Goal: Task Accomplishment & Management: Complete application form

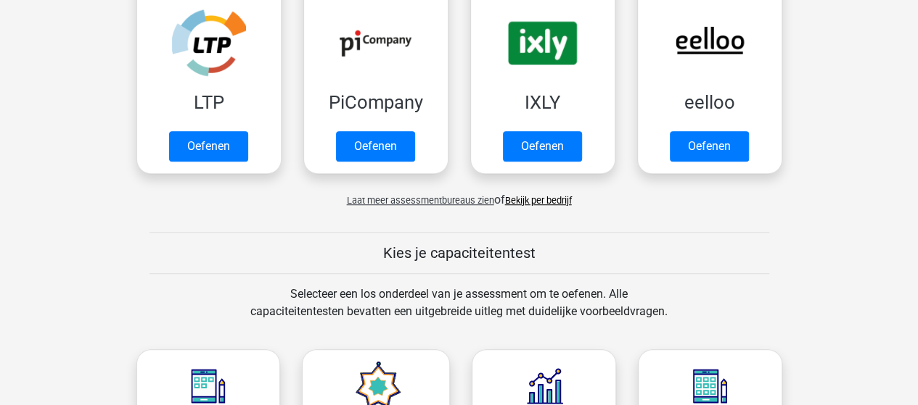
scroll to position [435, 0]
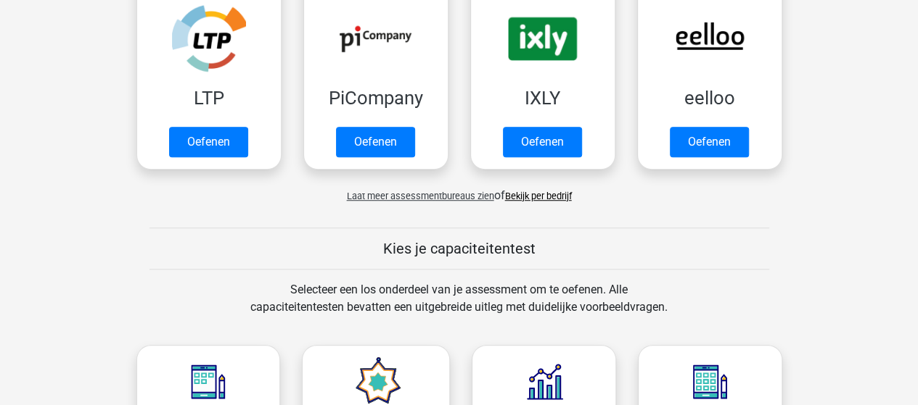
click at [550, 192] on link "Bekijk per bedrijf" at bounding box center [538, 196] width 67 height 11
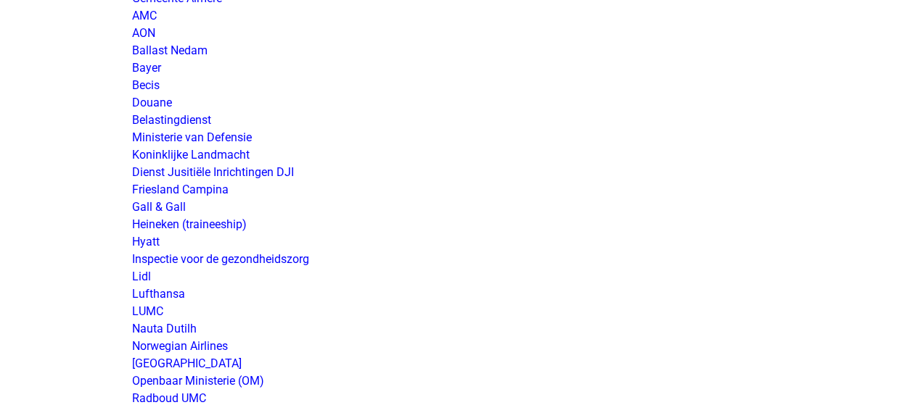
scroll to position [2394, 0]
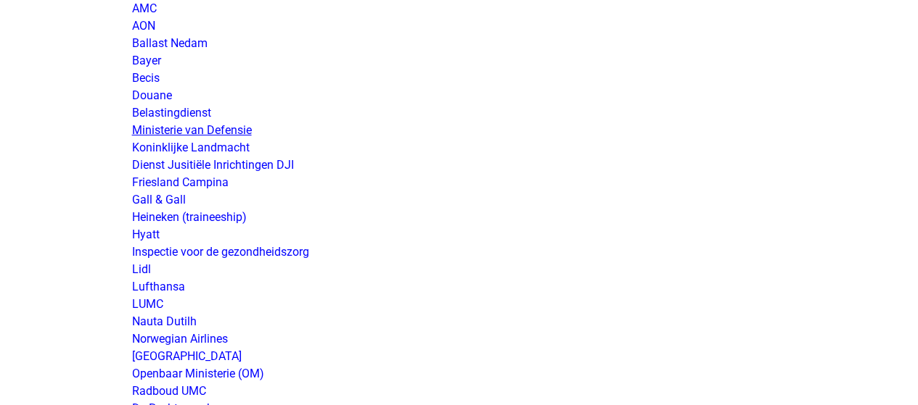
click at [239, 131] on link "Ministerie van Defensie" at bounding box center [192, 130] width 120 height 14
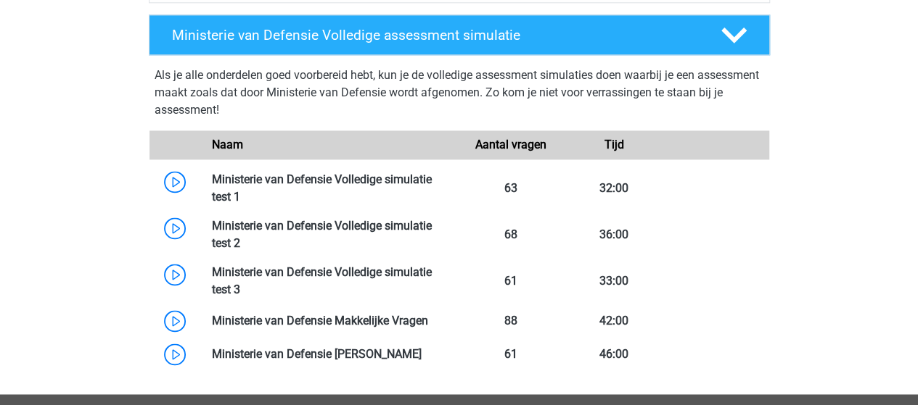
scroll to position [943, 0]
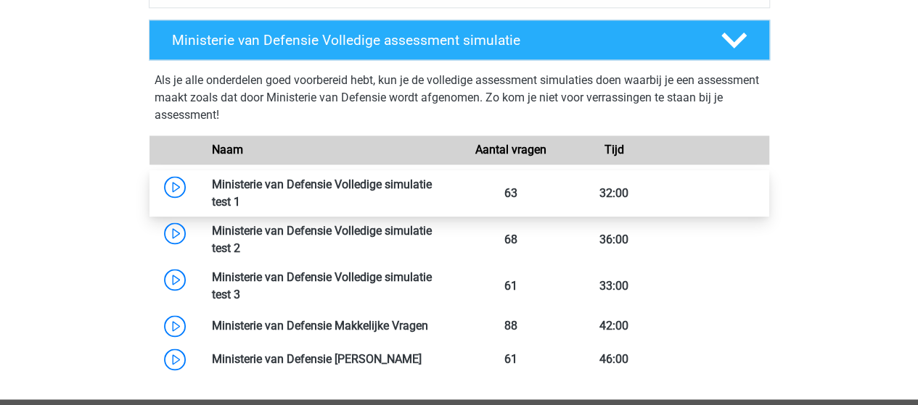
click at [240, 195] on link at bounding box center [240, 202] width 0 height 14
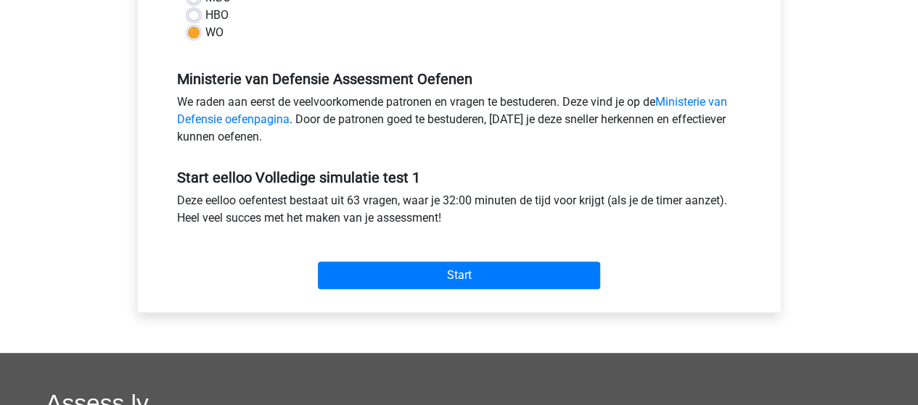
scroll to position [435, 0]
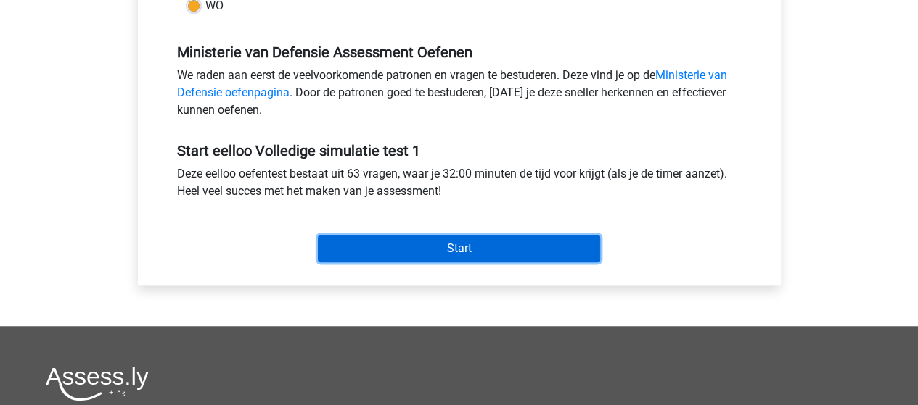
click at [464, 252] on input "Start" at bounding box center [459, 249] width 282 height 28
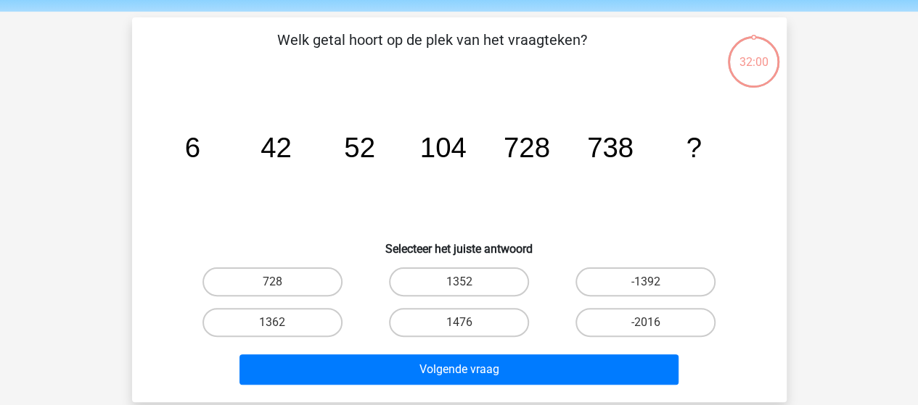
scroll to position [73, 0]
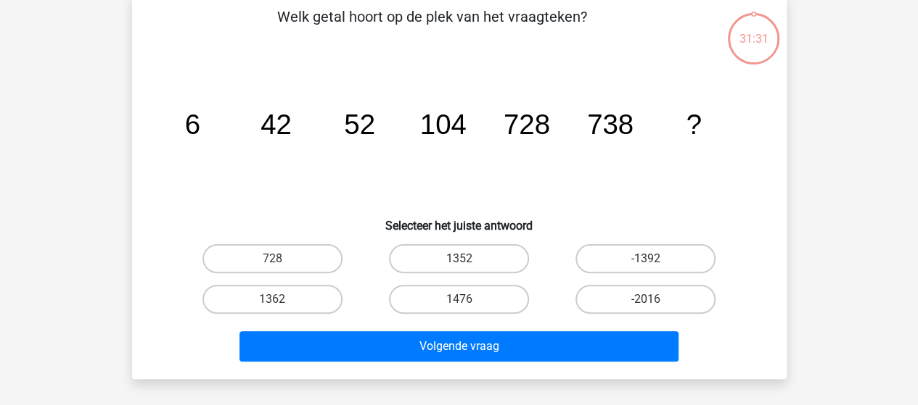
click at [465, 300] on input "1476" at bounding box center [462, 304] width 9 height 9
radio input "true"
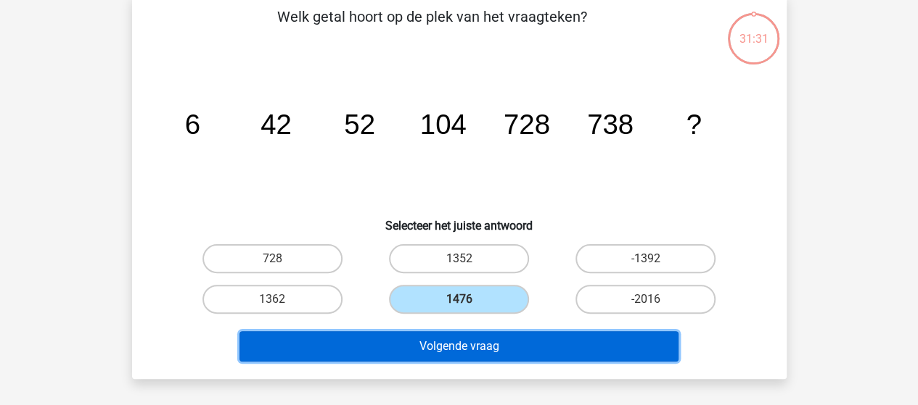
click at [478, 343] on button "Volgende vraag" at bounding box center [458, 346] width 439 height 30
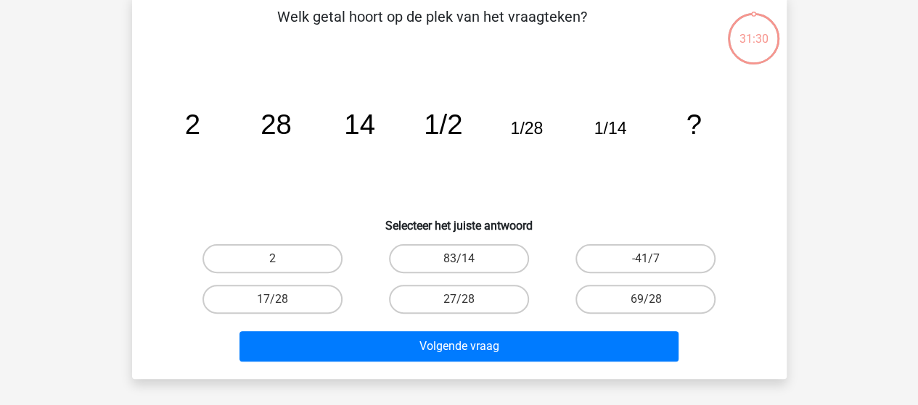
scroll to position [67, 0]
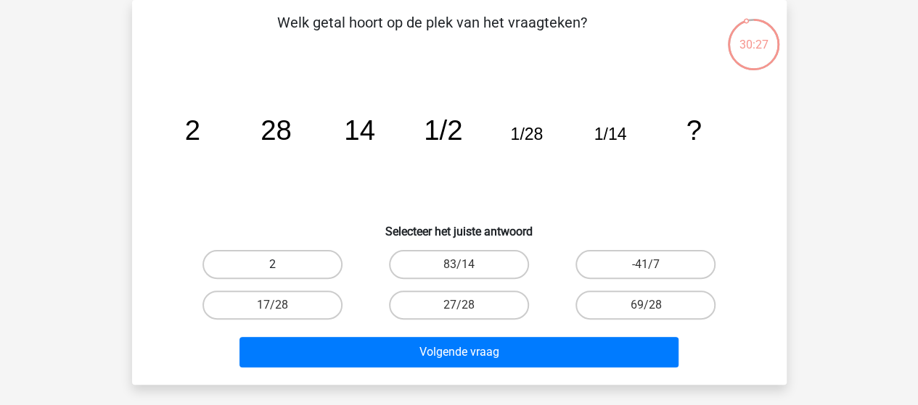
click at [306, 252] on label "2" at bounding box center [272, 264] width 140 height 29
click at [281, 265] on input "2" at bounding box center [276, 269] width 9 height 9
radio input "true"
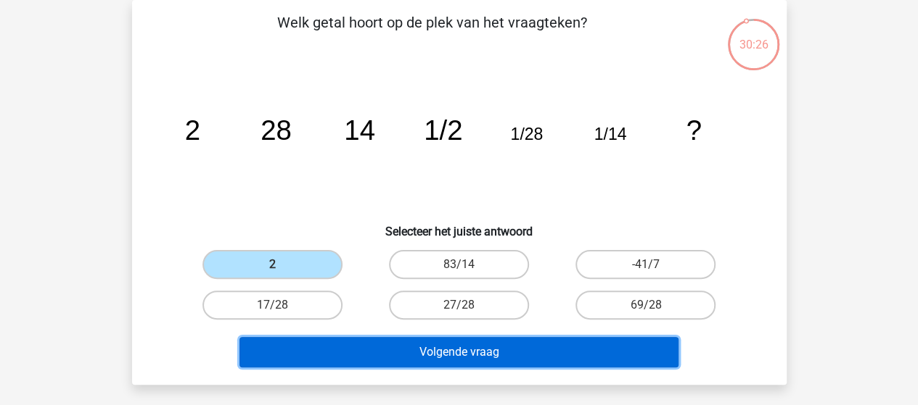
click at [482, 359] on button "Volgende vraag" at bounding box center [458, 352] width 439 height 30
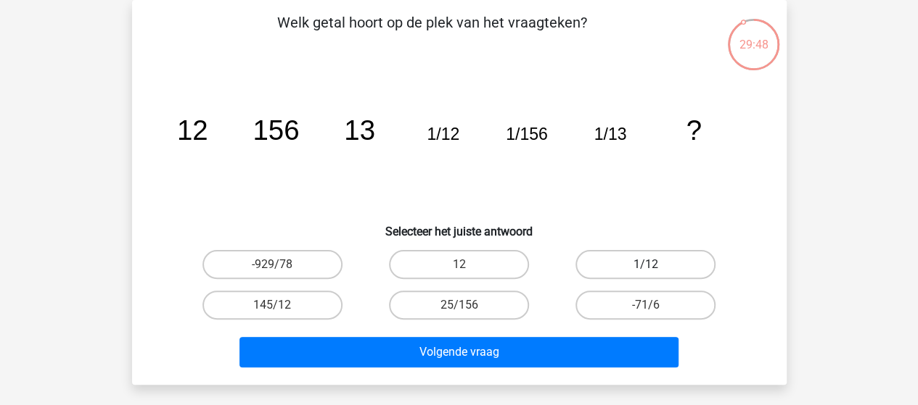
click at [624, 261] on label "1/12" at bounding box center [645, 264] width 140 height 29
click at [646, 265] on input "1/12" at bounding box center [650, 269] width 9 height 9
radio input "true"
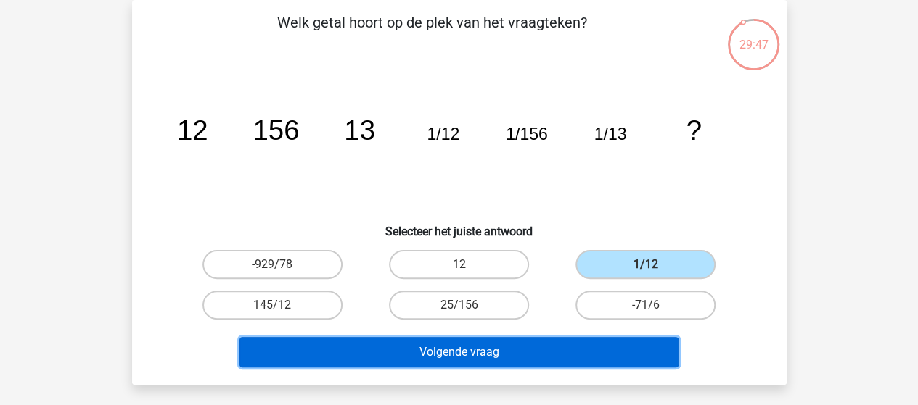
click at [516, 347] on button "Volgende vraag" at bounding box center [458, 352] width 439 height 30
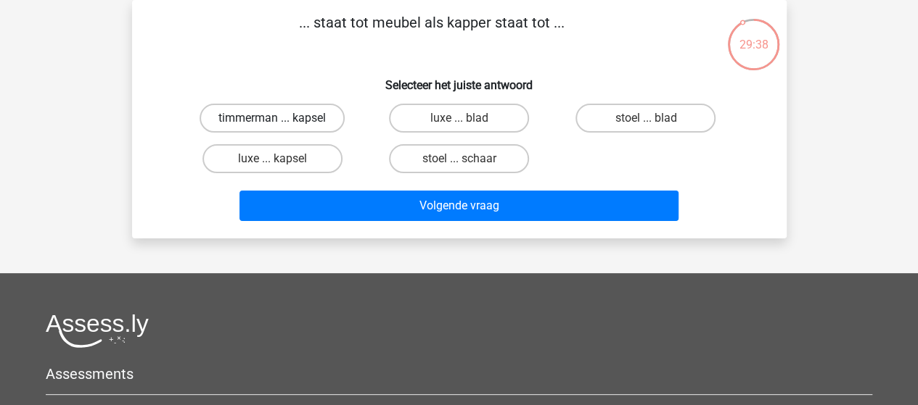
click at [305, 120] on label "timmerman ... kapsel" at bounding box center [271, 118] width 145 height 29
click at [281, 120] on input "timmerman ... kapsel" at bounding box center [276, 122] width 9 height 9
radio input "true"
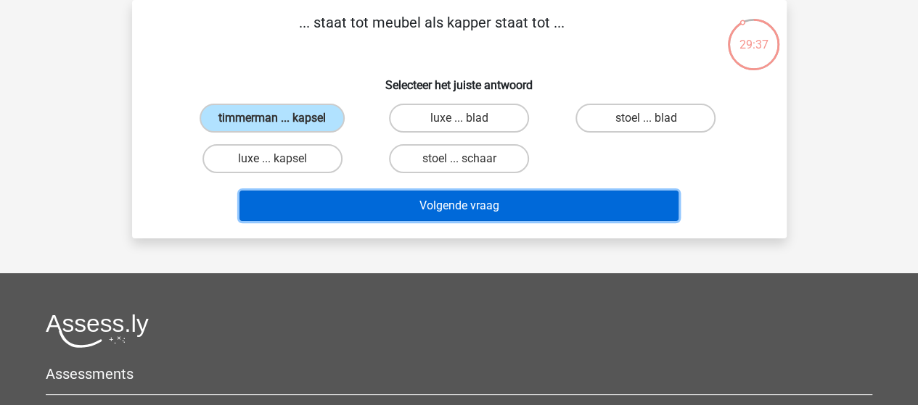
click at [486, 210] on button "Volgende vraag" at bounding box center [458, 206] width 439 height 30
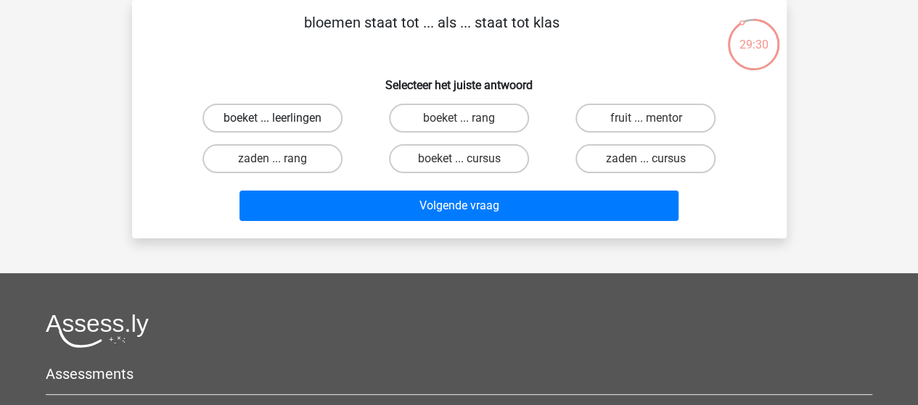
click at [312, 122] on label "boeket ... leerlingen" at bounding box center [272, 118] width 140 height 29
click at [281, 122] on input "boeket ... leerlingen" at bounding box center [276, 122] width 9 height 9
radio input "true"
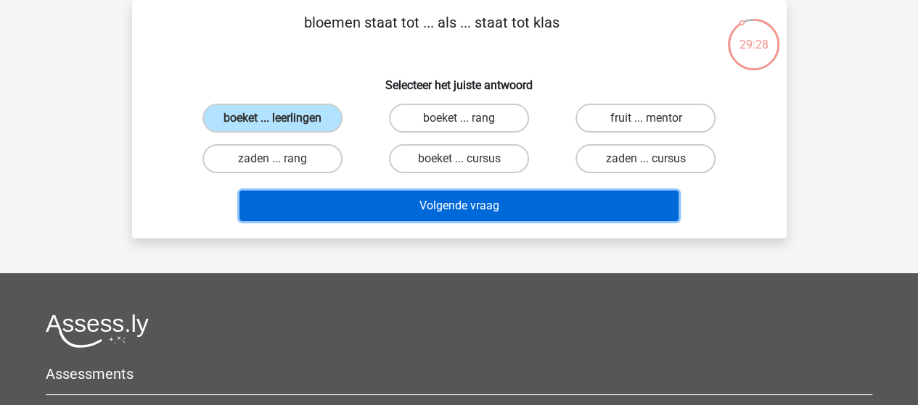
click at [448, 202] on button "Volgende vraag" at bounding box center [458, 206] width 439 height 30
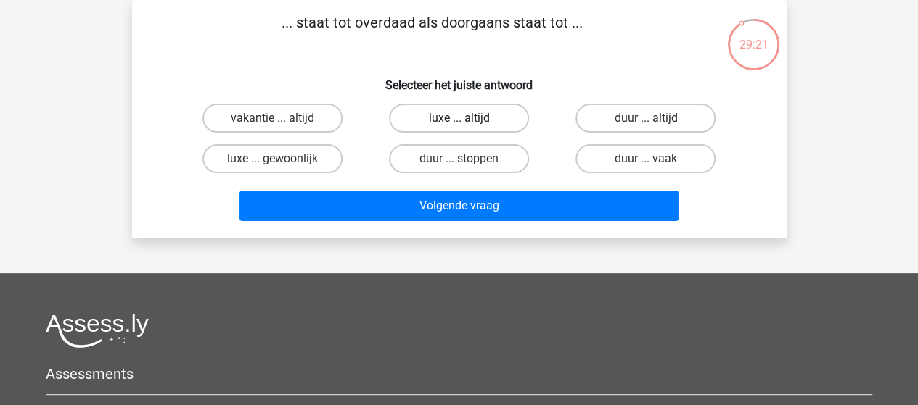
click at [483, 120] on label "luxe ... altijd" at bounding box center [459, 118] width 140 height 29
click at [468, 120] on input "luxe ... altijd" at bounding box center [462, 122] width 9 height 9
radio input "true"
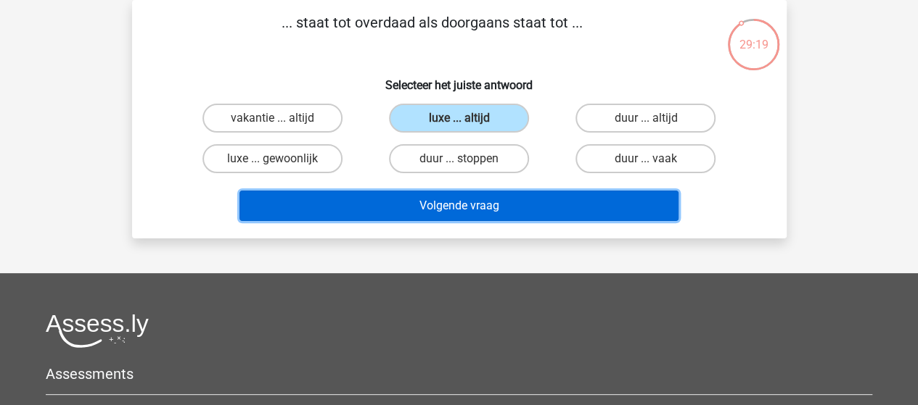
click at [474, 202] on button "Volgende vraag" at bounding box center [458, 206] width 439 height 30
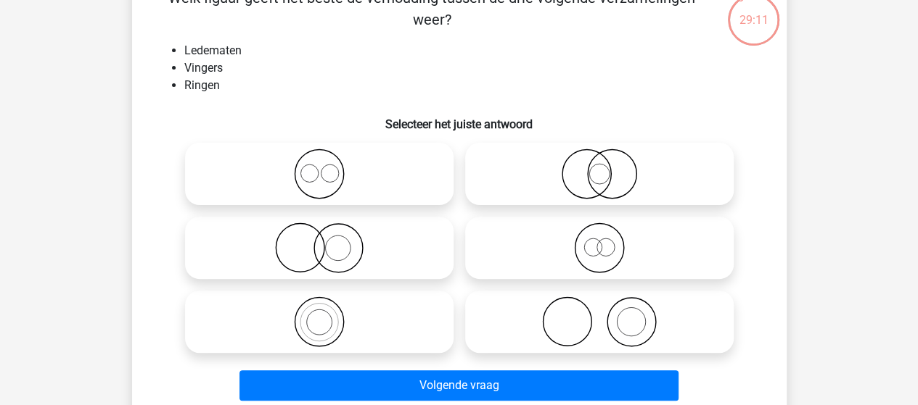
scroll to position [73, 0]
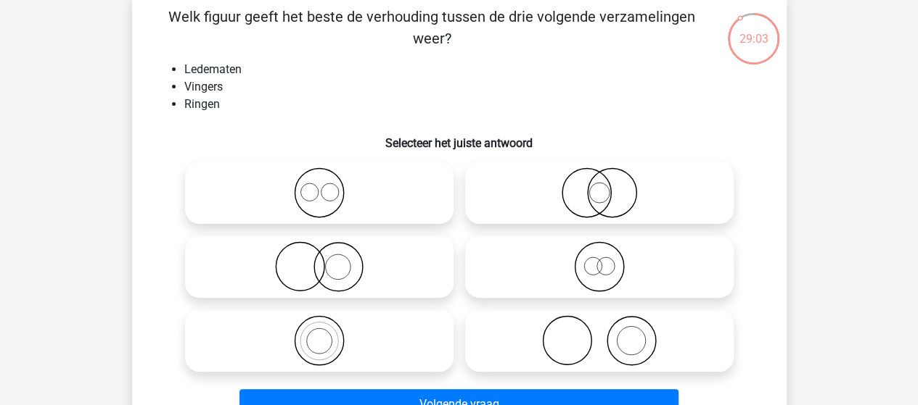
click at [622, 330] on icon at bounding box center [599, 341] width 257 height 51
click at [609, 330] on input "radio" at bounding box center [603, 328] width 9 height 9
radio input "true"
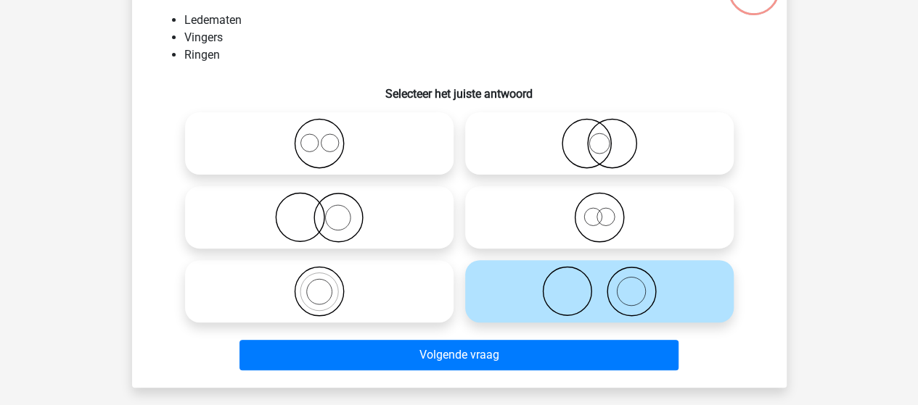
scroll to position [145, 0]
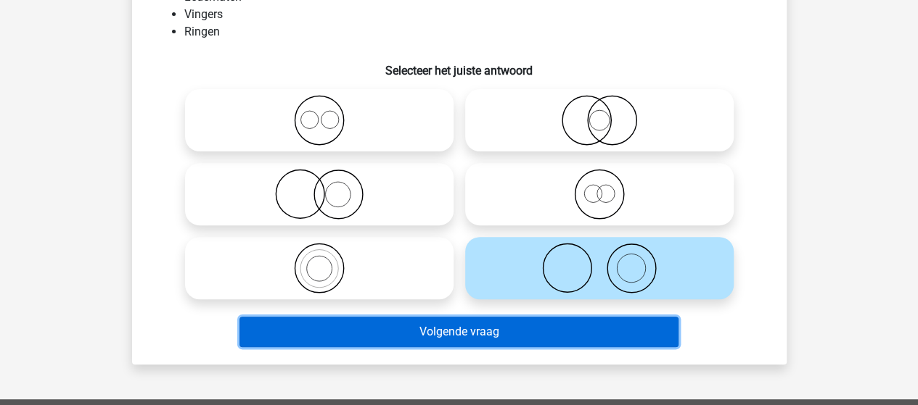
click at [560, 340] on button "Volgende vraag" at bounding box center [458, 332] width 439 height 30
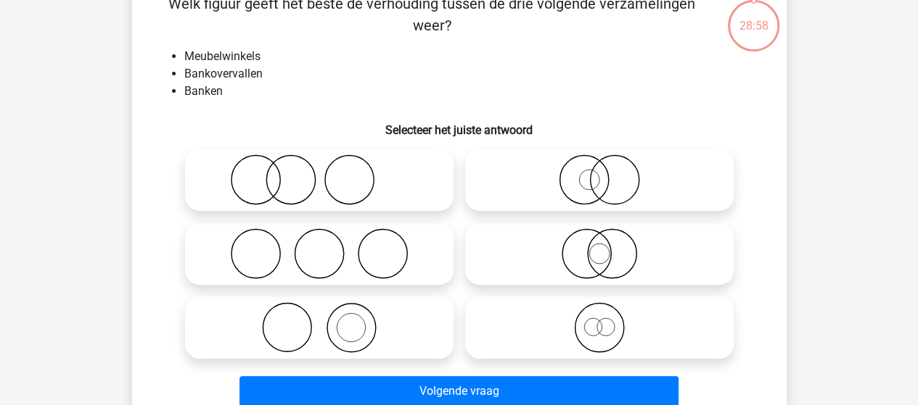
scroll to position [67, 0]
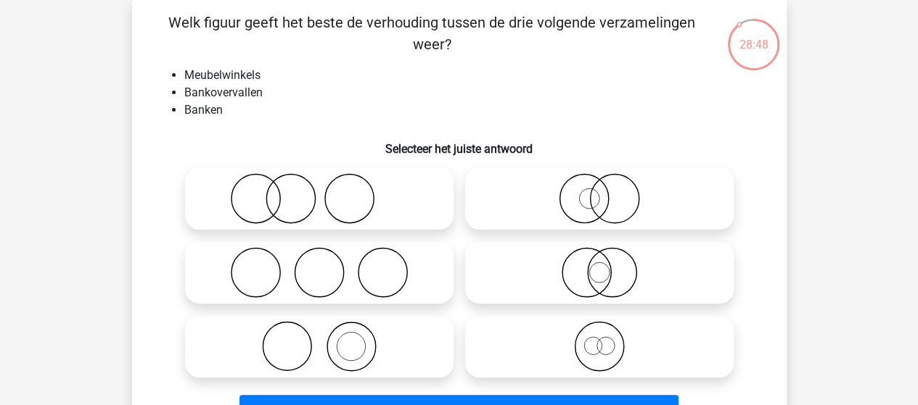
click at [300, 271] on icon at bounding box center [319, 272] width 257 height 51
click at [319, 265] on input "radio" at bounding box center [323, 260] width 9 height 9
radio input "true"
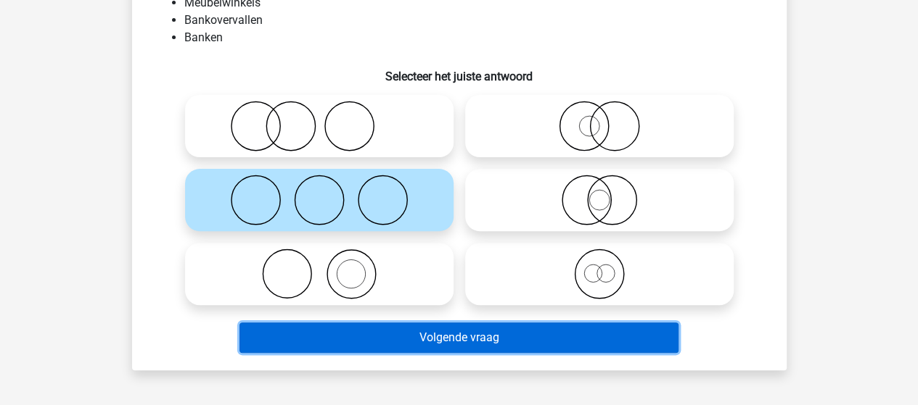
click at [459, 339] on button "Volgende vraag" at bounding box center [458, 338] width 439 height 30
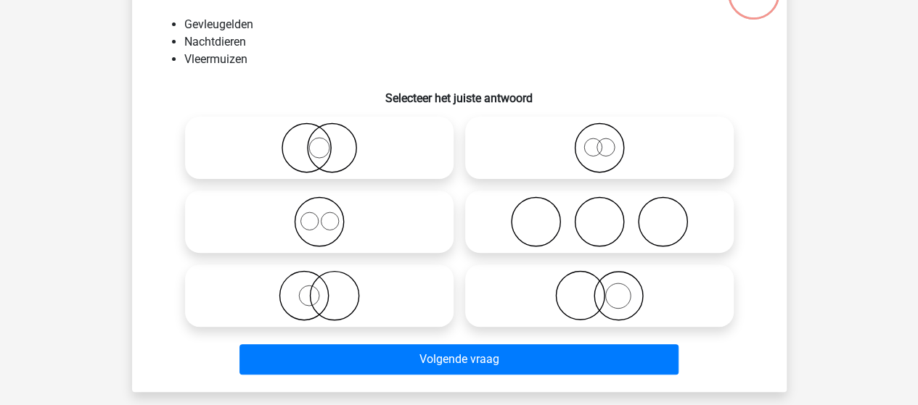
scroll to position [139, 0]
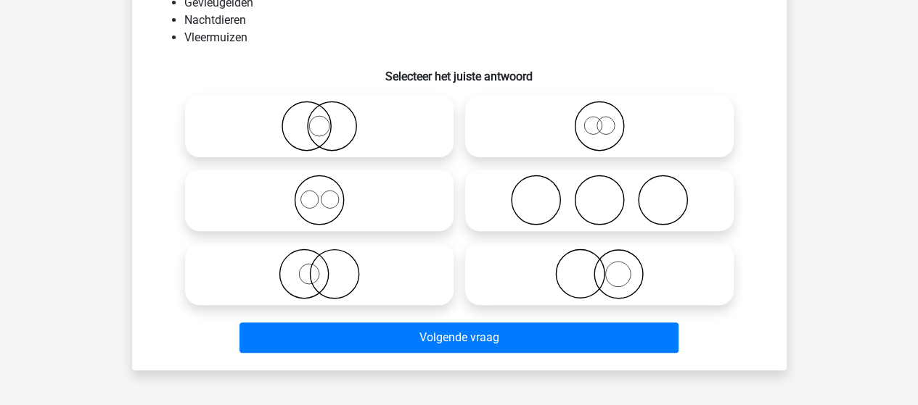
click at [334, 131] on icon at bounding box center [319, 126] width 257 height 51
click at [329, 119] on input "radio" at bounding box center [323, 114] width 9 height 9
radio input "true"
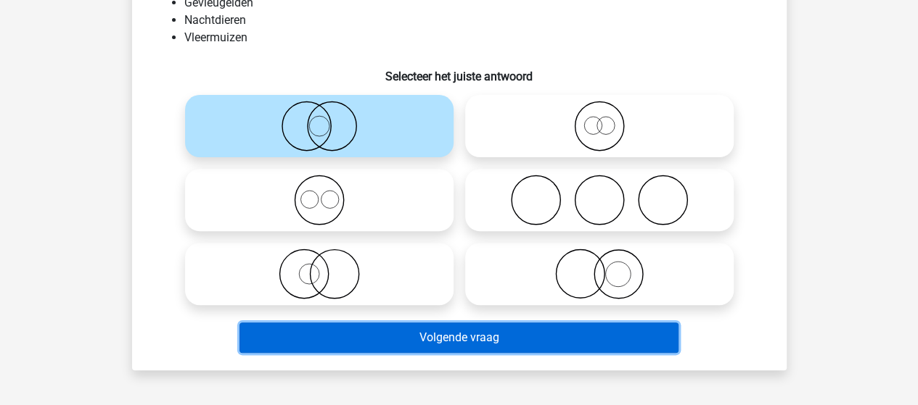
click at [437, 330] on button "Volgende vraag" at bounding box center [458, 338] width 439 height 30
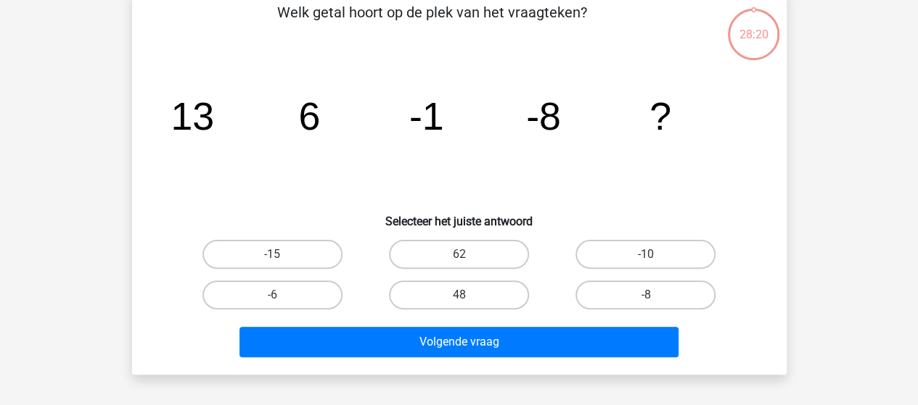
scroll to position [67, 0]
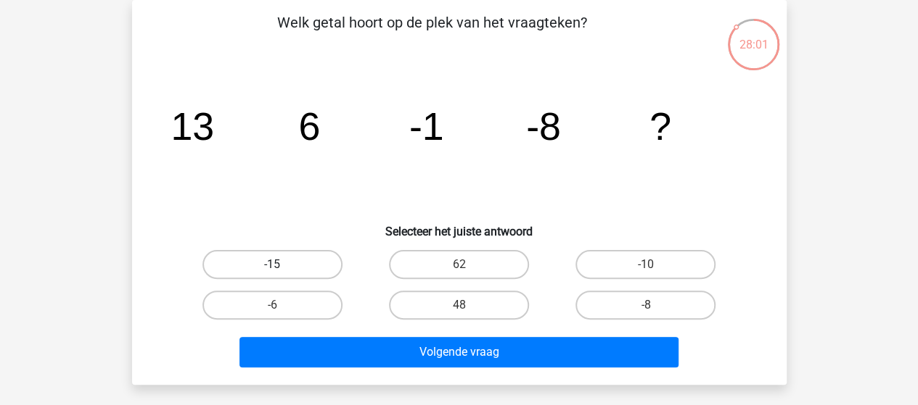
click at [279, 262] on label "-15" at bounding box center [272, 264] width 140 height 29
click at [279, 265] on input "-15" at bounding box center [276, 269] width 9 height 9
radio input "true"
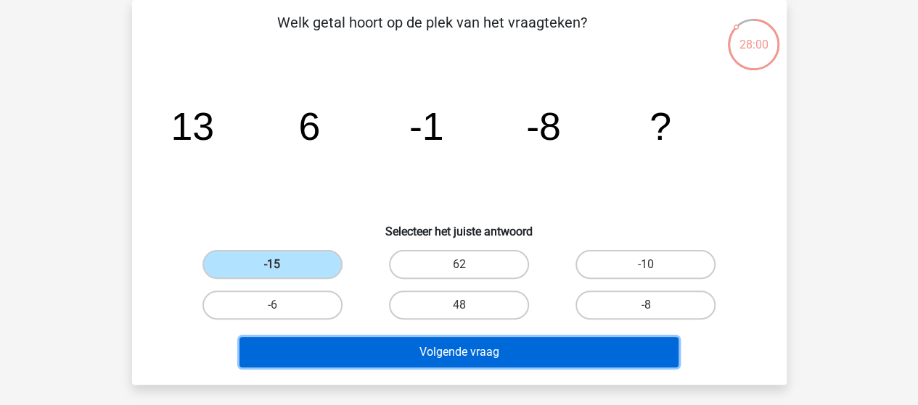
click at [405, 347] on button "Volgende vraag" at bounding box center [458, 352] width 439 height 30
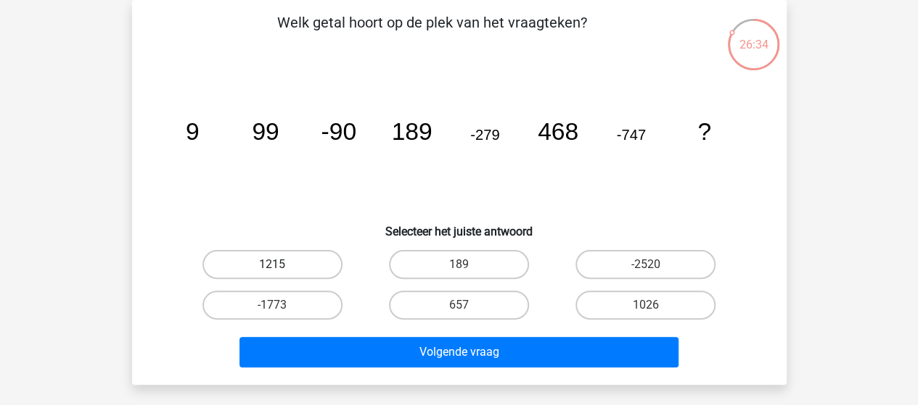
click at [266, 268] on label "1215" at bounding box center [272, 264] width 140 height 29
click at [272, 268] on input "1215" at bounding box center [276, 269] width 9 height 9
radio input "true"
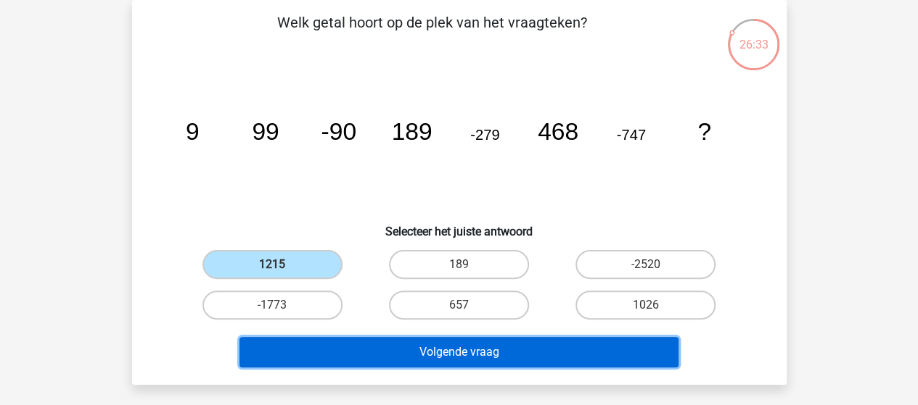
click at [413, 349] on button "Volgende vraag" at bounding box center [458, 352] width 439 height 30
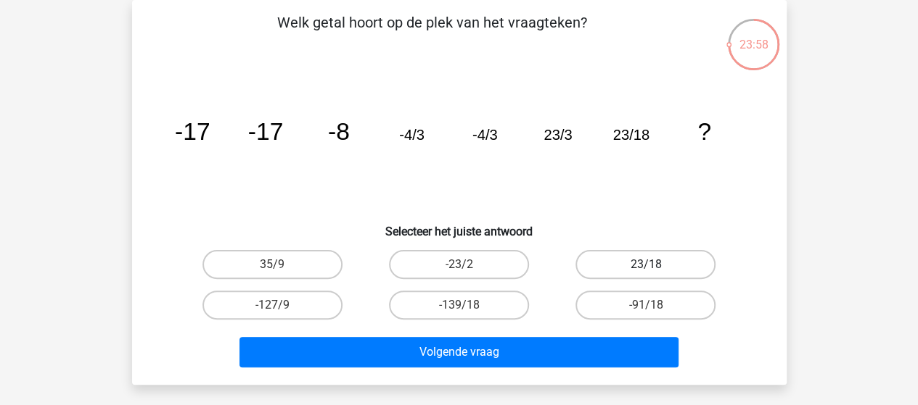
click at [634, 263] on label "23/18" at bounding box center [645, 264] width 140 height 29
click at [646, 265] on input "23/18" at bounding box center [650, 269] width 9 height 9
radio input "true"
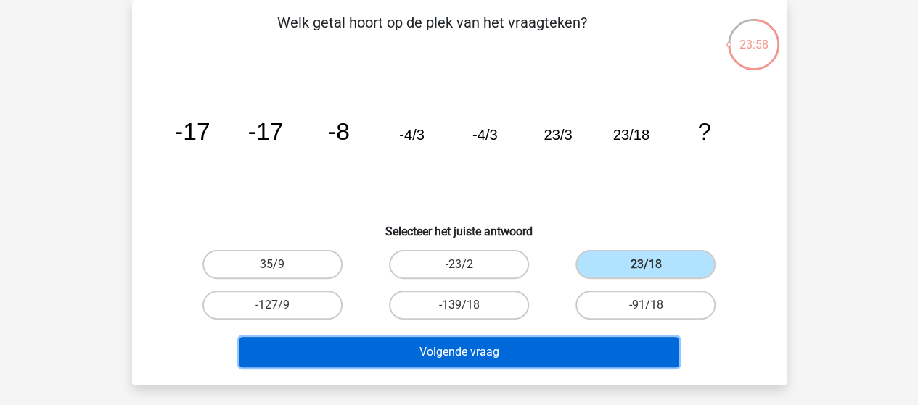
click at [500, 363] on button "Volgende vraag" at bounding box center [458, 352] width 439 height 30
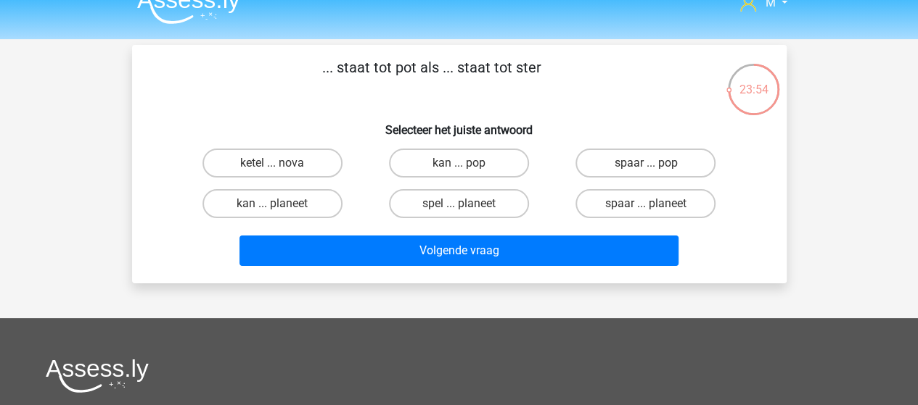
scroll to position [0, 0]
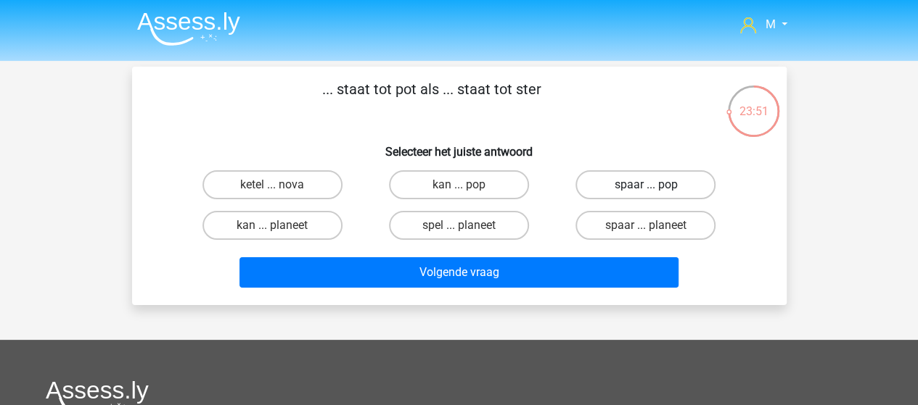
click at [676, 182] on label "spaar ... pop" at bounding box center [645, 184] width 140 height 29
click at [655, 185] on input "spaar ... pop" at bounding box center [650, 189] width 9 height 9
radio input "true"
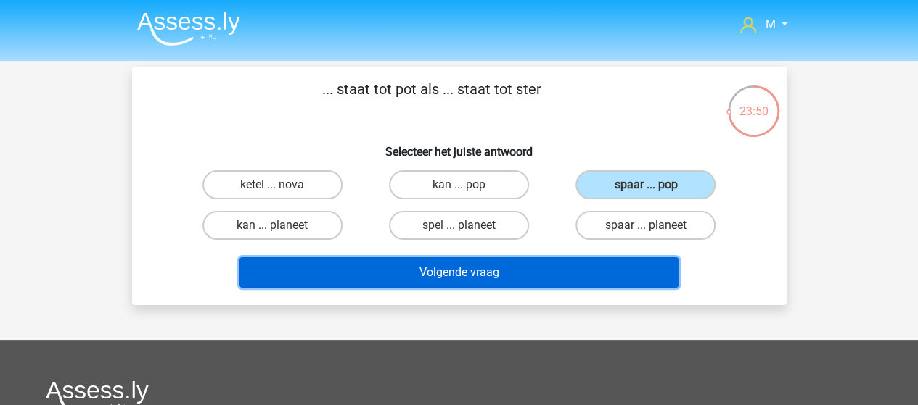
click at [527, 279] on button "Volgende vraag" at bounding box center [458, 273] width 439 height 30
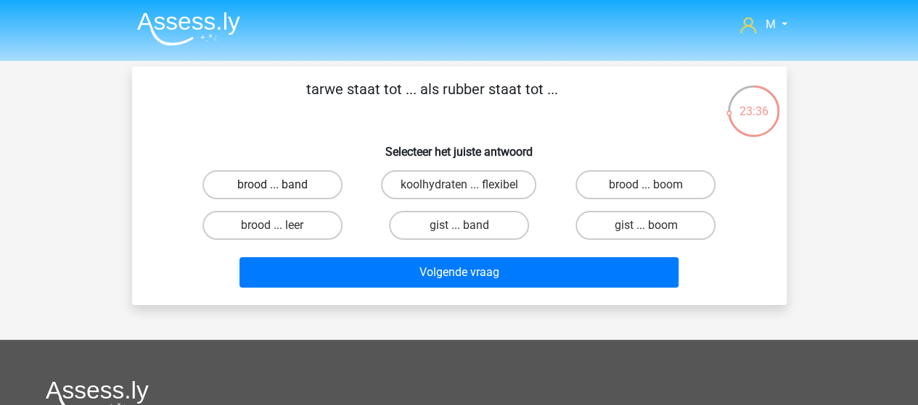
click at [304, 184] on label "brood ... band" at bounding box center [272, 184] width 140 height 29
click at [281, 185] on input "brood ... band" at bounding box center [276, 189] width 9 height 9
radio input "true"
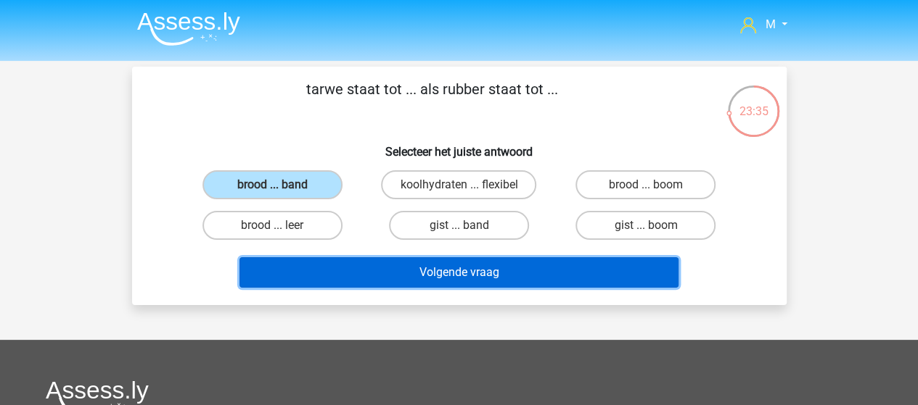
click at [424, 268] on button "Volgende vraag" at bounding box center [458, 273] width 439 height 30
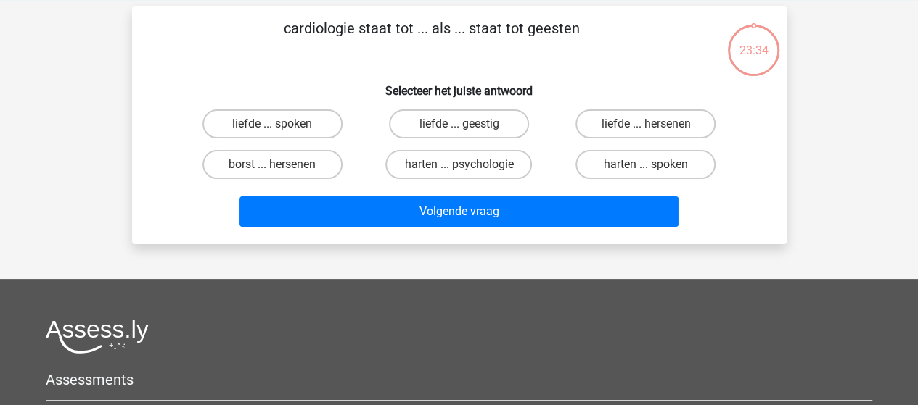
scroll to position [67, 0]
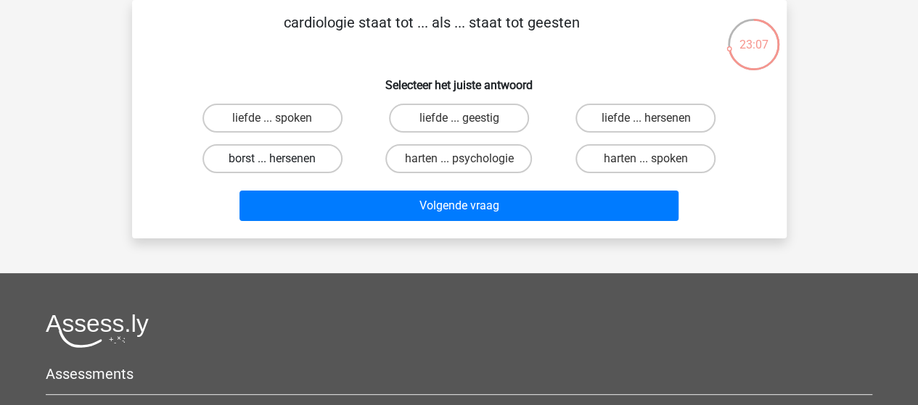
click at [302, 157] on label "borst ... hersenen" at bounding box center [272, 158] width 140 height 29
click at [281, 159] on input "borst ... hersenen" at bounding box center [276, 163] width 9 height 9
radio input "true"
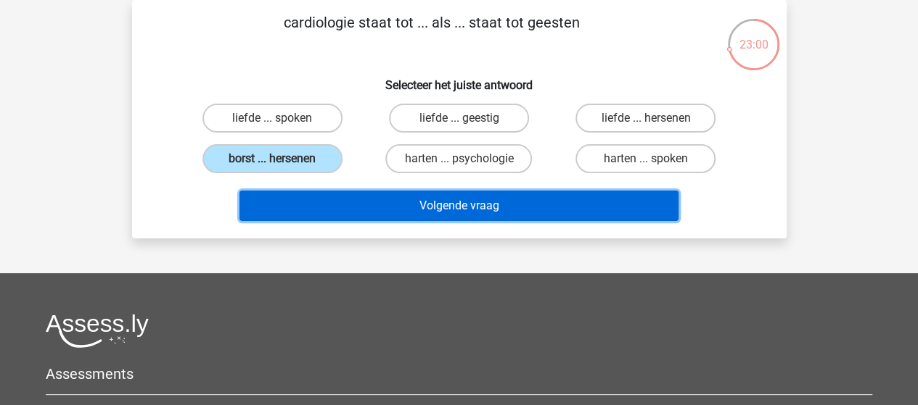
click at [488, 205] on button "Volgende vraag" at bounding box center [458, 206] width 439 height 30
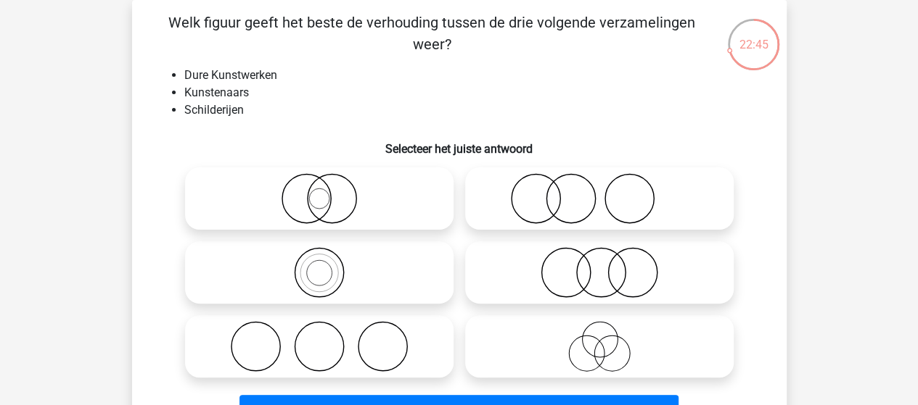
click at [604, 200] on circle at bounding box center [628, 199] width 49 height 49
click at [604, 191] on input "radio" at bounding box center [603, 186] width 9 height 9
radio input "true"
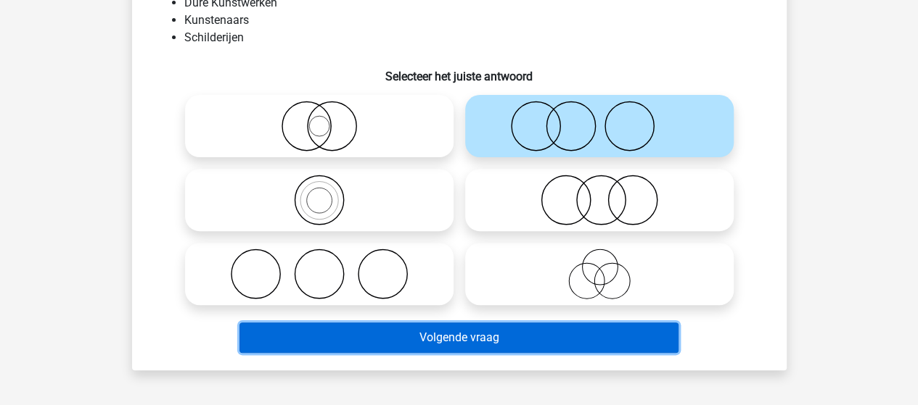
click at [480, 330] on button "Volgende vraag" at bounding box center [458, 338] width 439 height 30
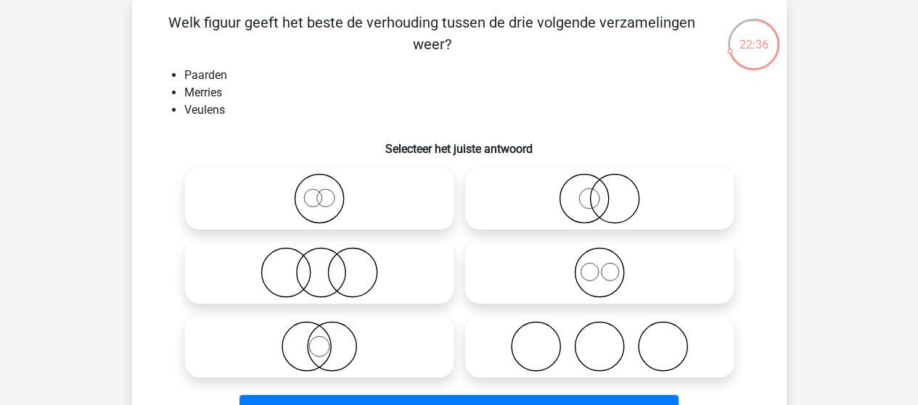
click at [324, 189] on input "radio" at bounding box center [323, 186] width 9 height 9
radio input "true"
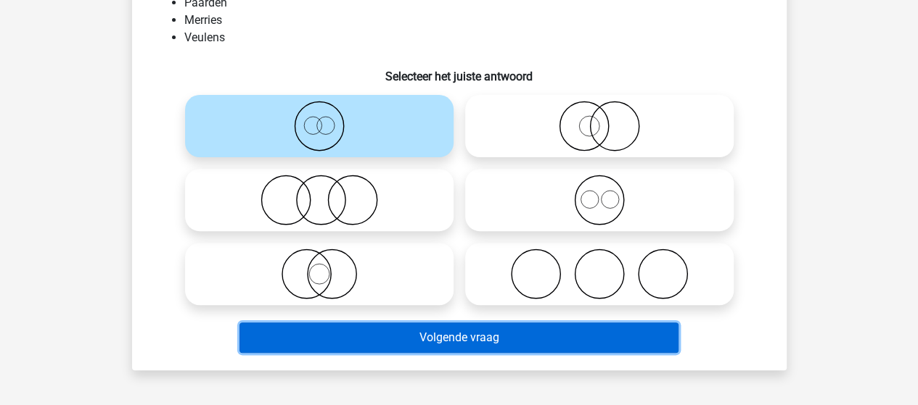
click at [467, 327] on button "Volgende vraag" at bounding box center [458, 338] width 439 height 30
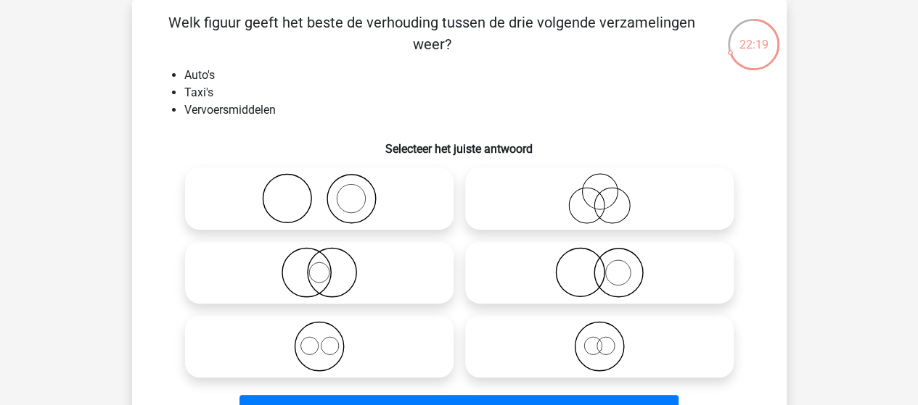
click at [591, 340] on icon at bounding box center [599, 346] width 257 height 51
click at [599, 339] on input "radio" at bounding box center [603, 334] width 9 height 9
radio input "true"
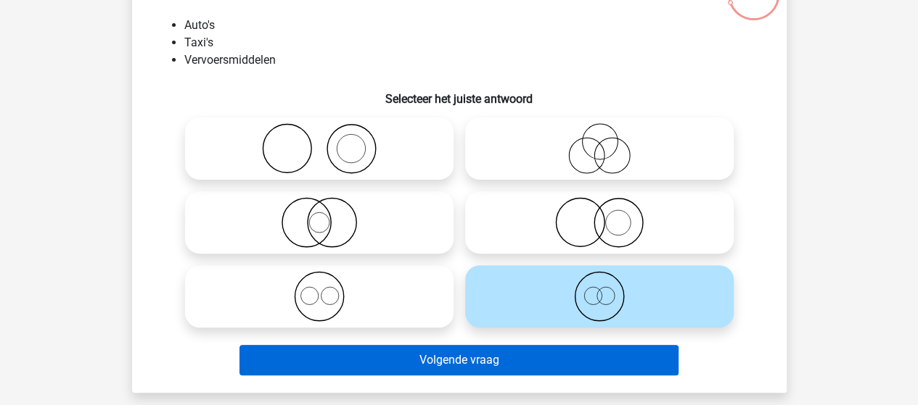
scroll to position [139, 0]
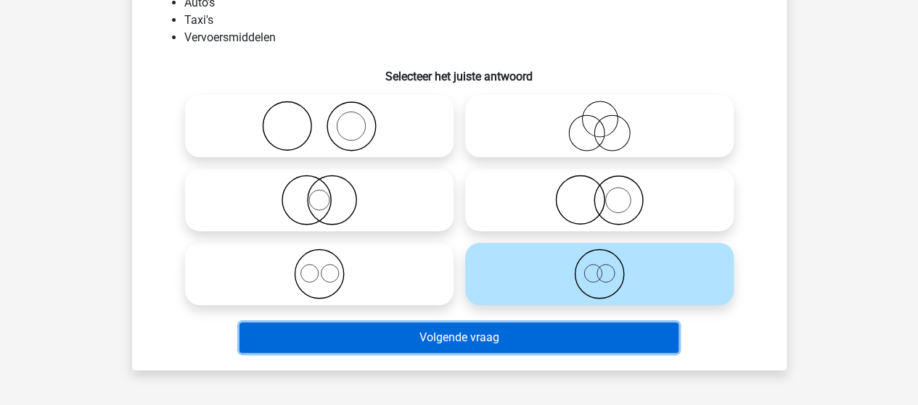
click at [532, 345] on button "Volgende vraag" at bounding box center [458, 338] width 439 height 30
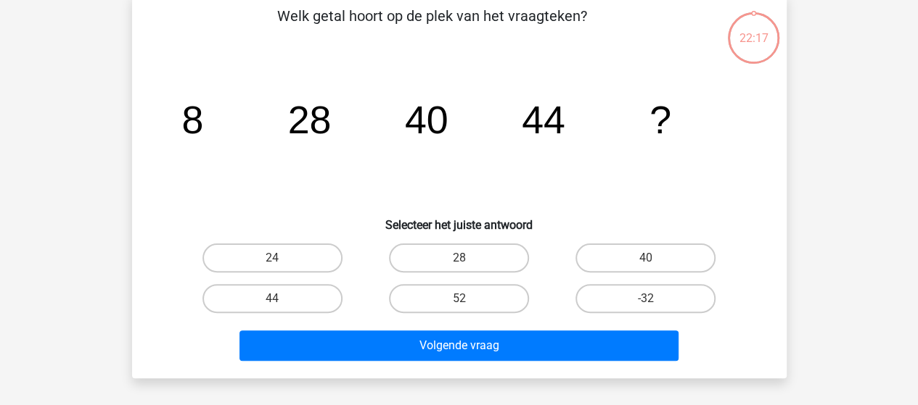
scroll to position [67, 0]
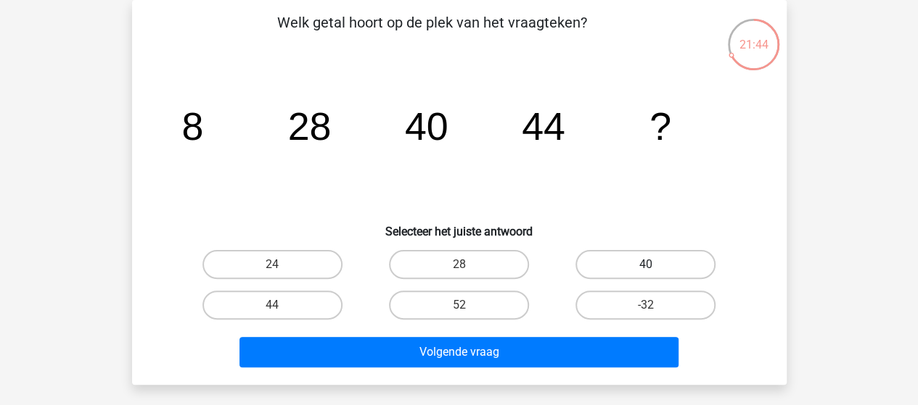
click at [652, 259] on label "40" at bounding box center [645, 264] width 140 height 29
click at [652, 265] on input "40" at bounding box center [650, 269] width 9 height 9
radio input "true"
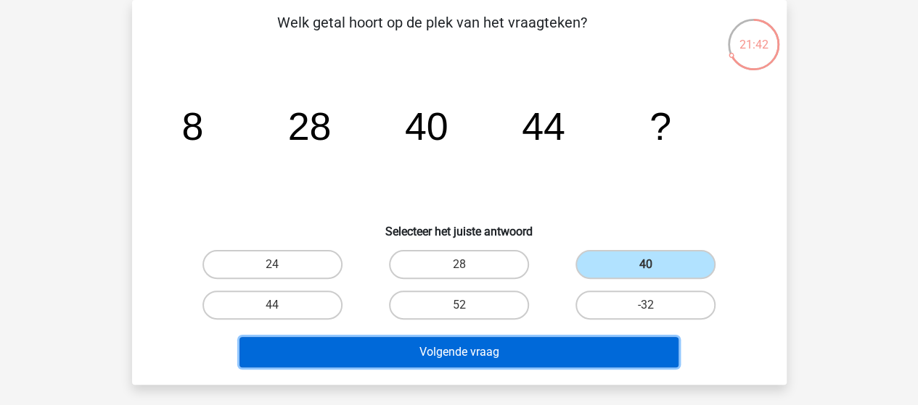
click at [477, 349] on button "Volgende vraag" at bounding box center [458, 352] width 439 height 30
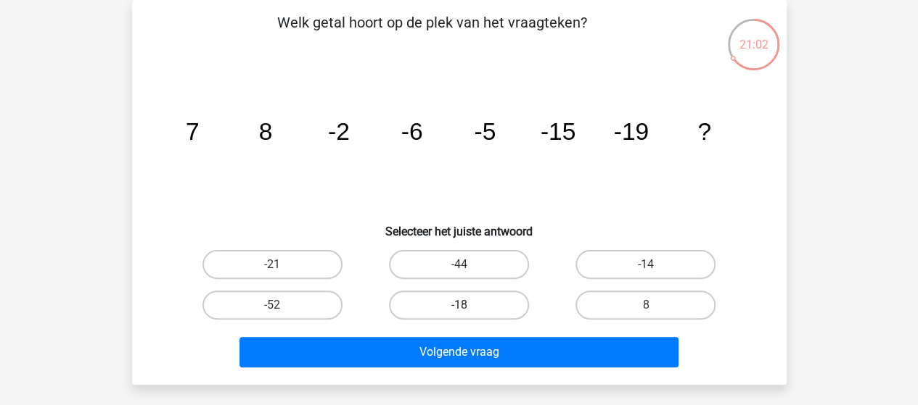
click at [463, 303] on label "-18" at bounding box center [459, 305] width 140 height 29
click at [463, 305] on input "-18" at bounding box center [462, 309] width 9 height 9
radio input "true"
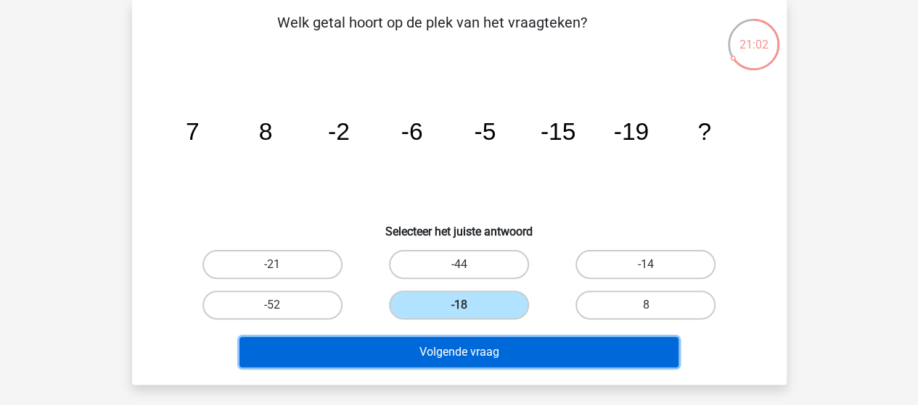
click at [458, 347] on button "Volgende vraag" at bounding box center [458, 352] width 439 height 30
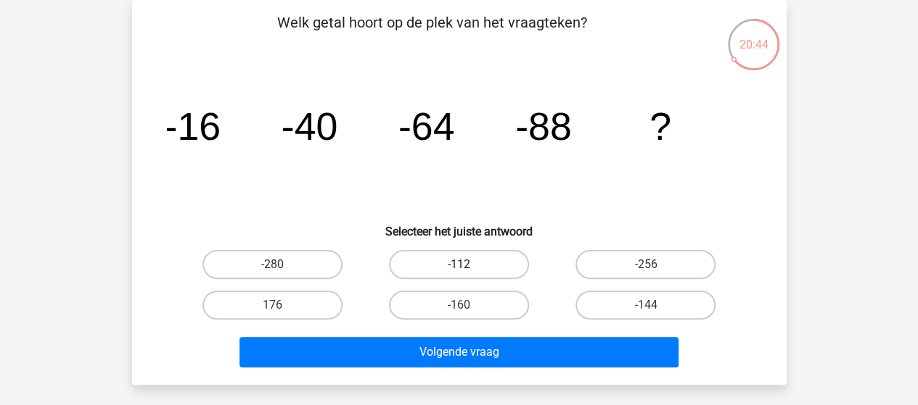
click at [434, 261] on label "-112" at bounding box center [459, 264] width 140 height 29
click at [458, 265] on input "-112" at bounding box center [462, 269] width 9 height 9
radio input "true"
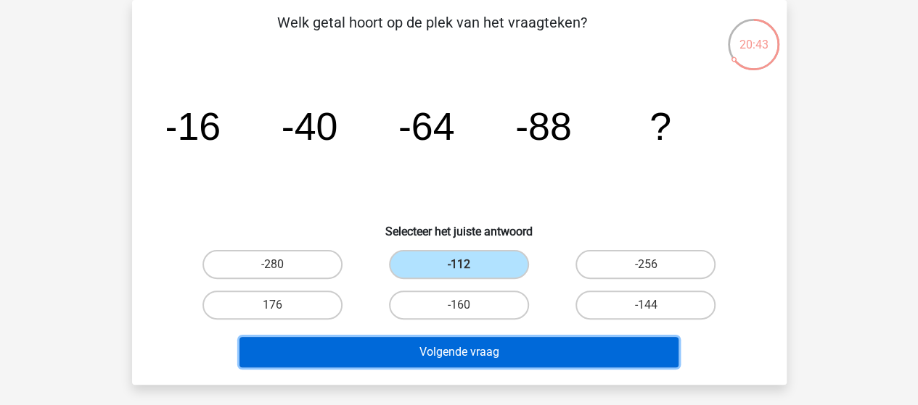
click at [463, 363] on button "Volgende vraag" at bounding box center [458, 352] width 439 height 30
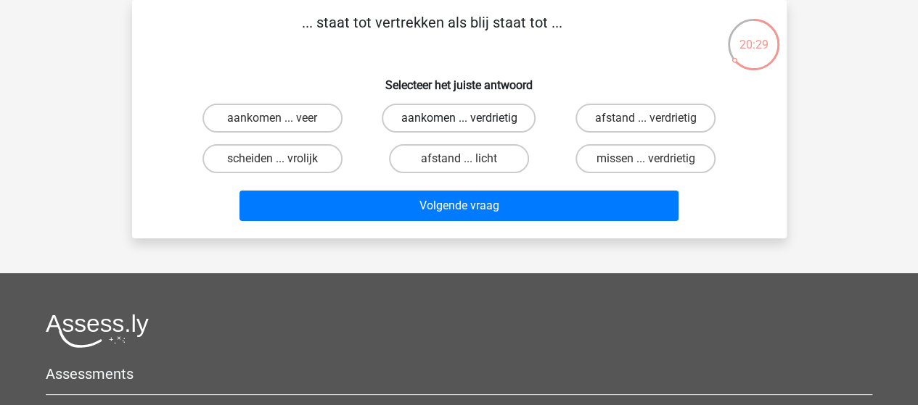
click at [498, 117] on label "aankomen ... verdrietig" at bounding box center [459, 118] width 154 height 29
click at [468, 118] on input "aankomen ... verdrietig" at bounding box center [462, 122] width 9 height 9
radio input "true"
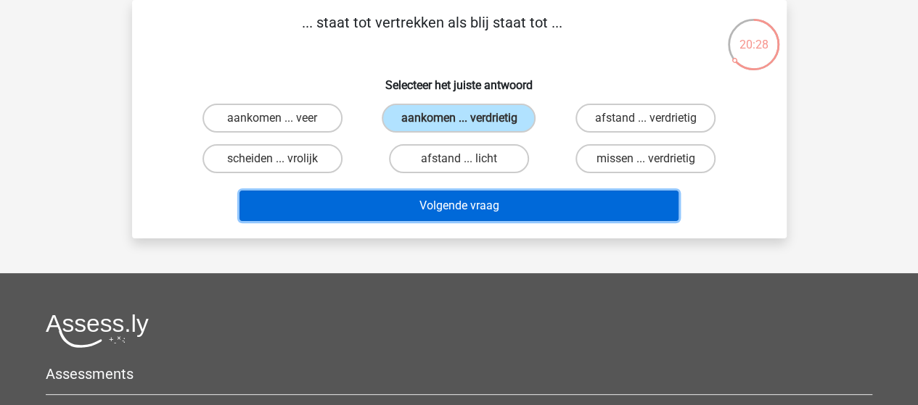
click at [492, 206] on button "Volgende vraag" at bounding box center [458, 206] width 439 height 30
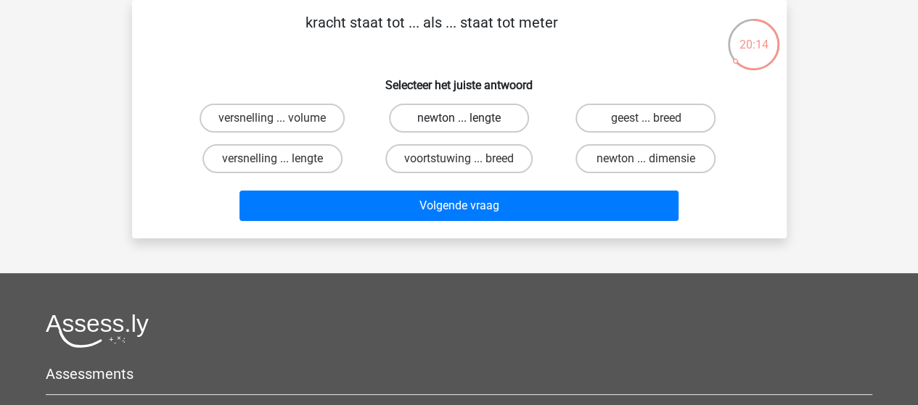
click at [495, 114] on label "newton ... lengte" at bounding box center [459, 118] width 140 height 29
click at [468, 118] on input "newton ... lengte" at bounding box center [462, 122] width 9 height 9
radio input "true"
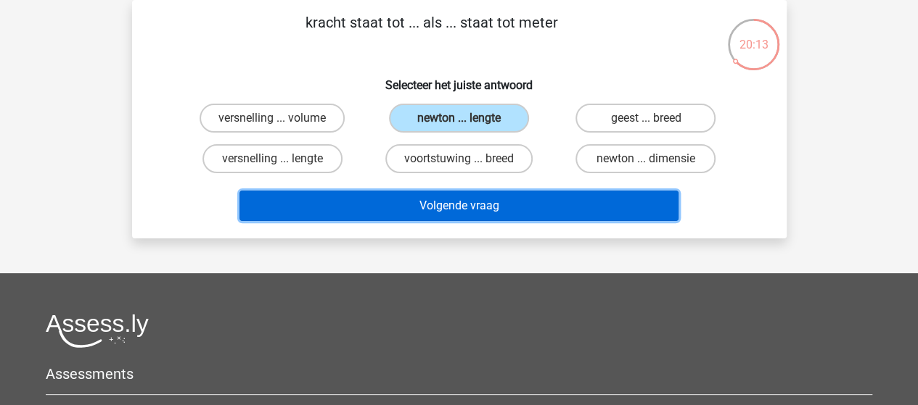
click at [497, 207] on button "Volgende vraag" at bounding box center [458, 206] width 439 height 30
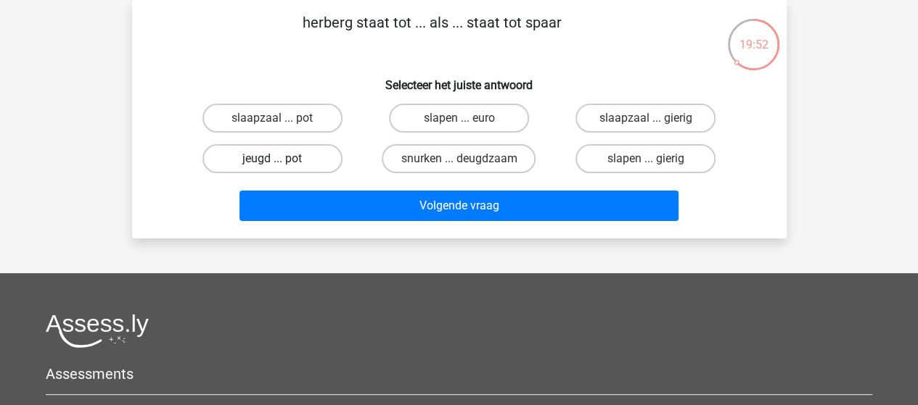
click at [294, 159] on label "jeugd ... pot" at bounding box center [272, 158] width 140 height 29
click at [281, 159] on input "jeugd ... pot" at bounding box center [276, 163] width 9 height 9
radio input "true"
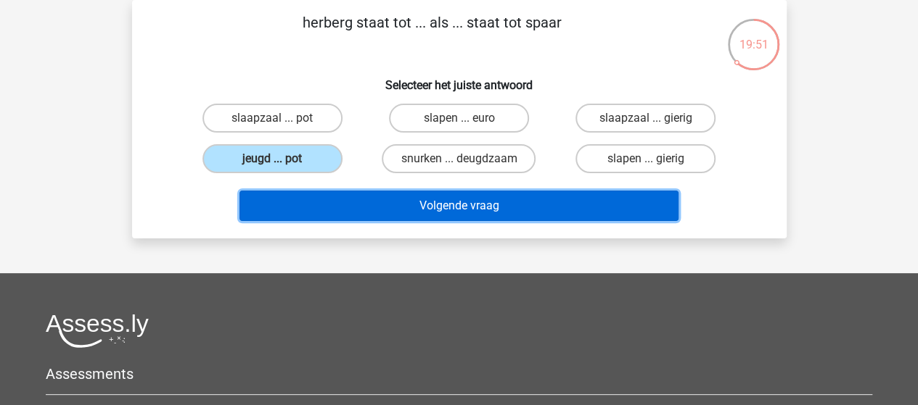
click at [492, 213] on button "Volgende vraag" at bounding box center [458, 206] width 439 height 30
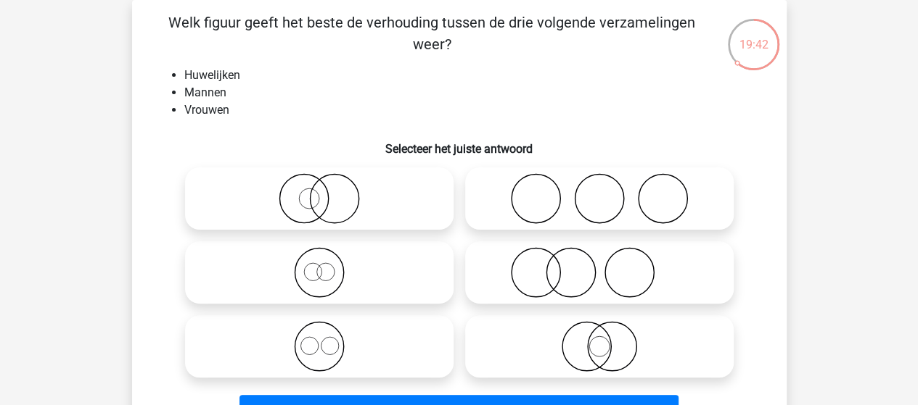
click at [593, 182] on icon at bounding box center [599, 198] width 257 height 51
click at [599, 182] on input "radio" at bounding box center [603, 186] width 9 height 9
radio input "true"
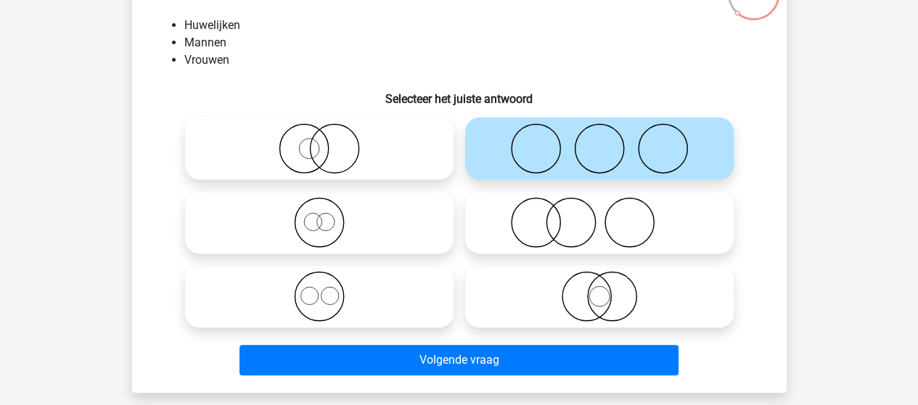
scroll to position [212, 0]
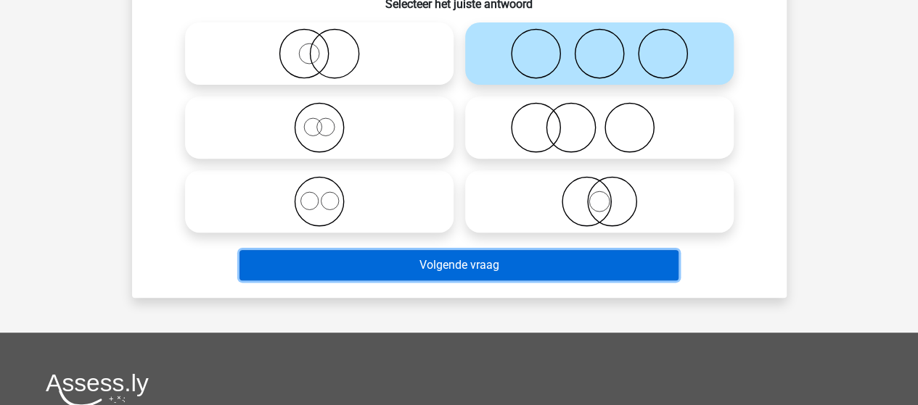
click at [492, 268] on button "Volgende vraag" at bounding box center [458, 265] width 439 height 30
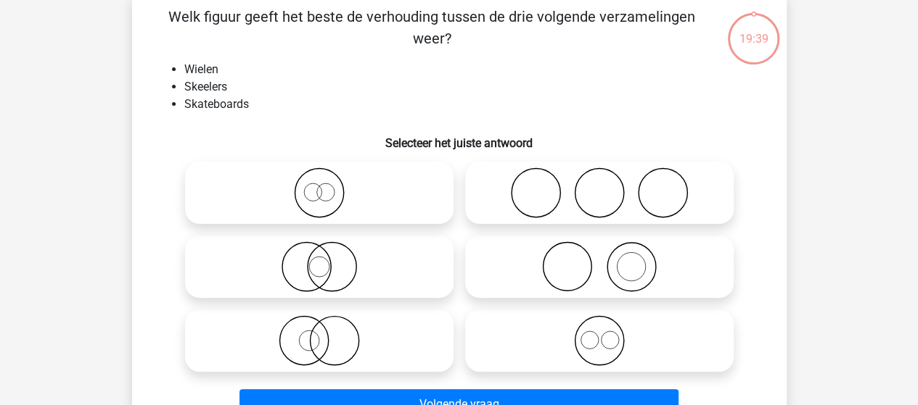
scroll to position [67, 0]
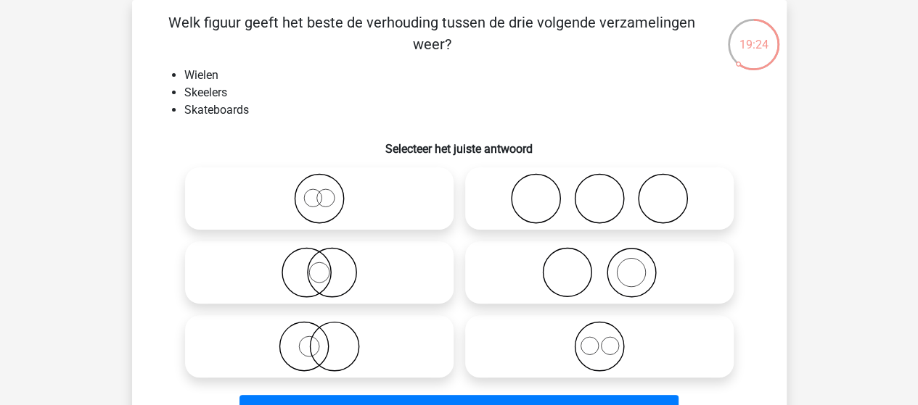
click at [614, 343] on icon at bounding box center [599, 346] width 257 height 51
click at [609, 339] on input "radio" at bounding box center [603, 334] width 9 height 9
radio input "true"
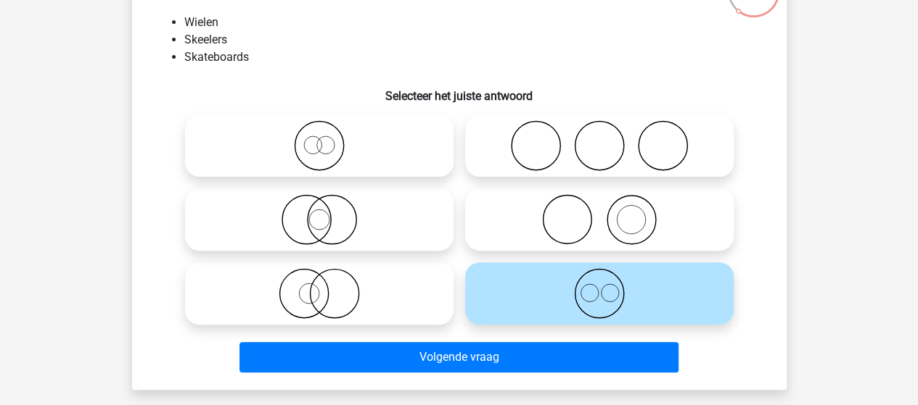
scroll to position [139, 0]
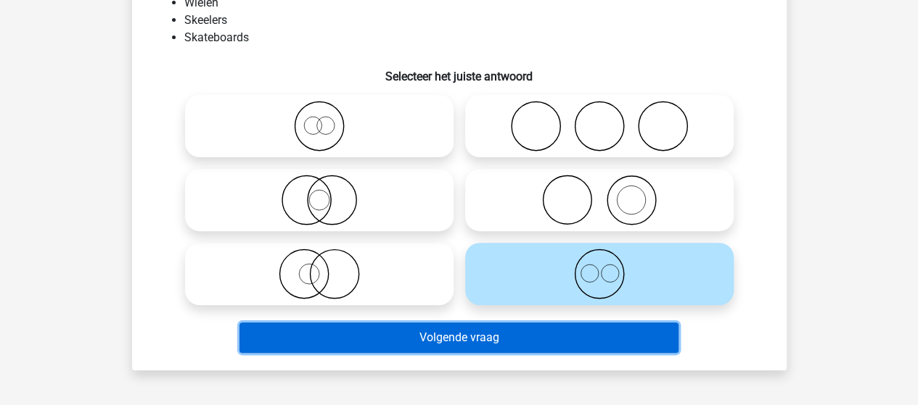
click at [479, 334] on button "Volgende vraag" at bounding box center [458, 338] width 439 height 30
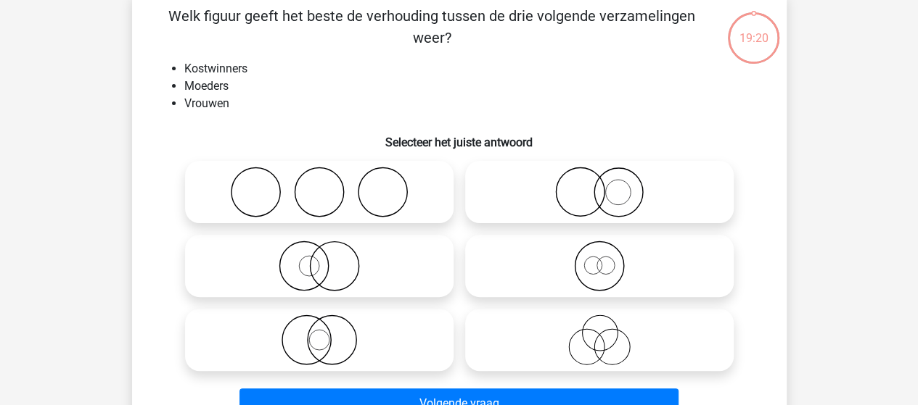
scroll to position [67, 0]
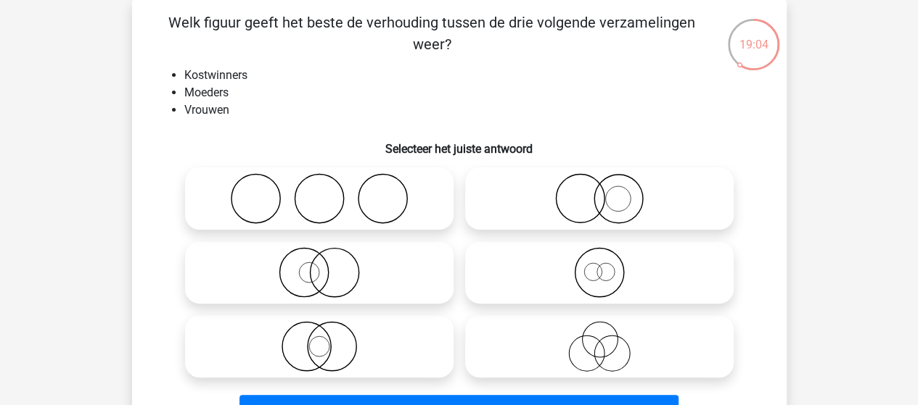
click at [332, 276] on icon at bounding box center [319, 272] width 257 height 51
click at [329, 265] on input "radio" at bounding box center [323, 260] width 9 height 9
radio input "true"
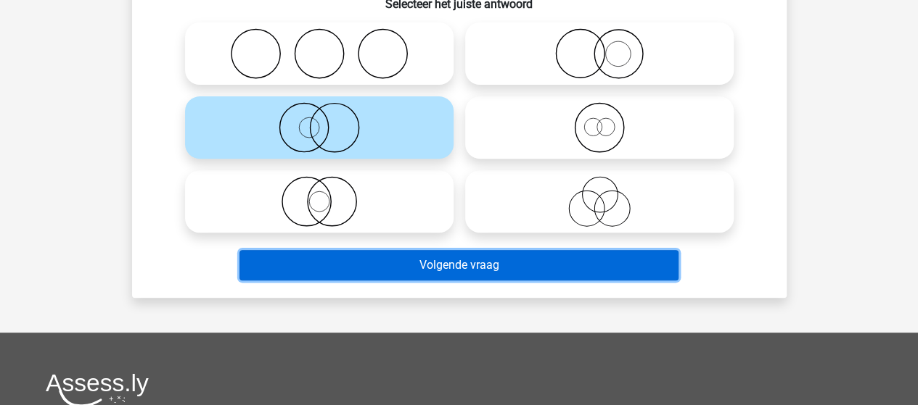
click at [426, 265] on button "Volgende vraag" at bounding box center [458, 265] width 439 height 30
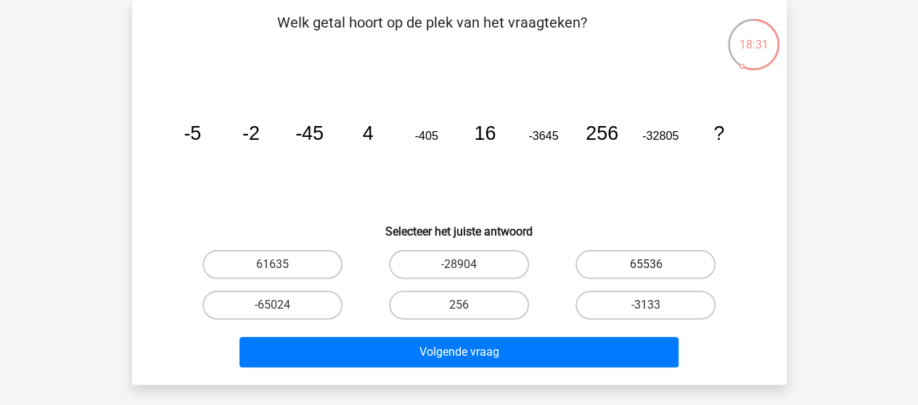
click at [631, 262] on label "65536" at bounding box center [645, 264] width 140 height 29
click at [646, 265] on input "65536" at bounding box center [650, 269] width 9 height 9
radio input "true"
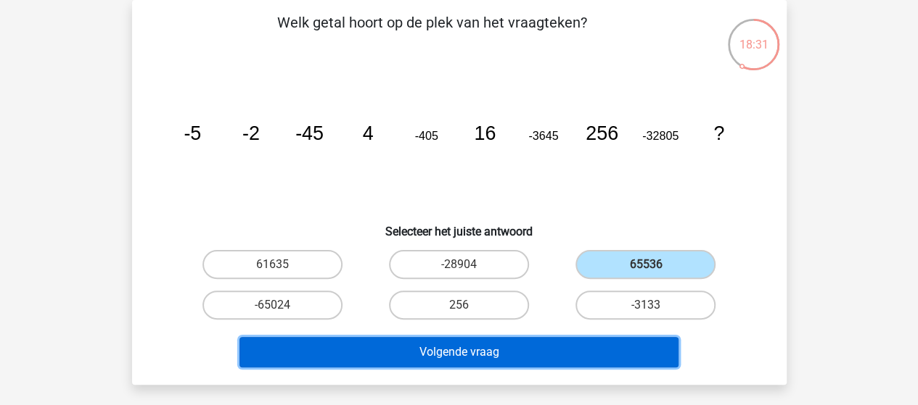
click at [482, 352] on button "Volgende vraag" at bounding box center [458, 352] width 439 height 30
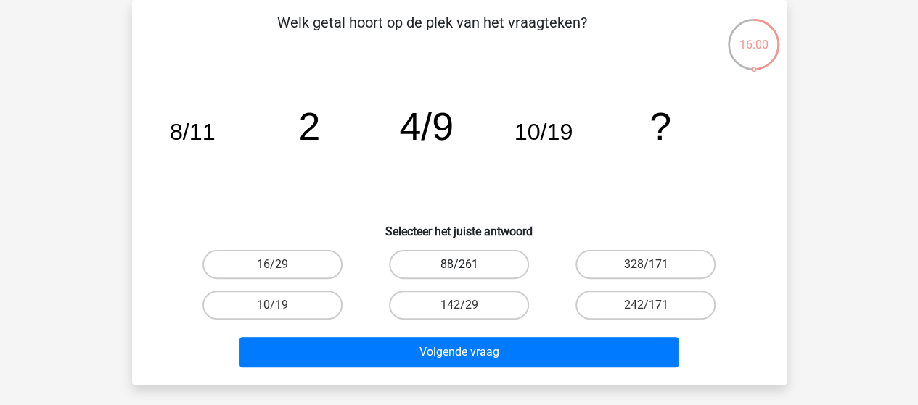
click at [473, 263] on label "88/261" at bounding box center [459, 264] width 140 height 29
click at [468, 265] on input "88/261" at bounding box center [462, 269] width 9 height 9
radio input "true"
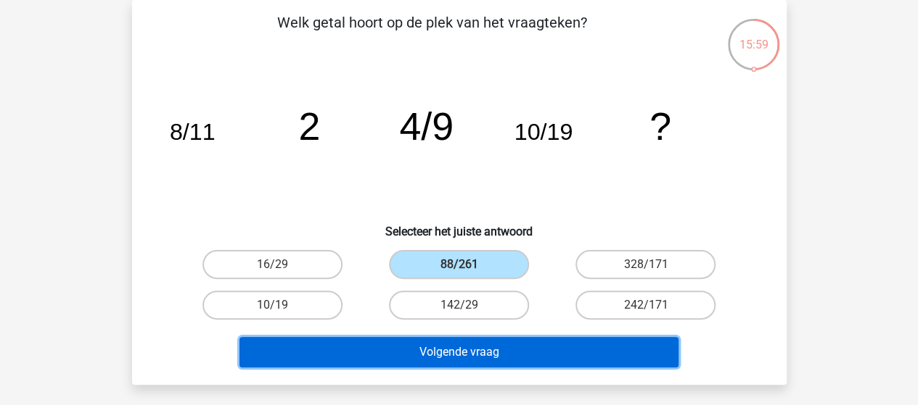
click at [493, 348] on button "Volgende vraag" at bounding box center [458, 352] width 439 height 30
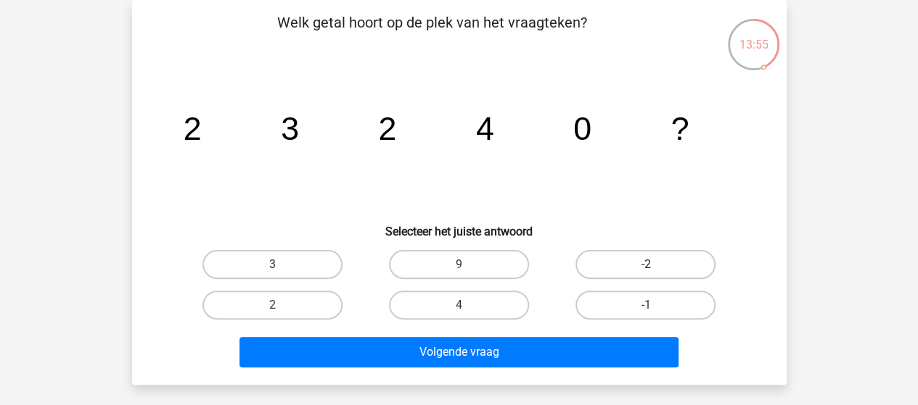
click at [657, 261] on label "-2" at bounding box center [645, 264] width 140 height 29
click at [655, 265] on input "-2" at bounding box center [650, 269] width 9 height 9
radio input "true"
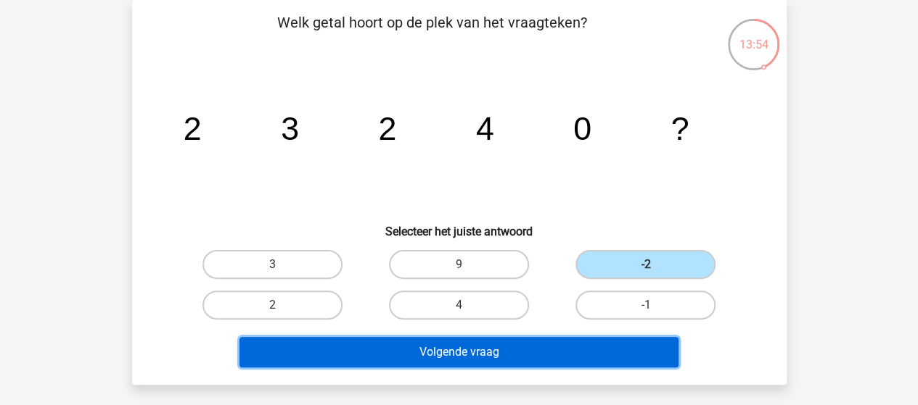
click at [516, 342] on button "Volgende vraag" at bounding box center [458, 352] width 439 height 30
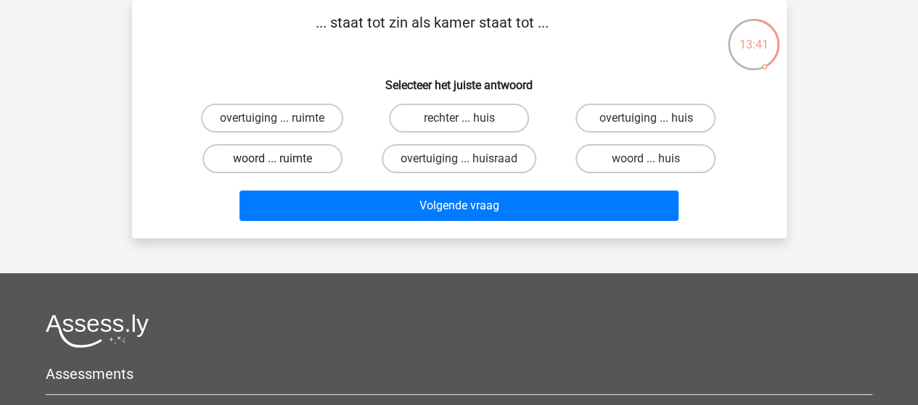
click at [303, 159] on label "woord ... ruimte" at bounding box center [272, 158] width 140 height 29
click at [281, 159] on input "woord ... ruimte" at bounding box center [276, 163] width 9 height 9
radio input "true"
click at [627, 160] on label "woord ... huis" at bounding box center [645, 158] width 140 height 29
click at [646, 160] on input "woord ... huis" at bounding box center [650, 163] width 9 height 9
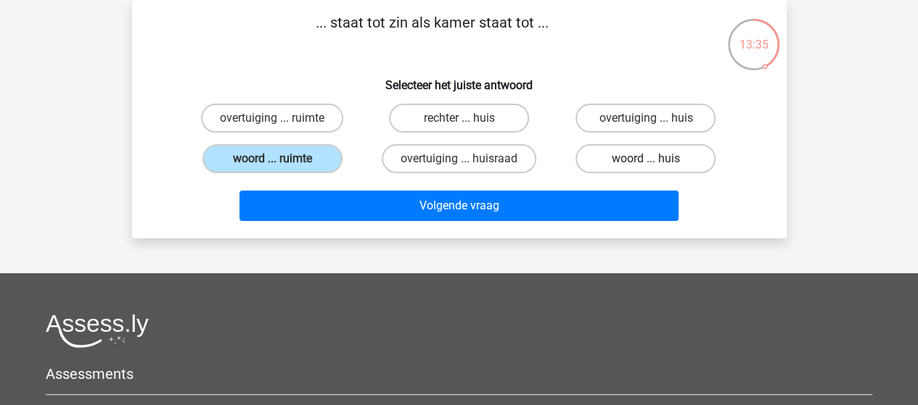
radio input "true"
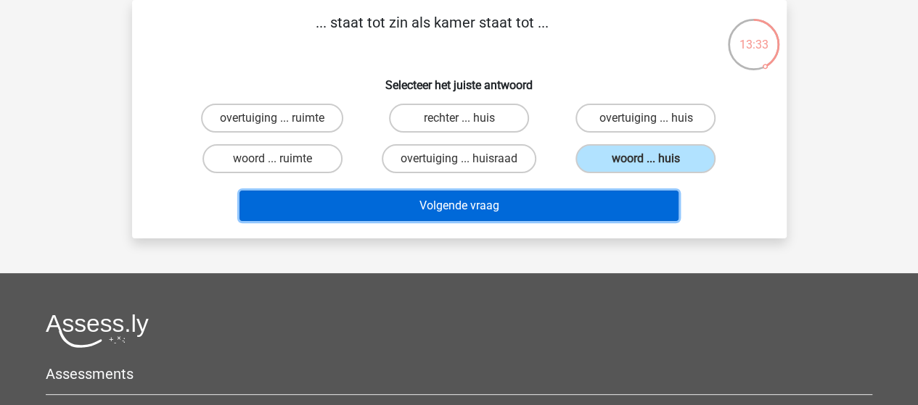
click at [470, 204] on button "Volgende vraag" at bounding box center [458, 206] width 439 height 30
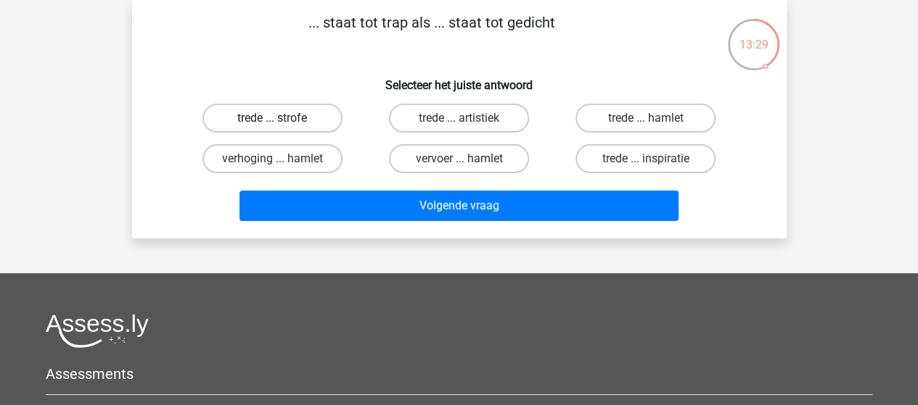
click at [310, 122] on label "trede ... strofe" at bounding box center [272, 118] width 140 height 29
click at [281, 122] on input "trede ... strofe" at bounding box center [276, 122] width 9 height 9
radio input "true"
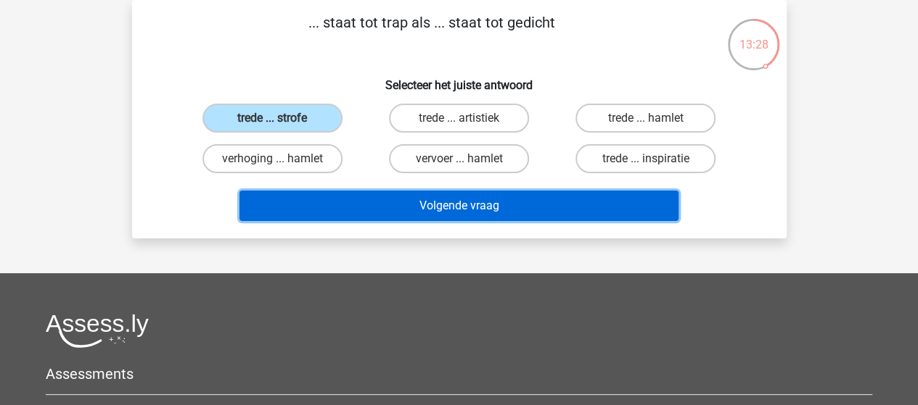
click at [468, 201] on button "Volgende vraag" at bounding box center [458, 206] width 439 height 30
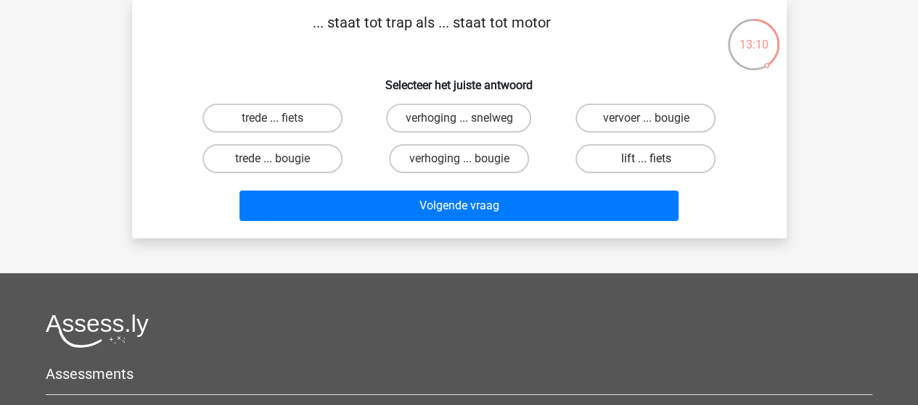
click at [620, 159] on label "lift ... fiets" at bounding box center [645, 158] width 140 height 29
click at [646, 159] on input "lift ... fiets" at bounding box center [650, 163] width 9 height 9
radio input "true"
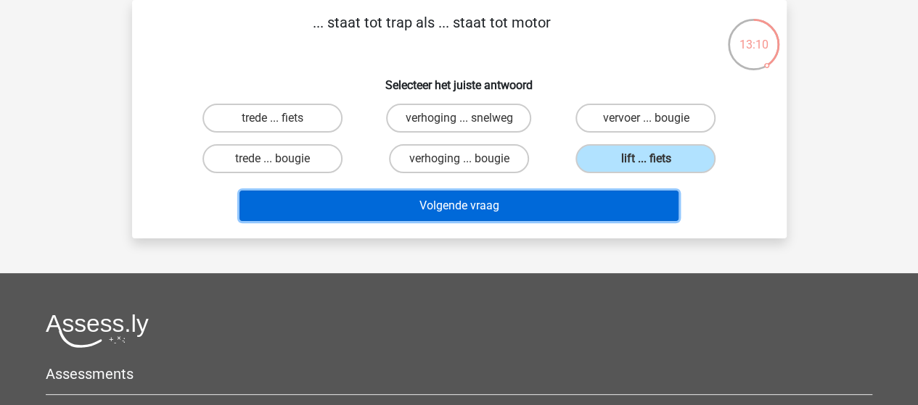
click at [486, 205] on button "Volgende vraag" at bounding box center [458, 206] width 439 height 30
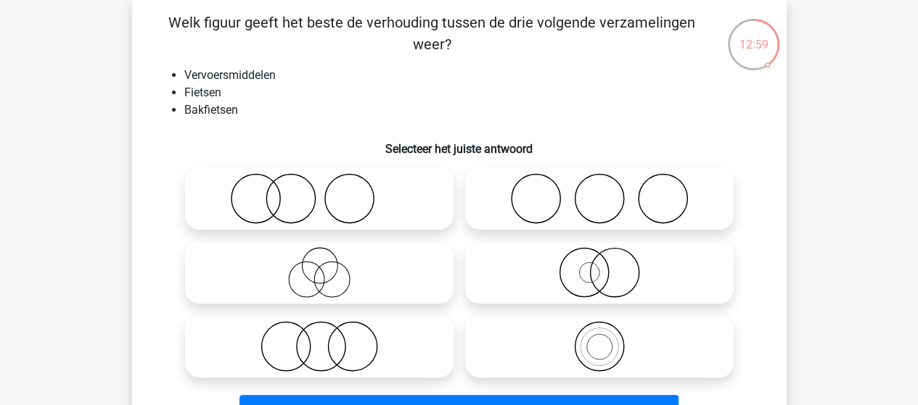
click at [604, 346] on icon at bounding box center [599, 346] width 257 height 51
click at [604, 339] on input "radio" at bounding box center [603, 334] width 9 height 9
radio input "true"
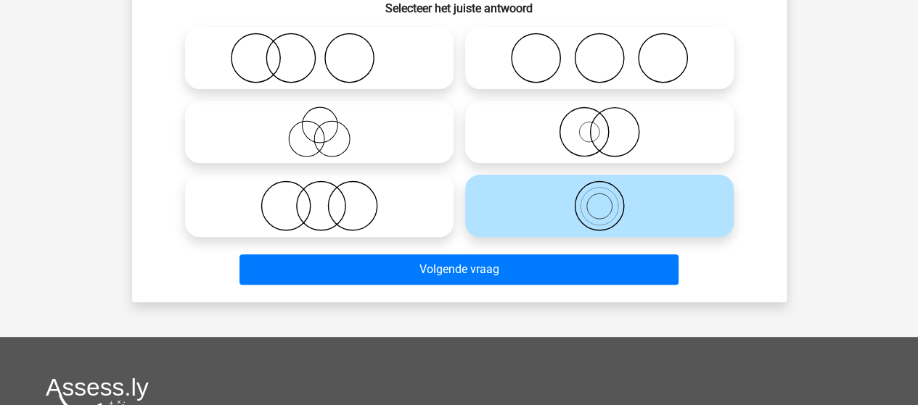
scroll to position [212, 0]
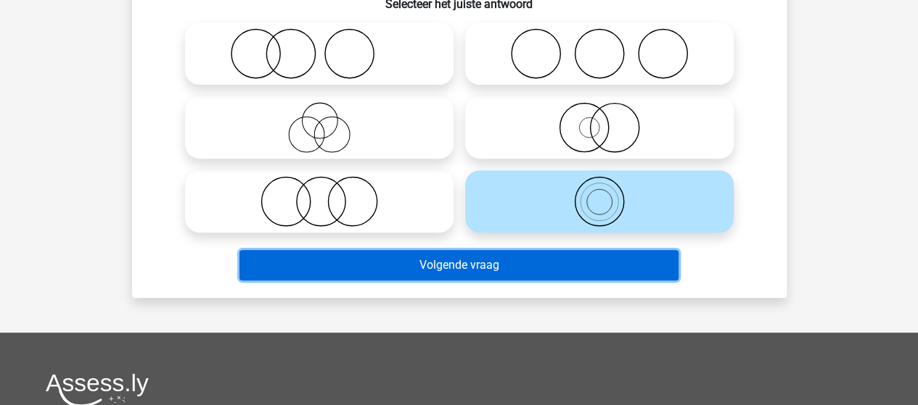
click at [512, 265] on button "Volgende vraag" at bounding box center [458, 265] width 439 height 30
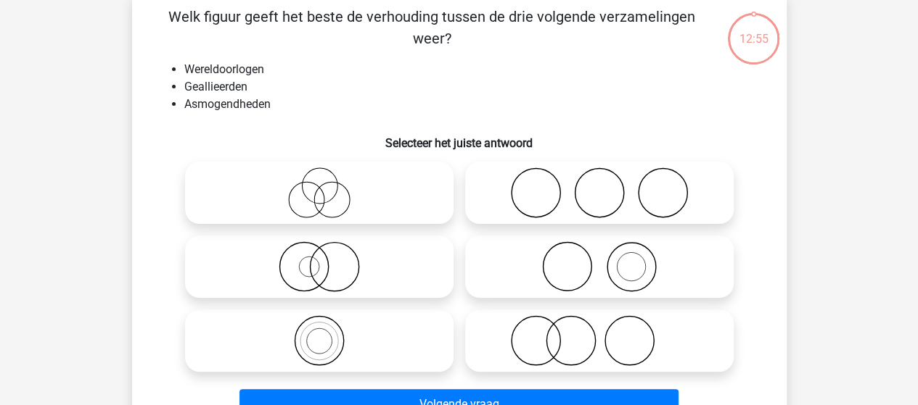
scroll to position [67, 0]
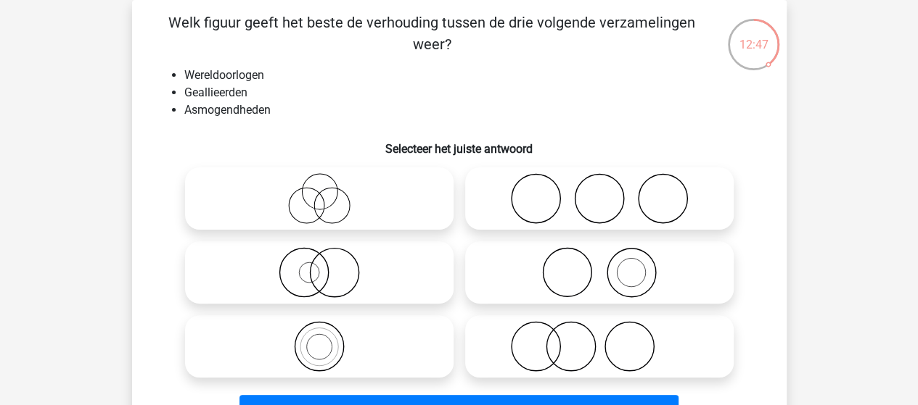
click at [617, 213] on icon at bounding box center [599, 198] width 257 height 51
click at [609, 191] on input "radio" at bounding box center [603, 186] width 9 height 9
radio input "true"
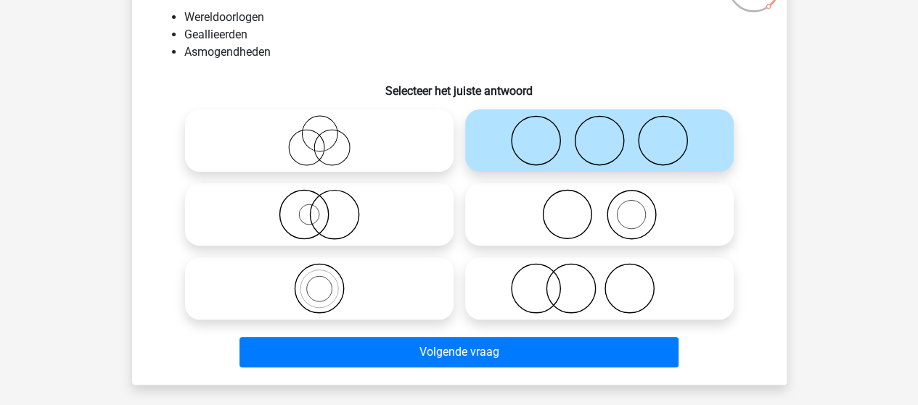
scroll to position [139, 0]
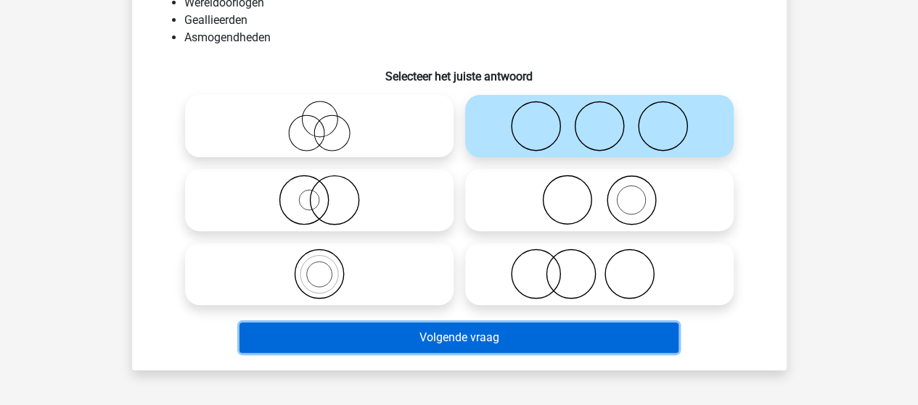
click at [498, 337] on button "Volgende vraag" at bounding box center [458, 338] width 439 height 30
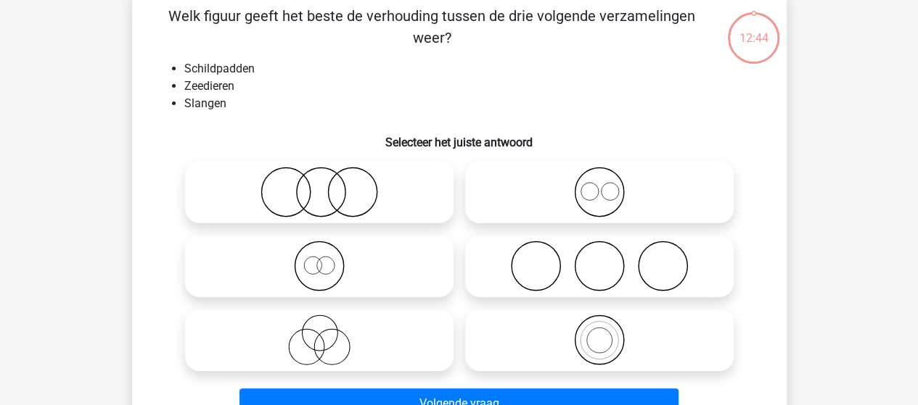
scroll to position [67, 0]
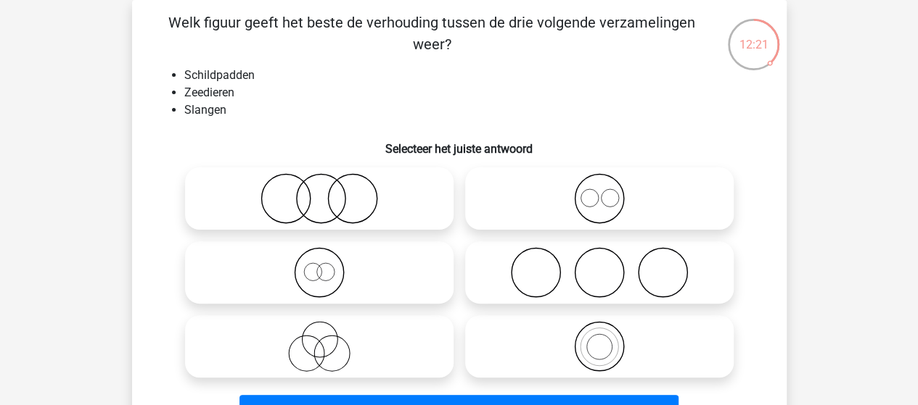
click at [332, 194] on icon at bounding box center [319, 198] width 257 height 51
click at [329, 191] on input "radio" at bounding box center [323, 186] width 9 height 9
radio input "true"
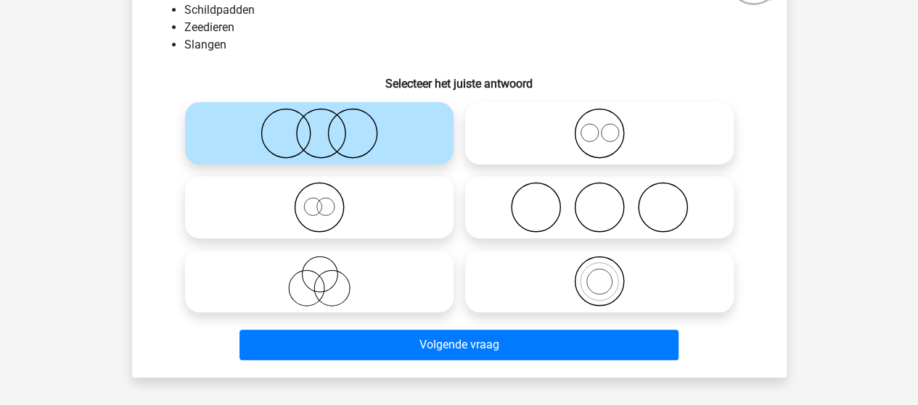
scroll to position [212, 0]
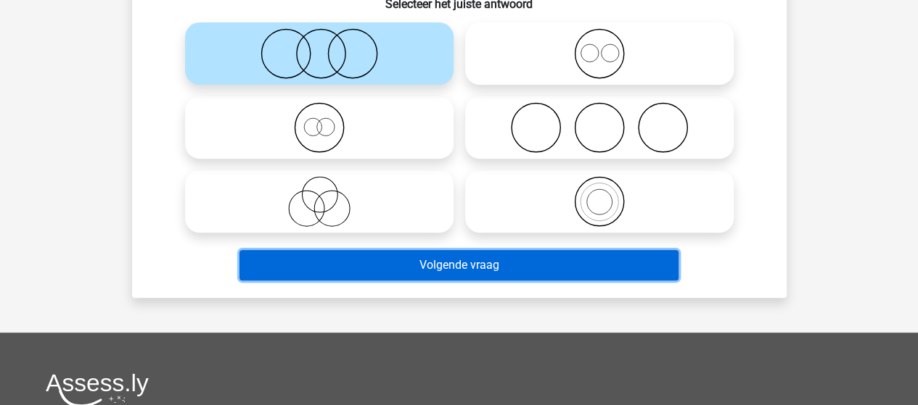
click at [450, 263] on button "Volgende vraag" at bounding box center [458, 265] width 439 height 30
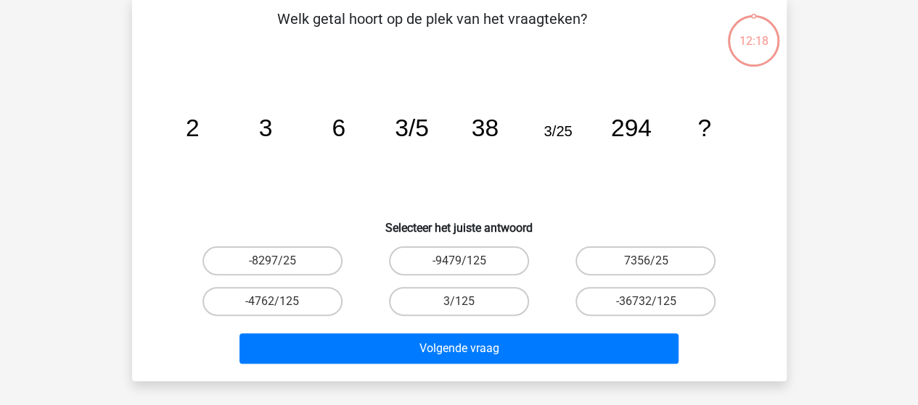
scroll to position [67, 0]
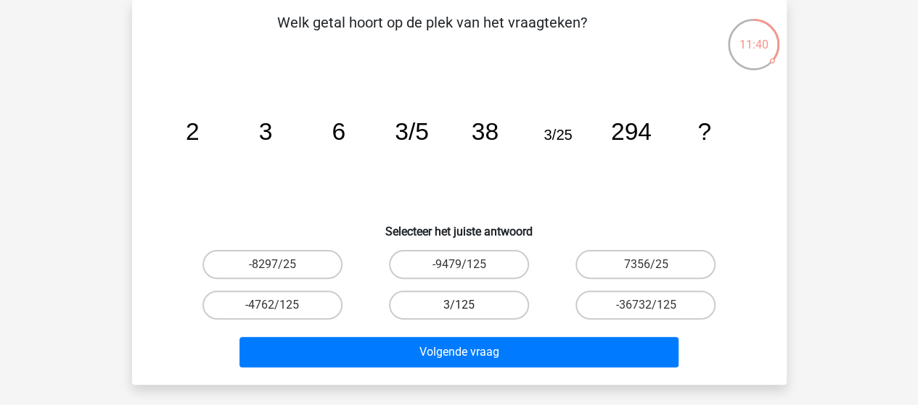
click at [418, 303] on label "3/125" at bounding box center [459, 305] width 140 height 29
click at [458, 305] on input "3/125" at bounding box center [462, 309] width 9 height 9
radio input "true"
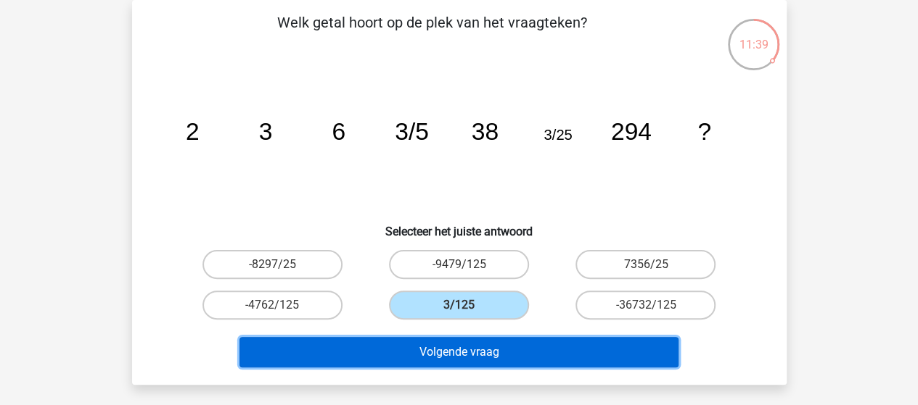
click at [411, 349] on button "Volgende vraag" at bounding box center [458, 352] width 439 height 30
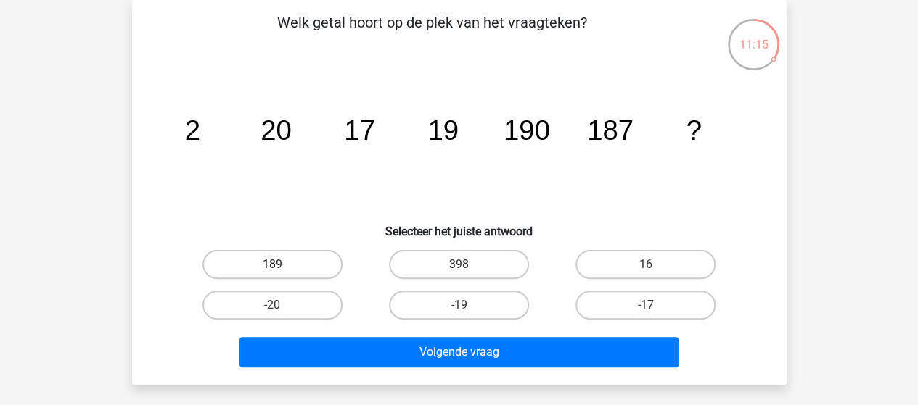
click at [305, 265] on label "189" at bounding box center [272, 264] width 140 height 29
click at [281, 265] on input "189" at bounding box center [276, 269] width 9 height 9
radio input "true"
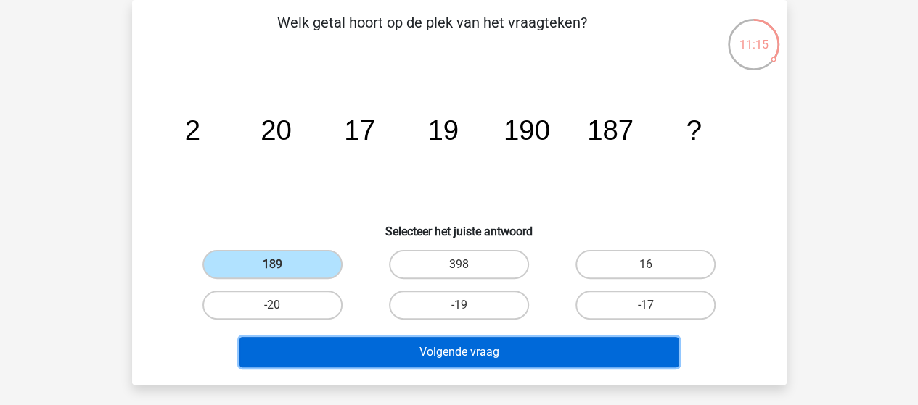
click at [432, 345] on button "Volgende vraag" at bounding box center [458, 352] width 439 height 30
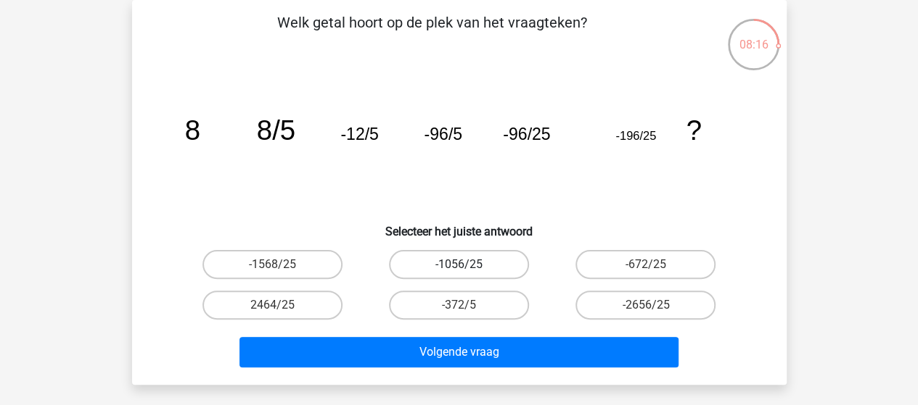
click at [465, 260] on label "-1056/25" at bounding box center [459, 264] width 140 height 29
click at [465, 265] on input "-1056/25" at bounding box center [462, 269] width 9 height 9
radio input "true"
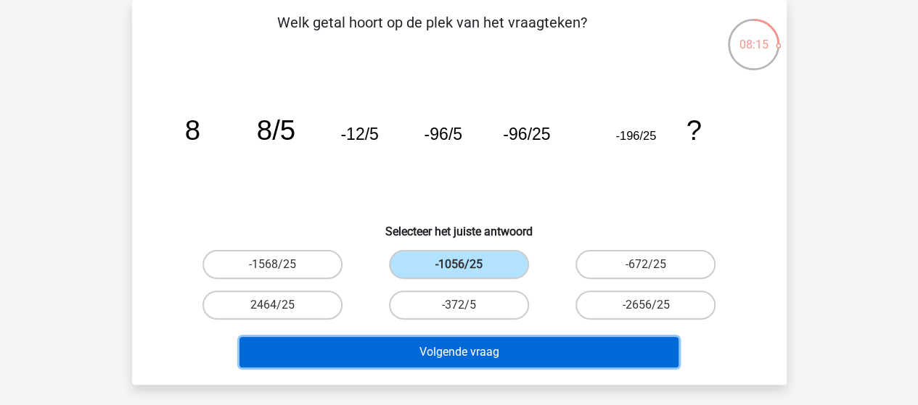
click at [464, 353] on button "Volgende vraag" at bounding box center [458, 352] width 439 height 30
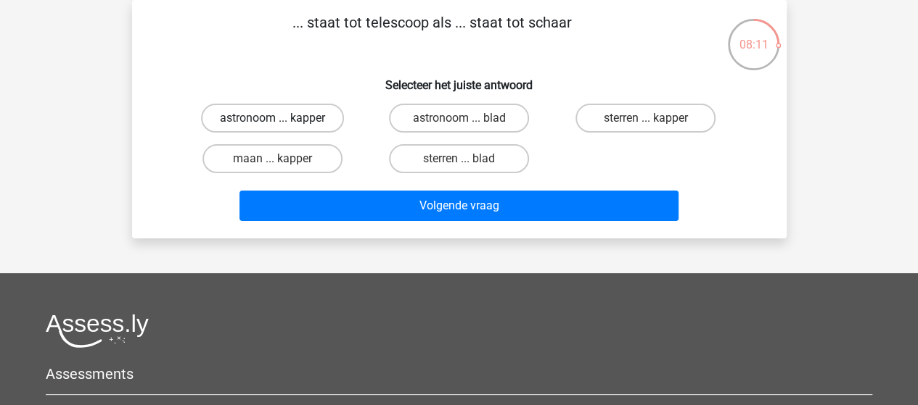
click at [310, 119] on label "astronoom ... kapper" at bounding box center [272, 118] width 143 height 29
click at [281, 119] on input "astronoom ... kapper" at bounding box center [276, 122] width 9 height 9
radio input "true"
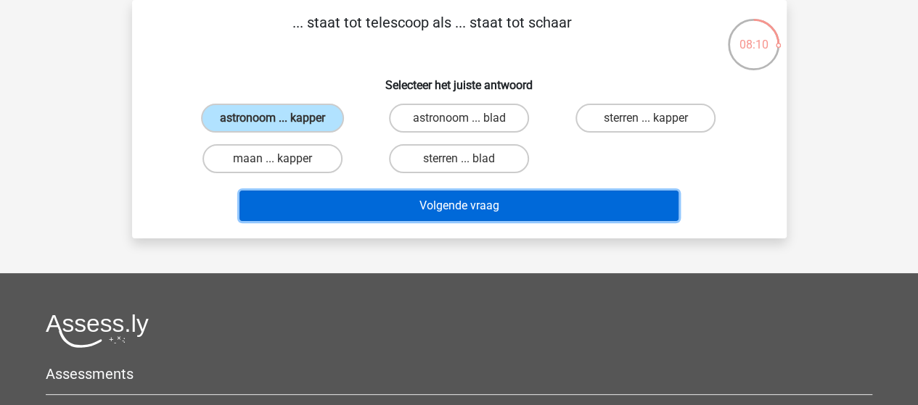
click at [409, 205] on button "Volgende vraag" at bounding box center [458, 206] width 439 height 30
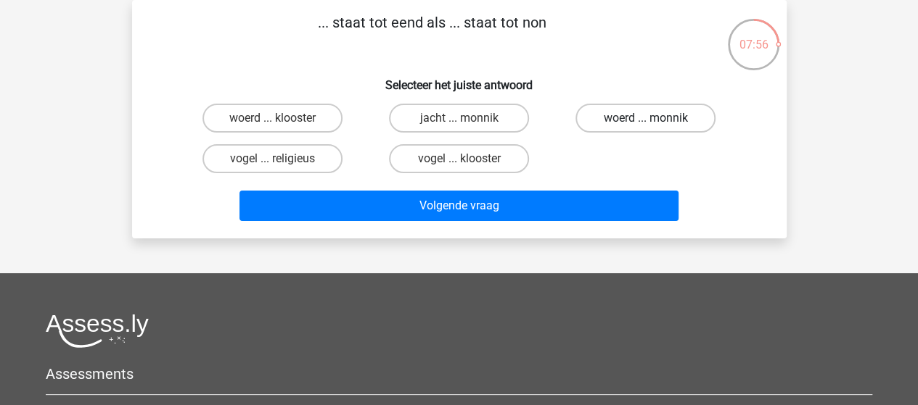
click at [641, 121] on label "woerd ... monnik" at bounding box center [645, 118] width 140 height 29
click at [646, 121] on input "woerd ... monnik" at bounding box center [650, 122] width 9 height 9
radio input "true"
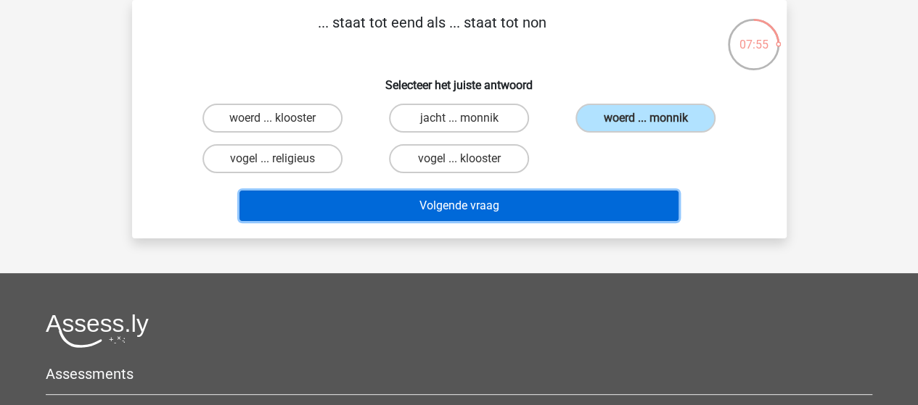
click at [481, 202] on button "Volgende vraag" at bounding box center [458, 206] width 439 height 30
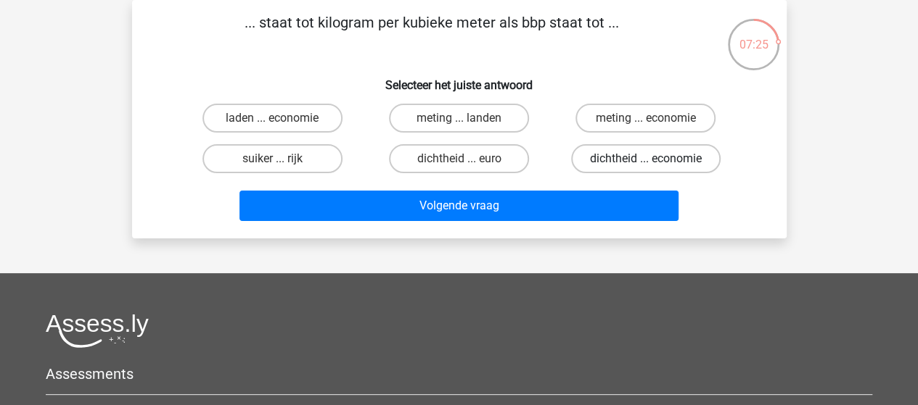
click at [643, 157] on label "dichtheid ... economie" at bounding box center [645, 158] width 149 height 29
click at [646, 159] on input "dichtheid ... economie" at bounding box center [650, 163] width 9 height 9
radio input "true"
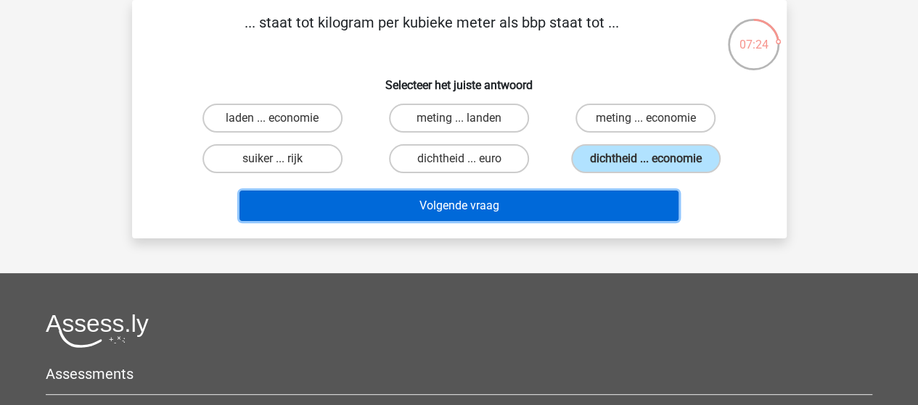
click at [491, 205] on button "Volgende vraag" at bounding box center [458, 206] width 439 height 30
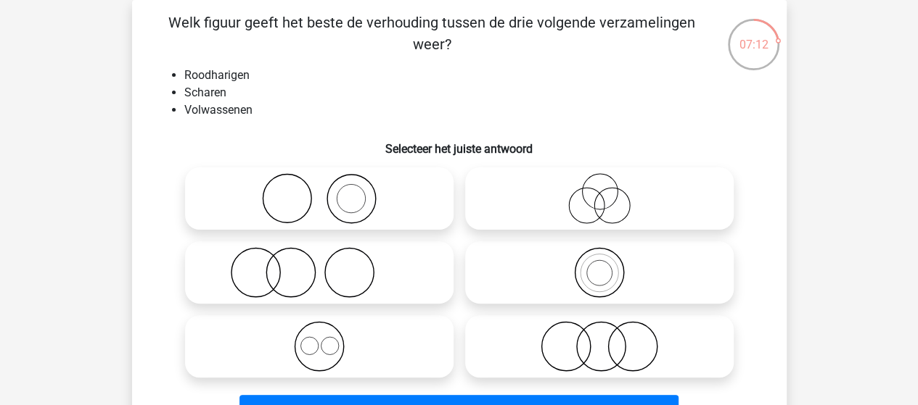
click at [331, 260] on icon at bounding box center [319, 272] width 257 height 51
click at [329, 260] on input "radio" at bounding box center [323, 260] width 9 height 9
radio input "true"
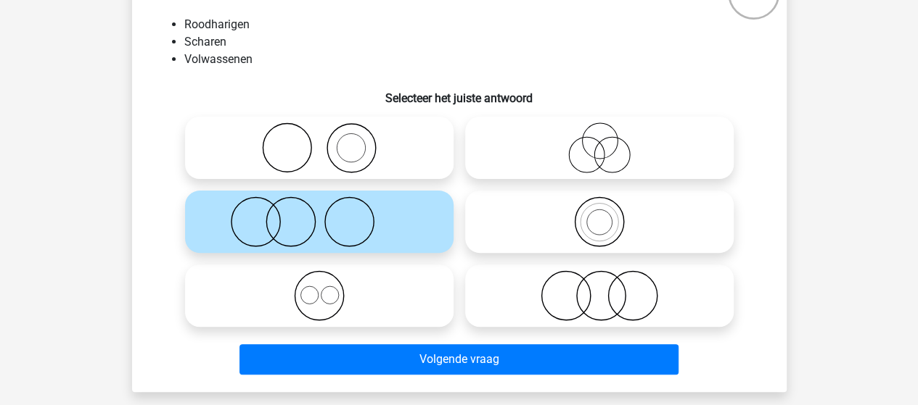
scroll to position [139, 0]
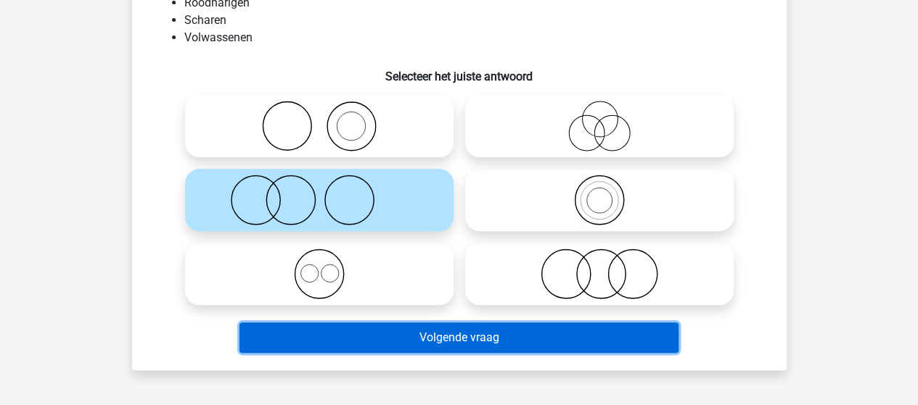
click at [482, 336] on button "Volgende vraag" at bounding box center [458, 338] width 439 height 30
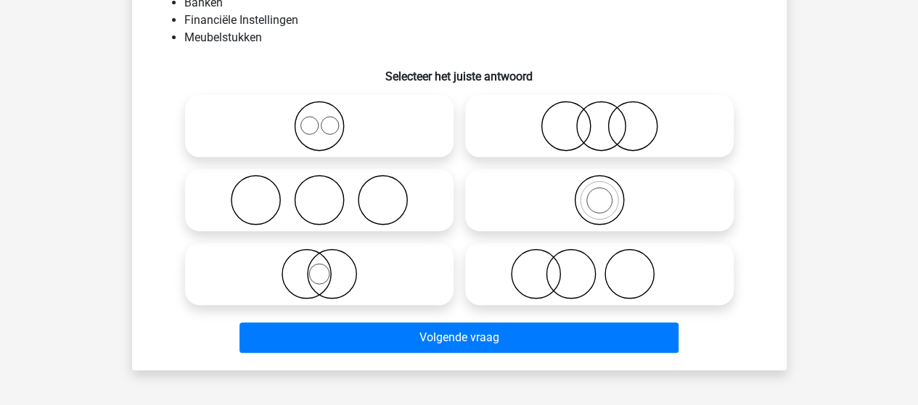
scroll to position [67, 0]
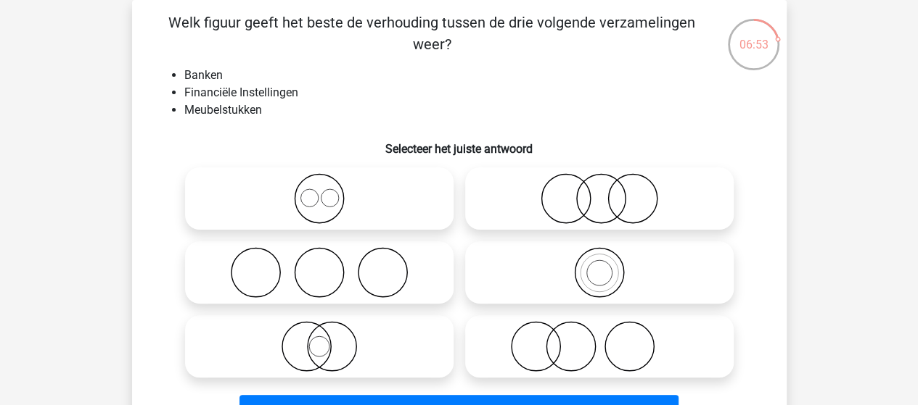
click at [321, 191] on input "radio" at bounding box center [323, 186] width 9 height 9
radio input "true"
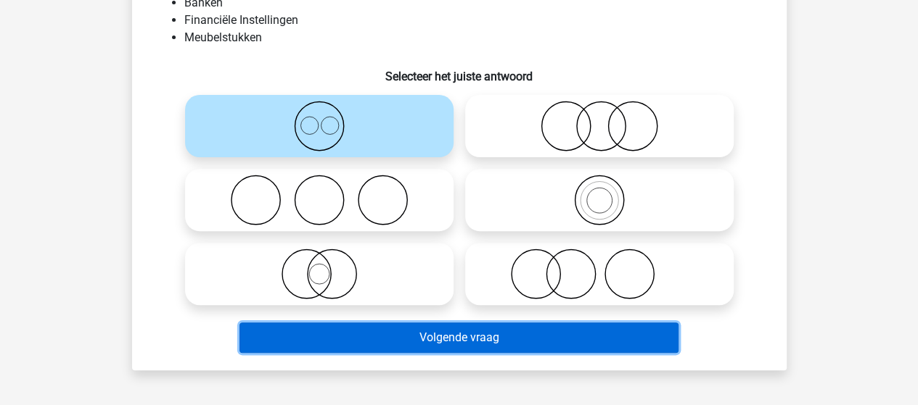
click at [458, 339] on button "Volgende vraag" at bounding box center [458, 338] width 439 height 30
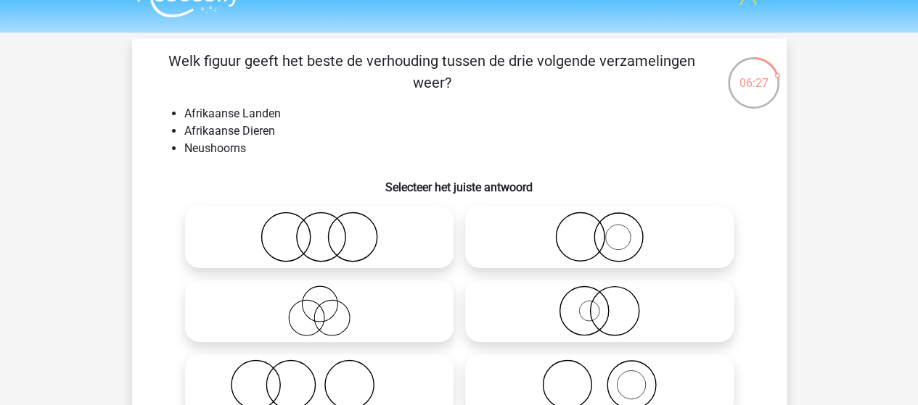
scroll to position [73, 0]
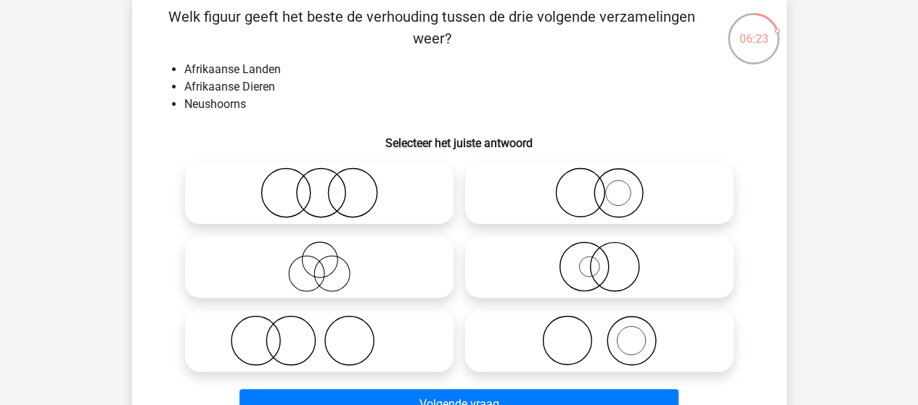
click at [313, 342] on icon at bounding box center [319, 341] width 257 height 51
click at [319, 334] on input "radio" at bounding box center [323, 328] width 9 height 9
radio input "true"
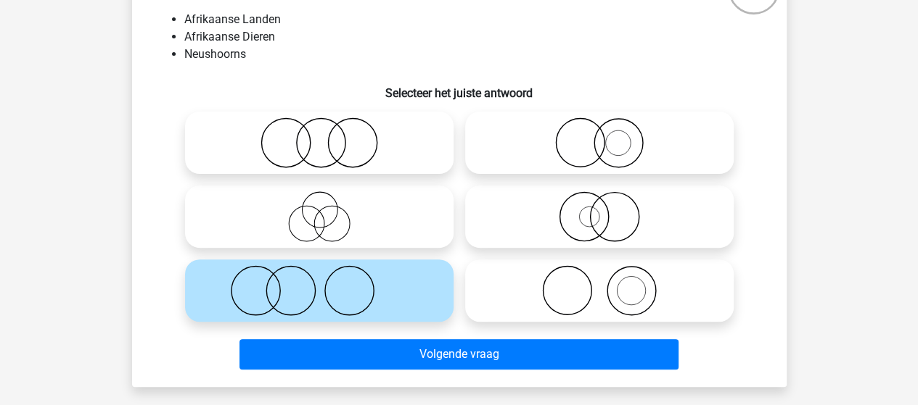
scroll to position [145, 0]
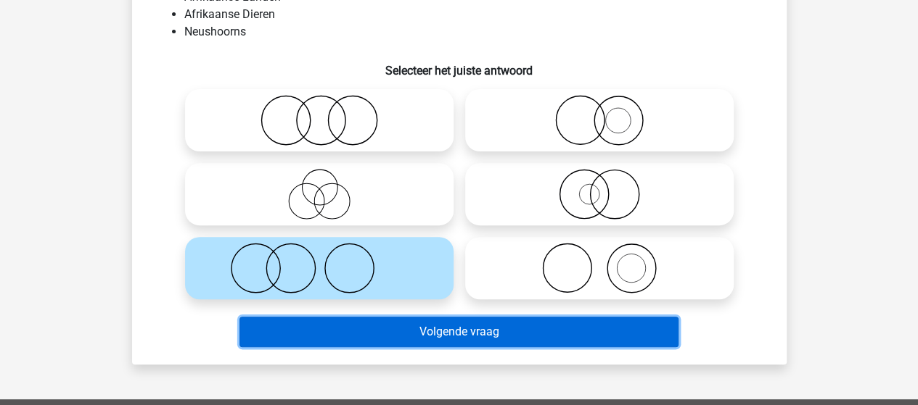
click at [467, 329] on button "Volgende vraag" at bounding box center [458, 332] width 439 height 30
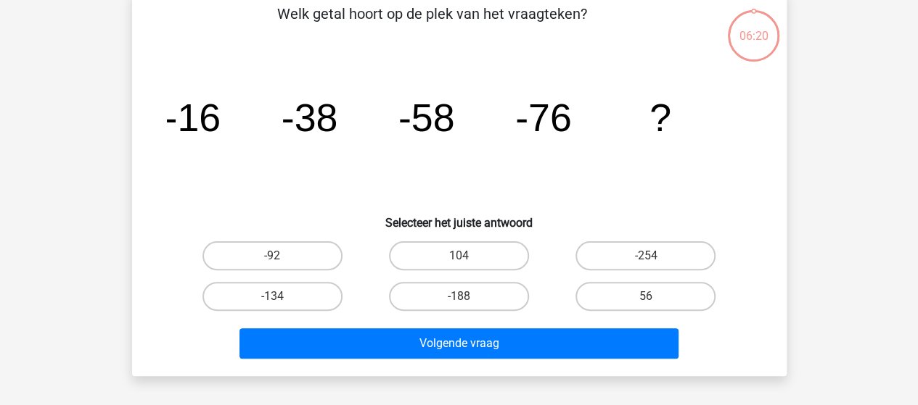
scroll to position [67, 0]
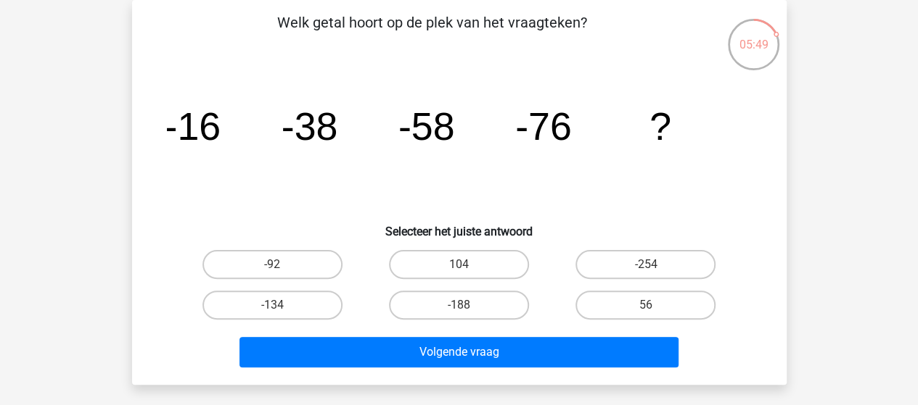
click at [273, 265] on input "-92" at bounding box center [276, 269] width 9 height 9
radio input "true"
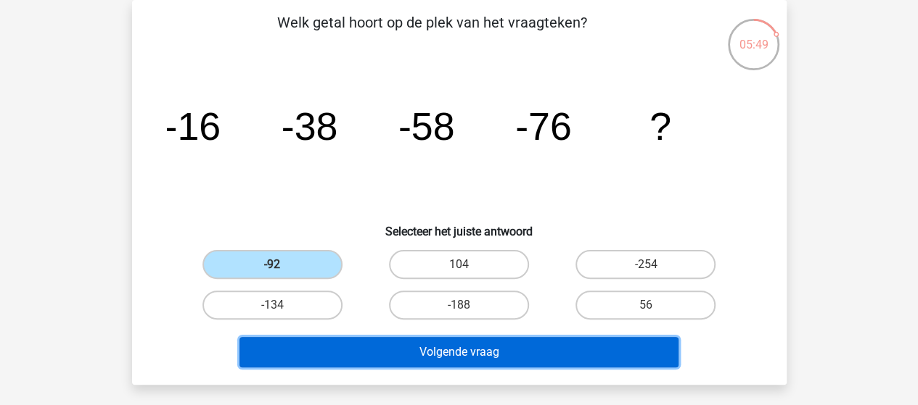
click at [463, 359] on button "Volgende vraag" at bounding box center [458, 352] width 439 height 30
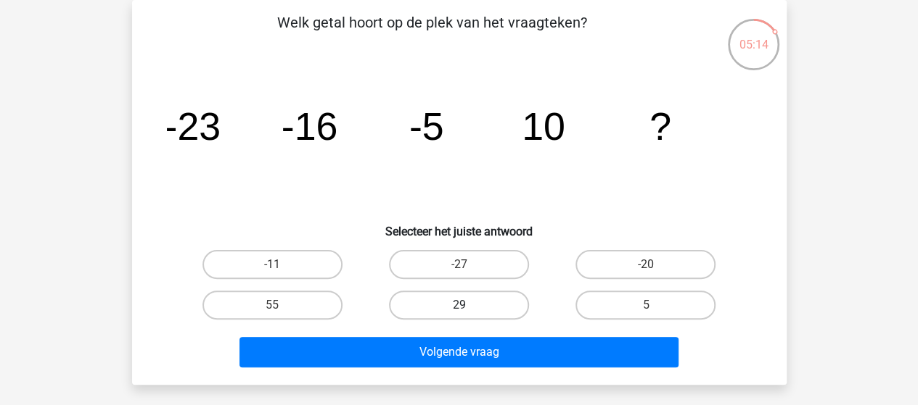
click at [469, 302] on label "29" at bounding box center [459, 305] width 140 height 29
click at [468, 305] on input "29" at bounding box center [462, 309] width 9 height 9
radio input "true"
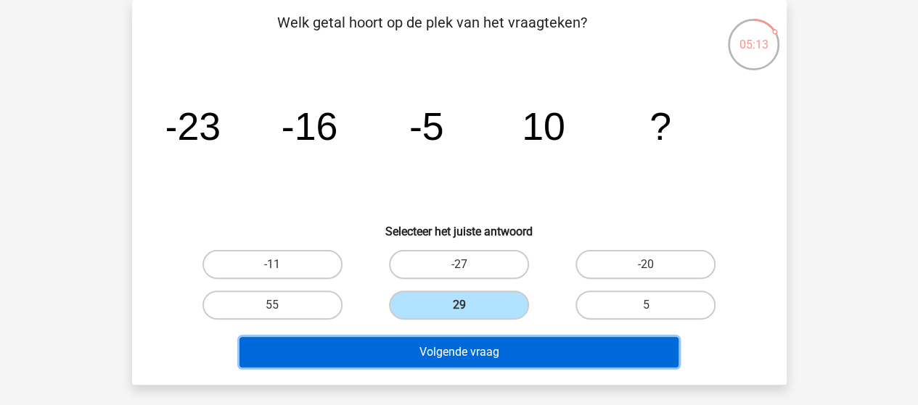
click at [479, 349] on button "Volgende vraag" at bounding box center [458, 352] width 439 height 30
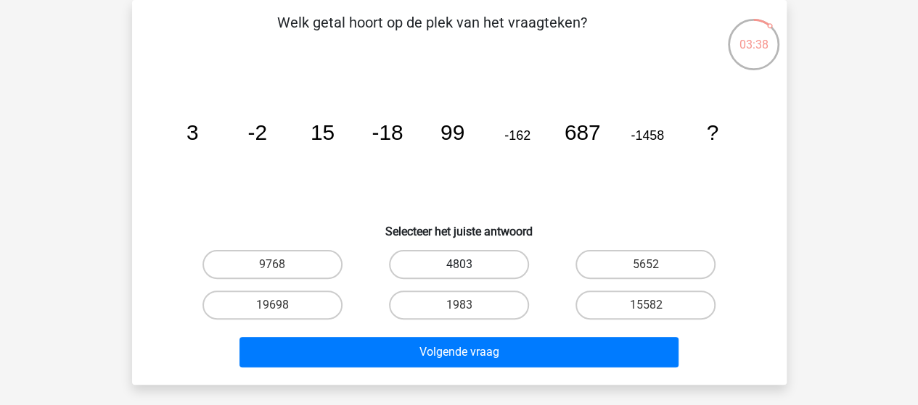
click at [458, 263] on label "4803" at bounding box center [459, 264] width 140 height 29
click at [458, 265] on input "4803" at bounding box center [462, 269] width 9 height 9
radio input "true"
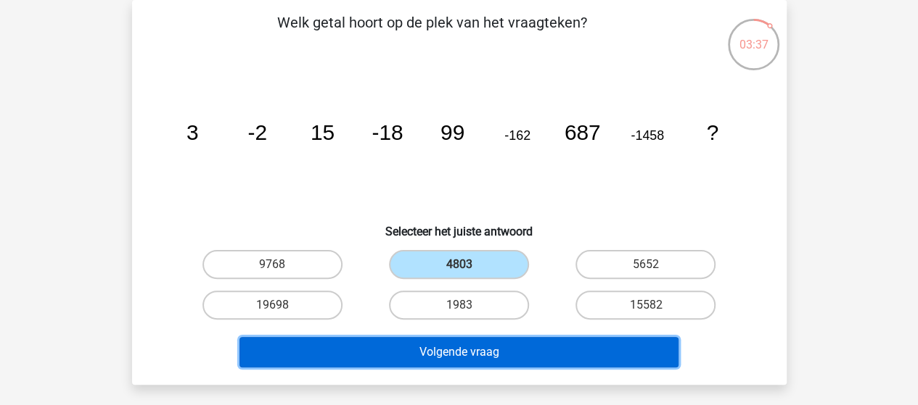
click at [463, 350] on button "Volgende vraag" at bounding box center [458, 352] width 439 height 30
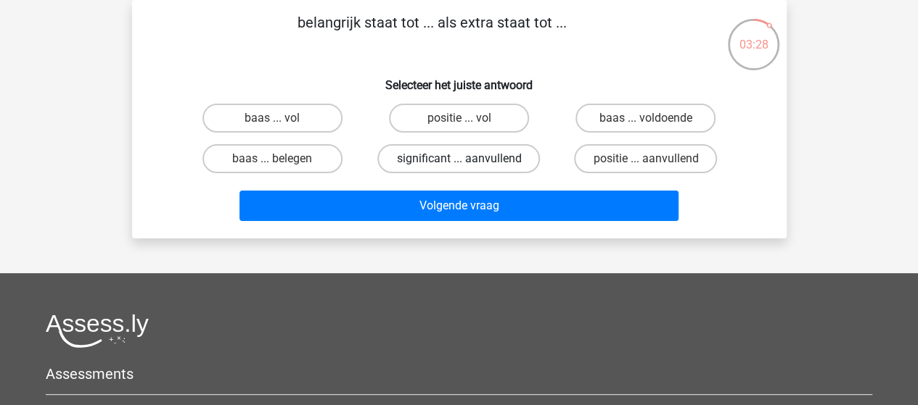
click at [509, 155] on label "significant ... aanvullend" at bounding box center [458, 158] width 162 height 29
click at [468, 159] on input "significant ... aanvullend" at bounding box center [462, 163] width 9 height 9
radio input "true"
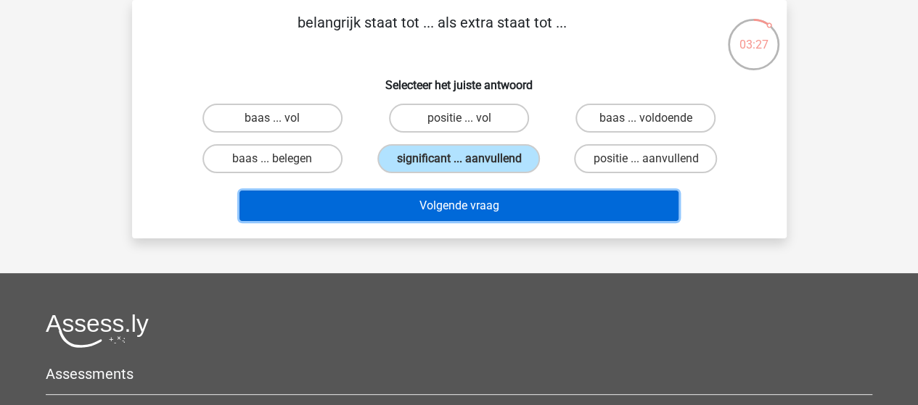
click at [474, 204] on button "Volgende vraag" at bounding box center [458, 206] width 439 height 30
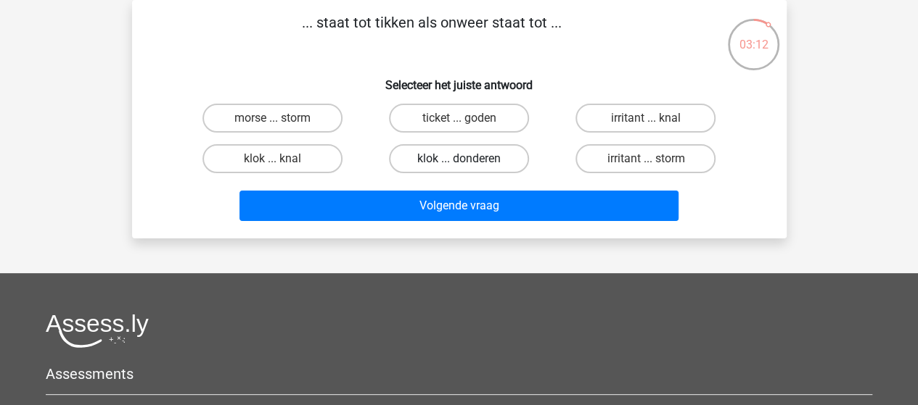
click at [451, 157] on label "klok ... donderen" at bounding box center [459, 158] width 140 height 29
click at [458, 159] on input "klok ... donderen" at bounding box center [462, 163] width 9 height 9
radio input "true"
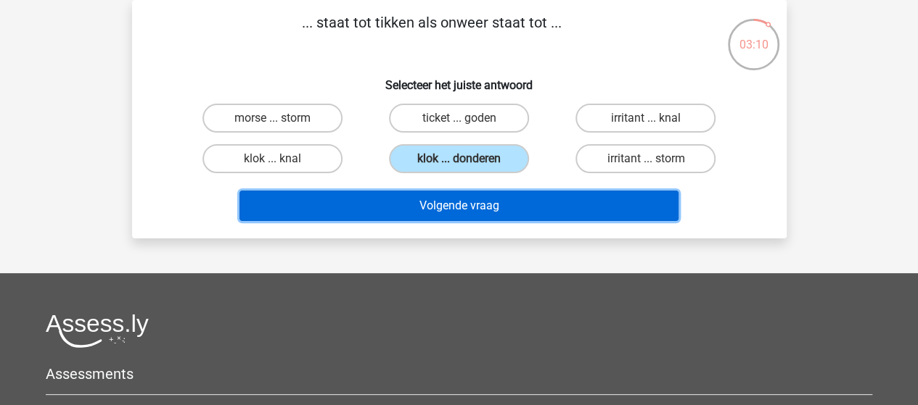
click at [458, 204] on button "Volgende vraag" at bounding box center [458, 206] width 439 height 30
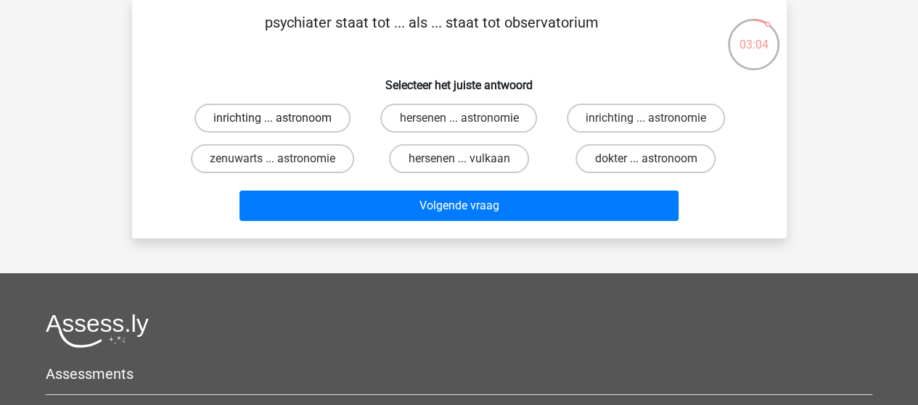
click at [292, 118] on label "inrichting ... astronoom" at bounding box center [272, 118] width 156 height 29
click at [281, 118] on input "inrichting ... astronoom" at bounding box center [276, 122] width 9 height 9
radio input "true"
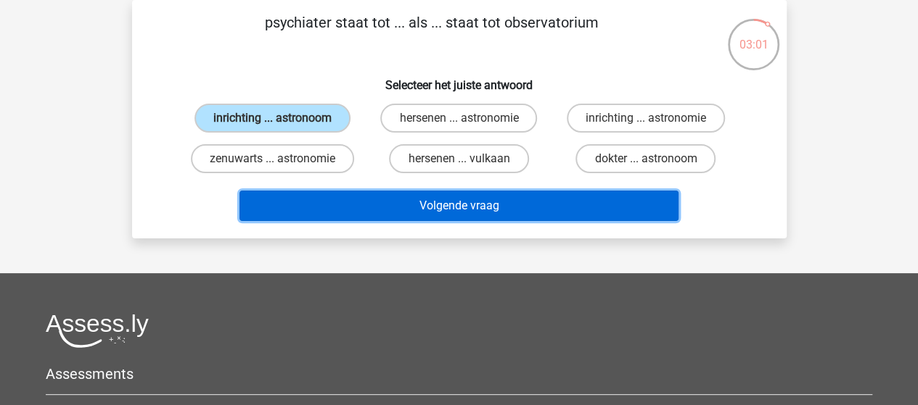
click at [421, 205] on button "Volgende vraag" at bounding box center [458, 206] width 439 height 30
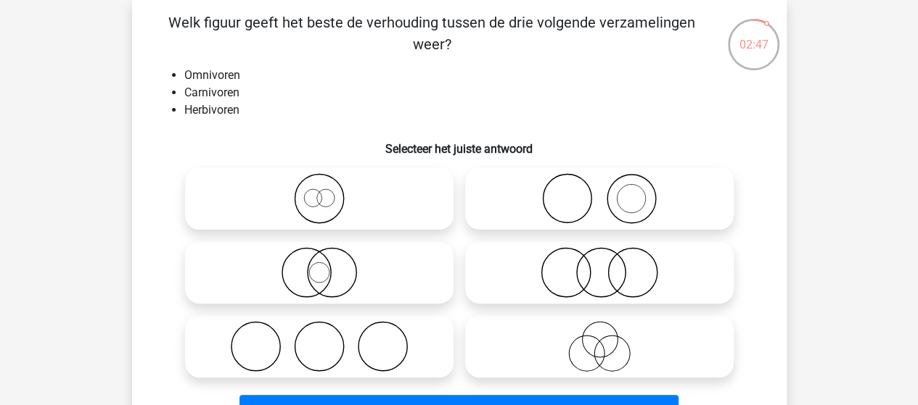
scroll to position [139, 0]
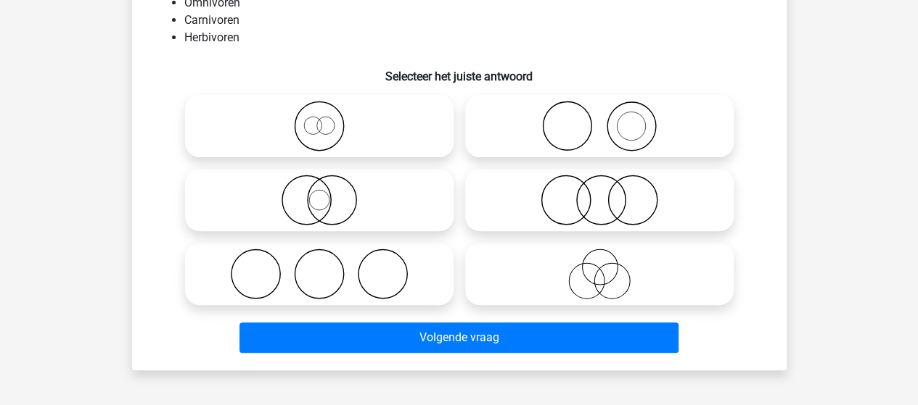
click at [384, 278] on icon at bounding box center [319, 274] width 257 height 51
click at [329, 267] on input "radio" at bounding box center [323, 262] width 9 height 9
radio input "true"
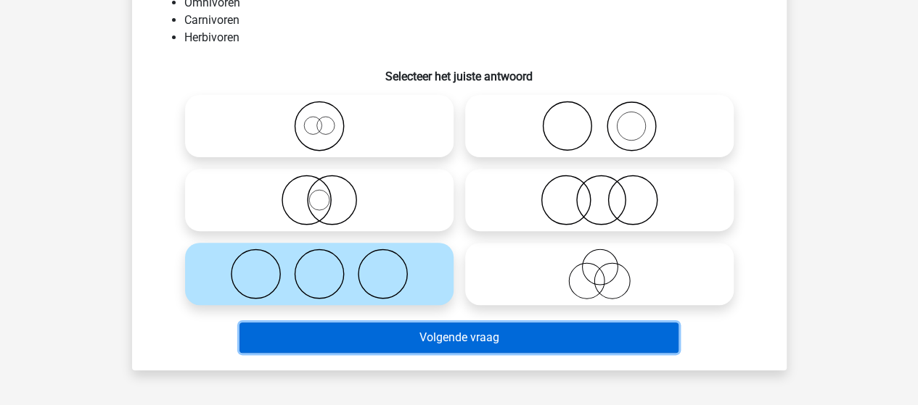
click at [418, 334] on button "Volgende vraag" at bounding box center [458, 338] width 439 height 30
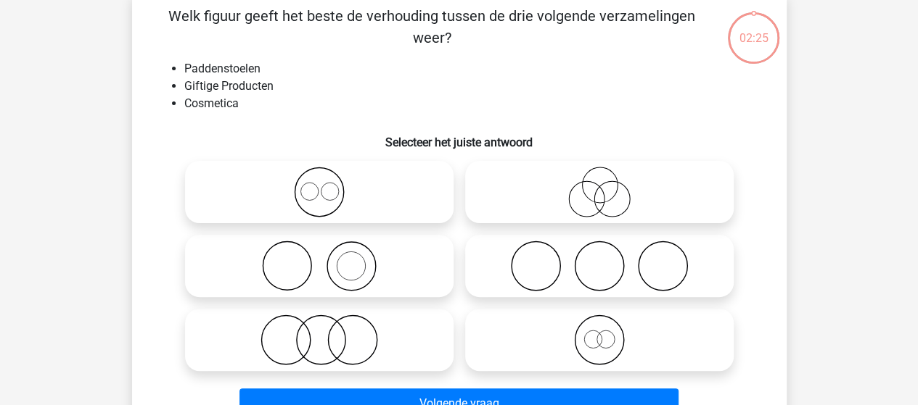
scroll to position [67, 0]
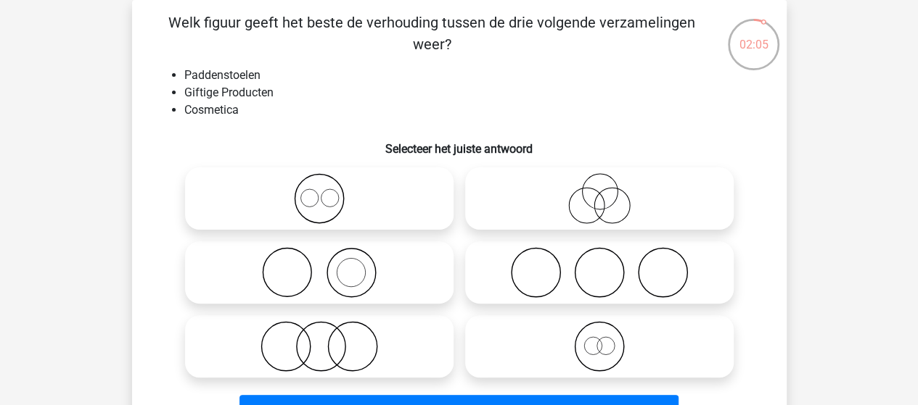
click at [350, 273] on icon at bounding box center [319, 272] width 257 height 51
click at [329, 265] on input "radio" at bounding box center [323, 260] width 9 height 9
radio input "true"
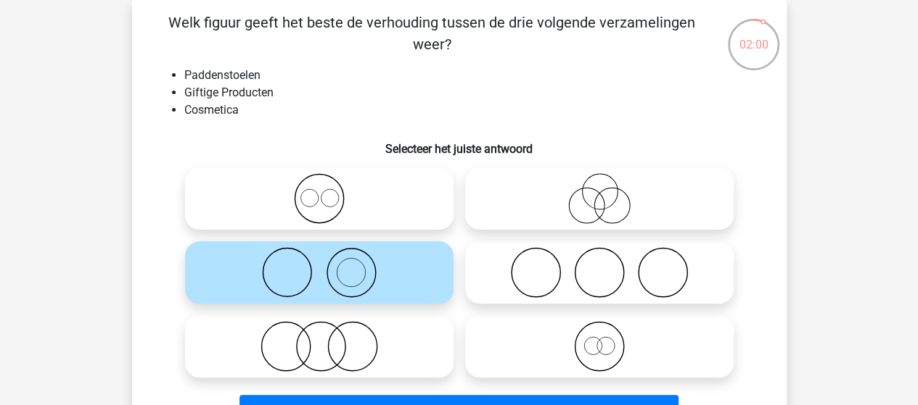
click at [696, 113] on li "Cosmetica" at bounding box center [473, 110] width 579 height 17
click at [361, 332] on icon at bounding box center [319, 346] width 257 height 51
click at [329, 332] on input "radio" at bounding box center [323, 334] width 9 height 9
radio input "true"
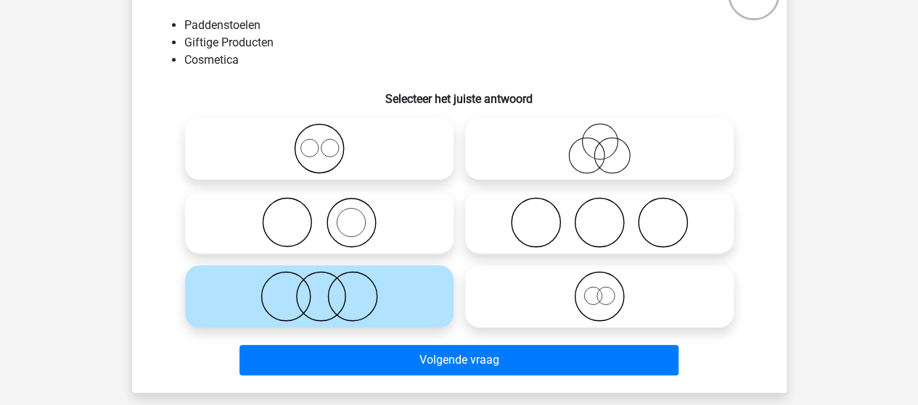
scroll to position [139, 0]
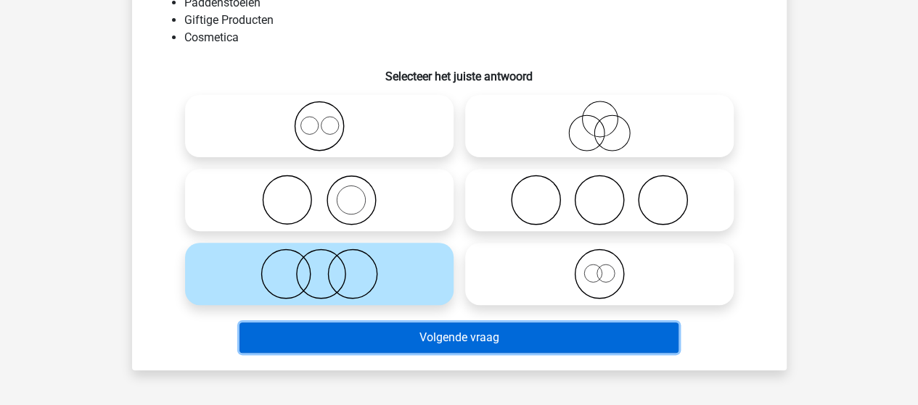
click at [451, 337] on button "Volgende vraag" at bounding box center [458, 338] width 439 height 30
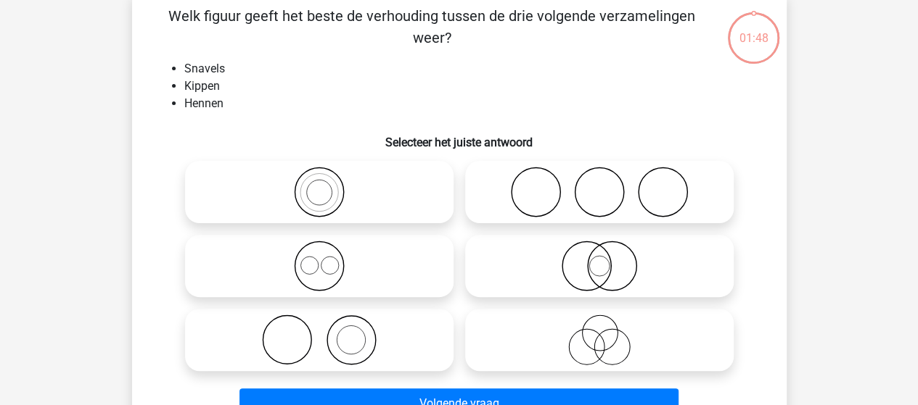
scroll to position [67, 0]
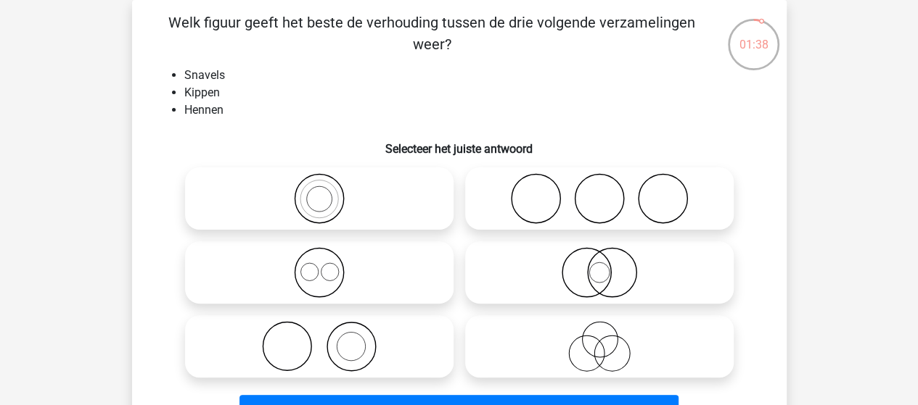
click at [339, 348] on icon at bounding box center [319, 346] width 257 height 51
click at [329, 339] on input "radio" at bounding box center [323, 334] width 9 height 9
radio input "true"
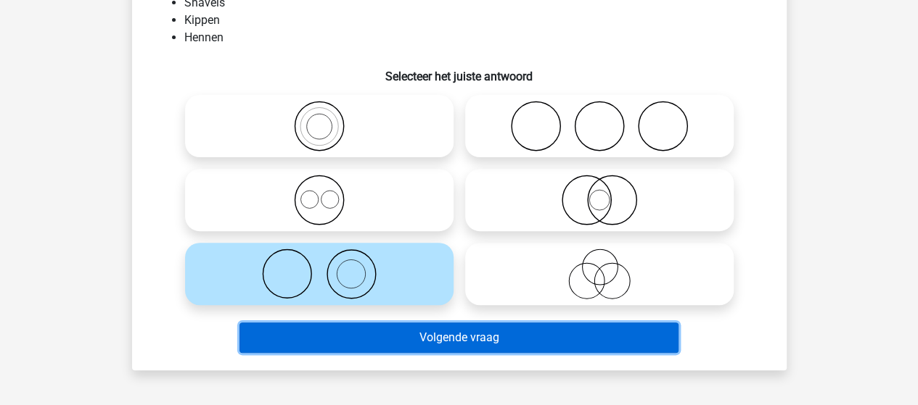
click at [478, 336] on button "Volgende vraag" at bounding box center [458, 338] width 439 height 30
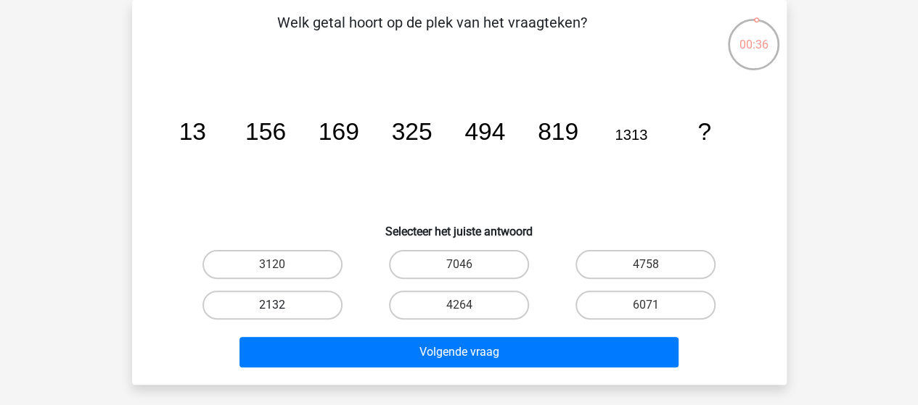
click at [265, 302] on label "2132" at bounding box center [272, 305] width 140 height 29
click at [272, 305] on input "2132" at bounding box center [276, 309] width 9 height 9
radio input "true"
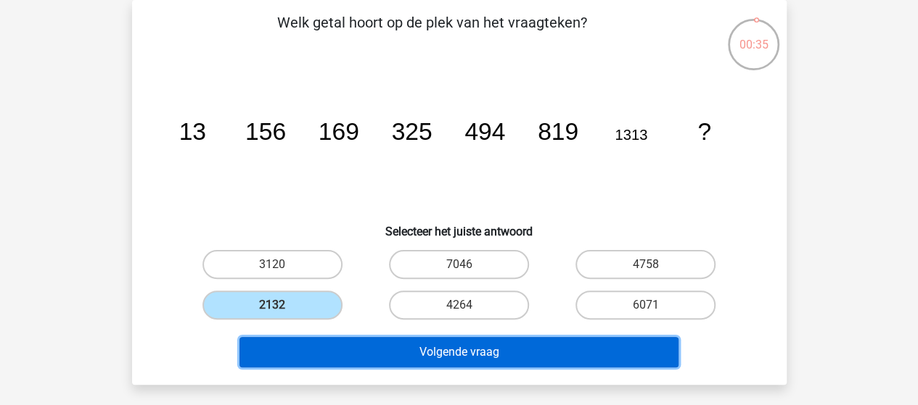
click at [415, 355] on button "Volgende vraag" at bounding box center [458, 352] width 439 height 30
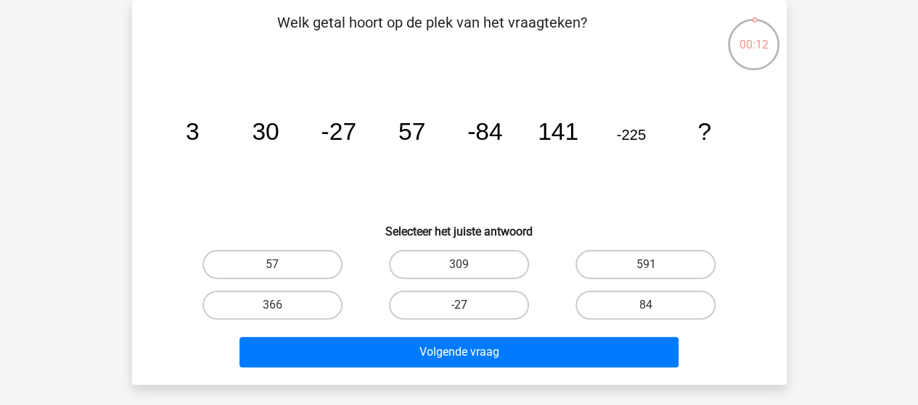
drag, startPoint x: 498, startPoint y: 300, endPoint x: 498, endPoint y: 308, distance: 8.0
click at [498, 300] on label "-27" at bounding box center [459, 305] width 140 height 29
click at [468, 305] on input "-27" at bounding box center [462, 309] width 9 height 9
radio input "true"
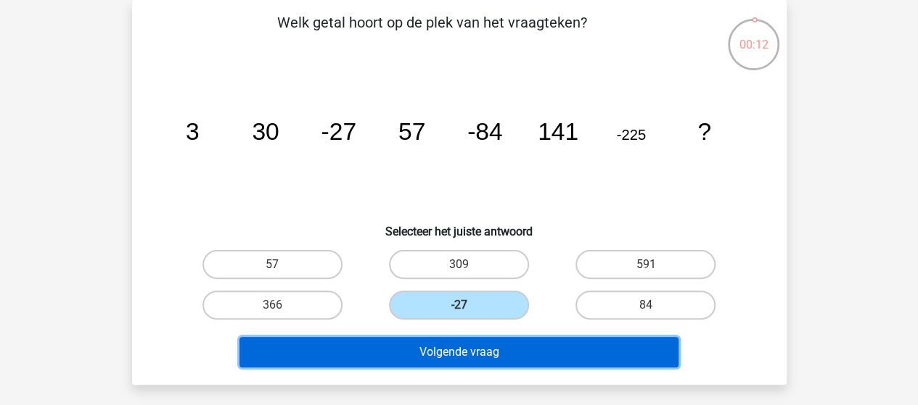
click at [499, 346] on button "Volgende vraag" at bounding box center [458, 352] width 439 height 30
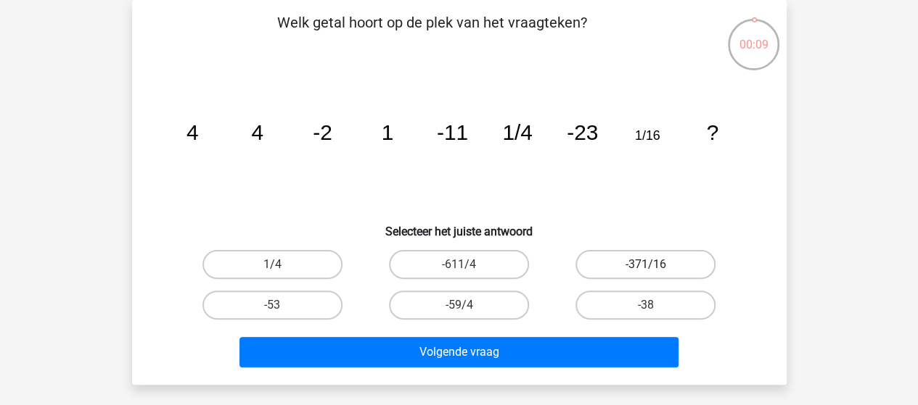
click at [665, 261] on label "-371/16" at bounding box center [645, 264] width 140 height 29
click at [655, 265] on input "-371/16" at bounding box center [650, 269] width 9 height 9
radio input "true"
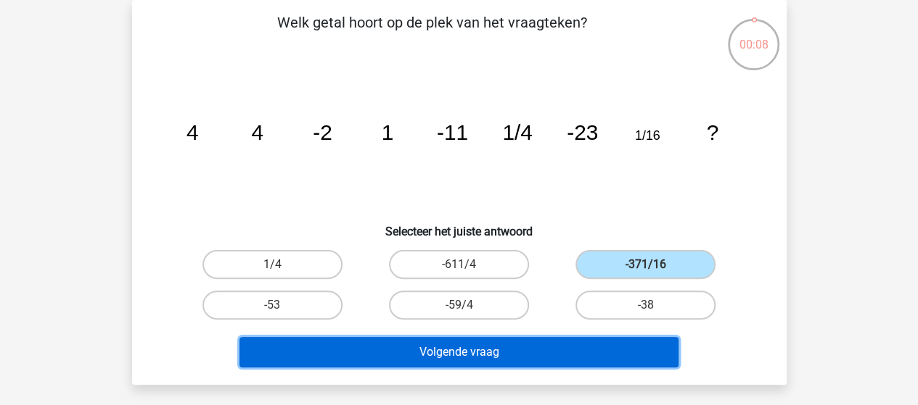
click at [551, 350] on button "Volgende vraag" at bounding box center [458, 352] width 439 height 30
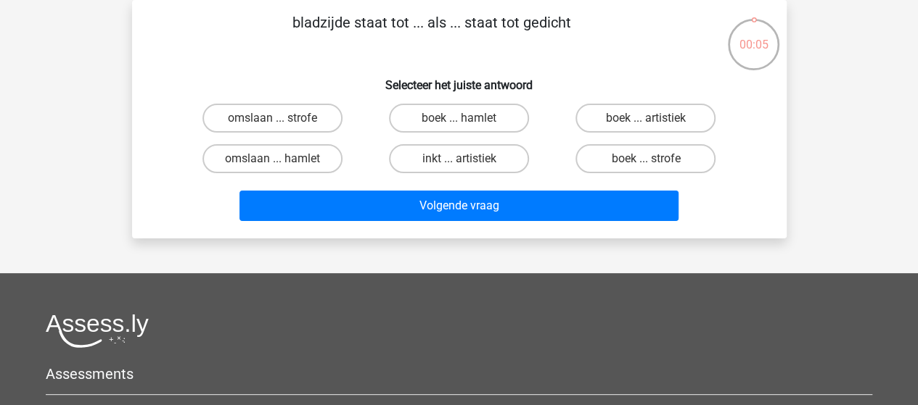
drag, startPoint x: 608, startPoint y: 157, endPoint x: 595, endPoint y: 185, distance: 31.2
click at [607, 162] on label "boek ... strofe" at bounding box center [645, 158] width 140 height 29
click at [646, 162] on input "boek ... strofe" at bounding box center [650, 163] width 9 height 9
radio input "true"
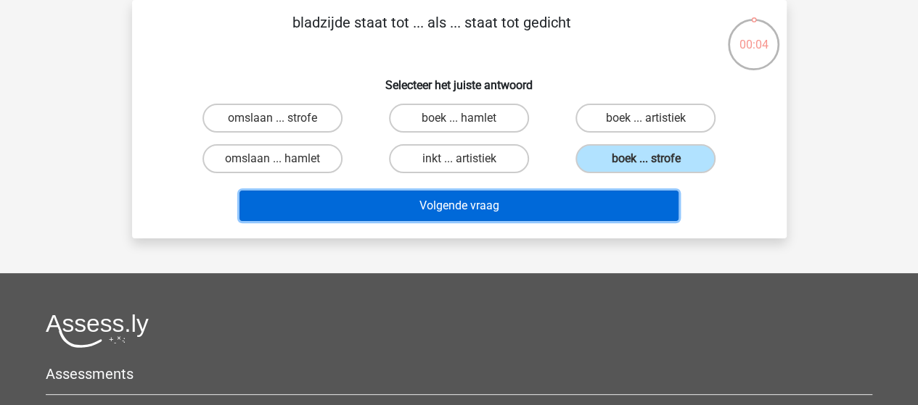
click at [599, 194] on button "Volgende vraag" at bounding box center [458, 206] width 439 height 30
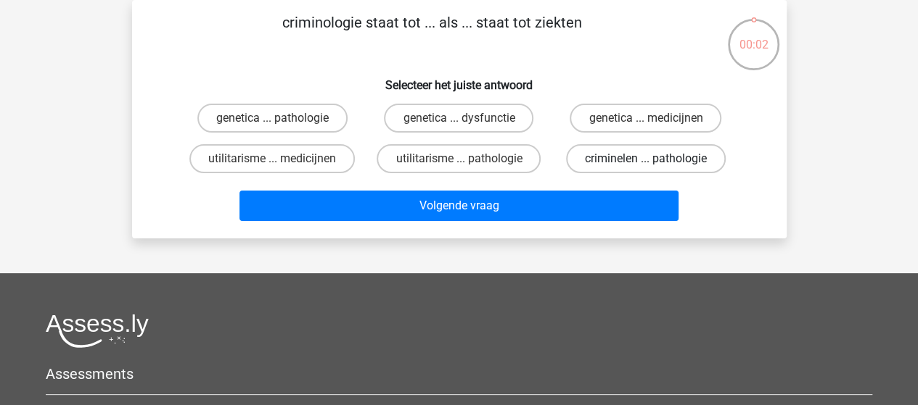
click at [622, 157] on label "criminelen ... pathologie" at bounding box center [646, 158] width 160 height 29
click at [646, 159] on input "criminelen ... pathologie" at bounding box center [650, 163] width 9 height 9
radio input "true"
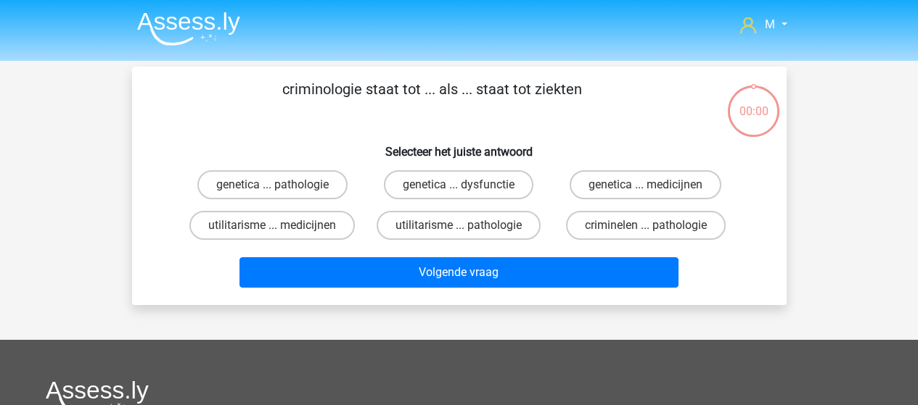
scroll to position [67, 0]
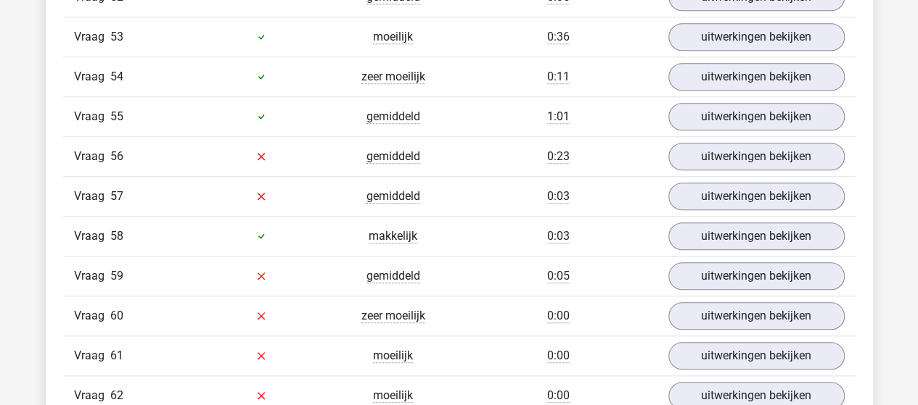
scroll to position [3409, 0]
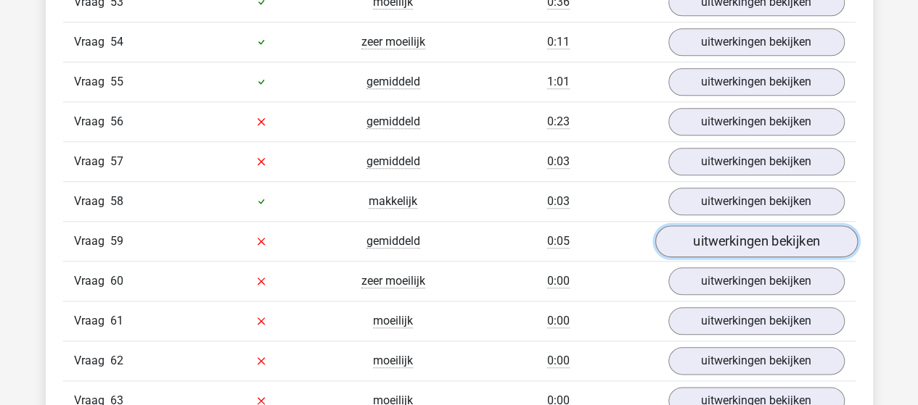
click at [736, 226] on link "uitwerkingen bekijken" at bounding box center [755, 242] width 202 height 32
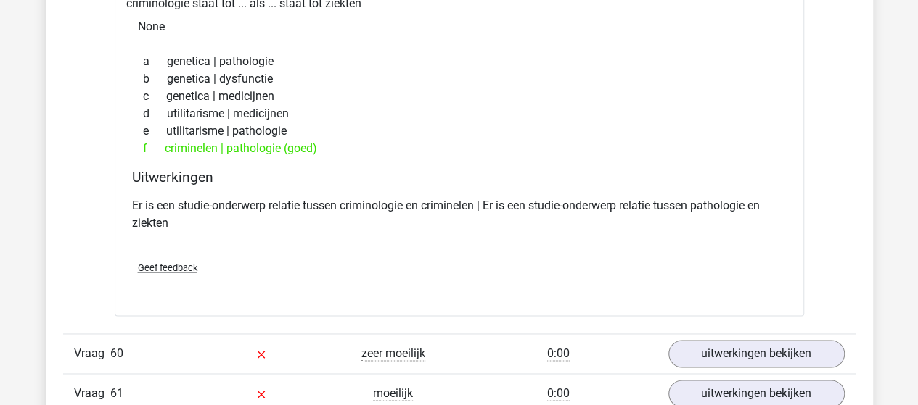
scroll to position [3772, 0]
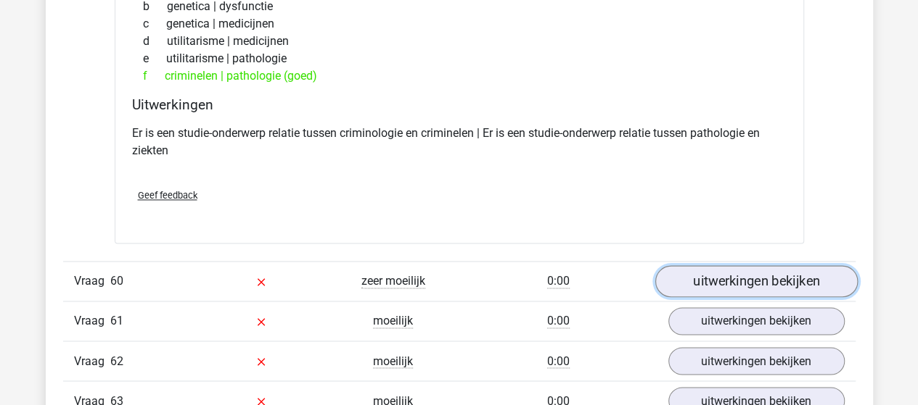
click at [715, 265] on link "uitwerkingen bekijken" at bounding box center [755, 281] width 202 height 32
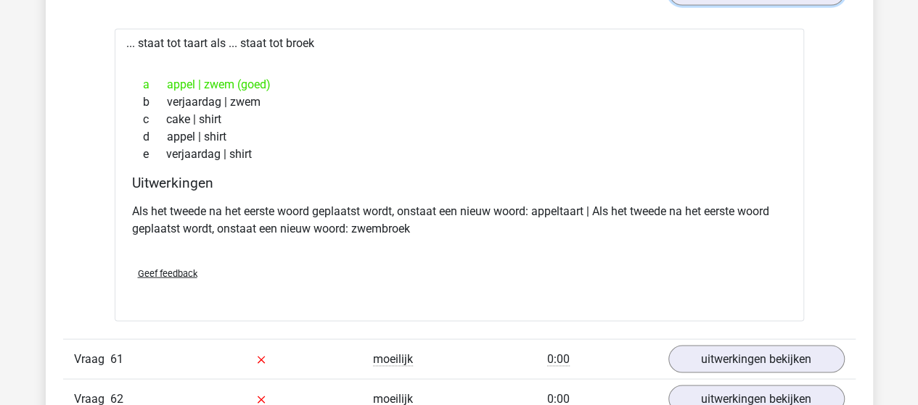
scroll to position [4135, 0]
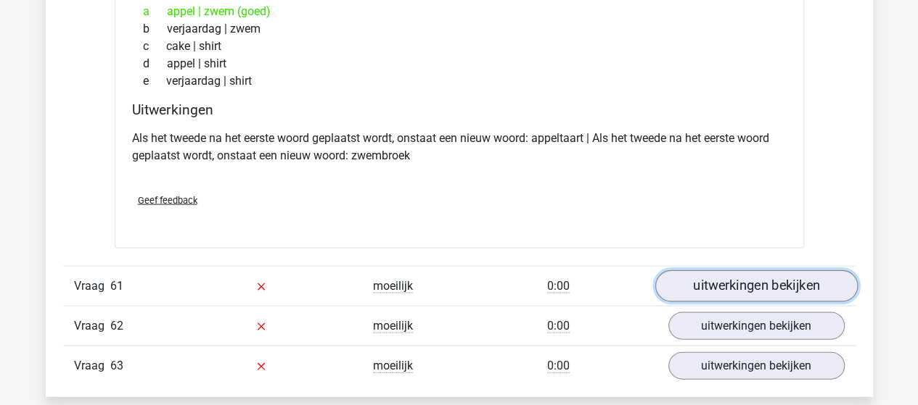
click at [751, 271] on link "uitwerkingen bekijken" at bounding box center [755, 287] width 202 height 32
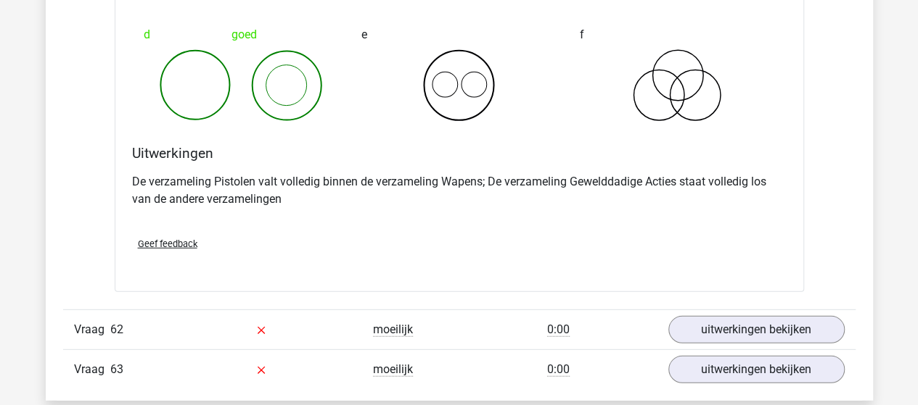
scroll to position [4715, 0]
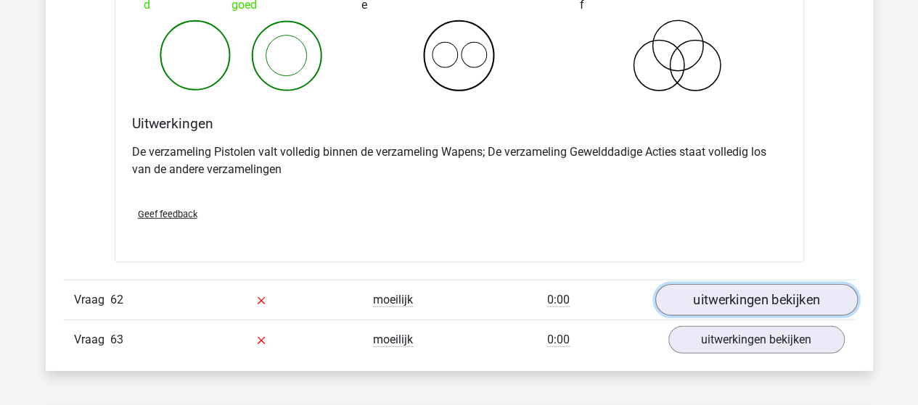
click at [785, 285] on link "uitwerkingen bekijken" at bounding box center [755, 301] width 202 height 32
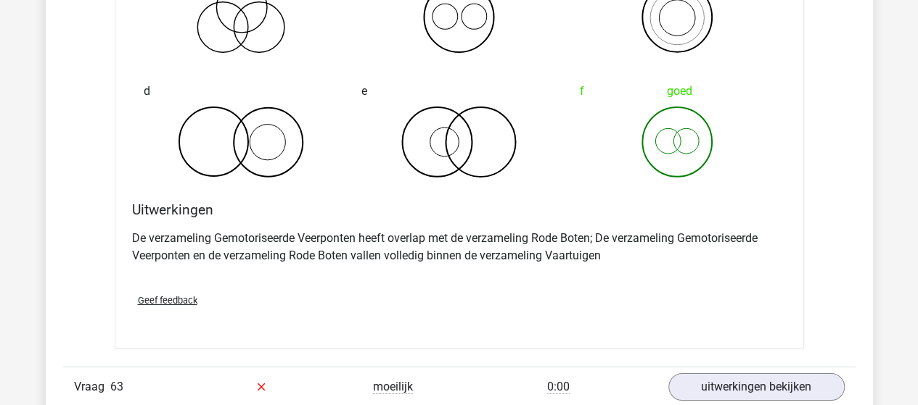
scroll to position [5295, 0]
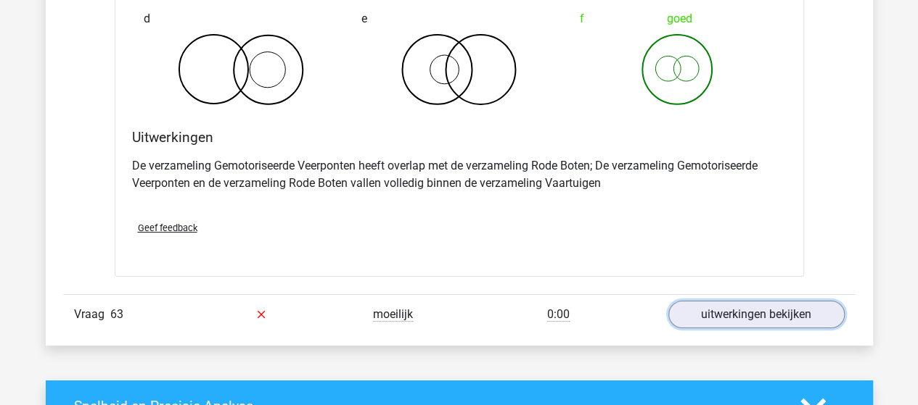
drag, startPoint x: 734, startPoint y: 263, endPoint x: 732, endPoint y: 246, distance: 16.8
click at [734, 301] on link "uitwerkingen bekijken" at bounding box center [756, 315] width 176 height 28
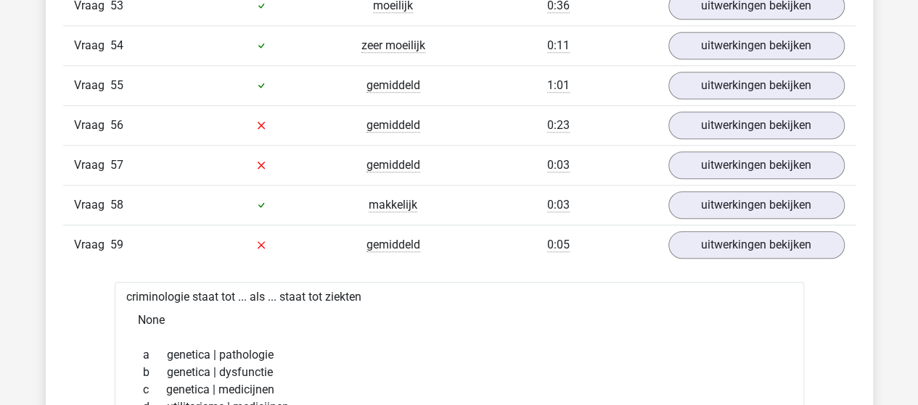
scroll to position [3337, 0]
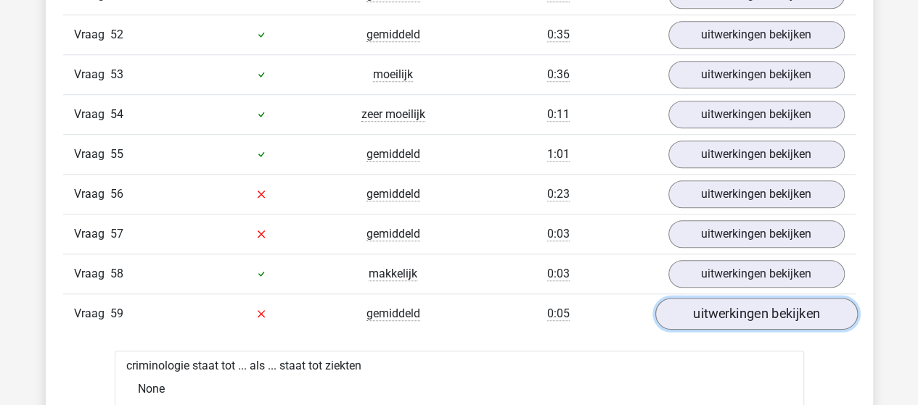
click at [754, 298] on link "uitwerkingen bekijken" at bounding box center [755, 314] width 202 height 32
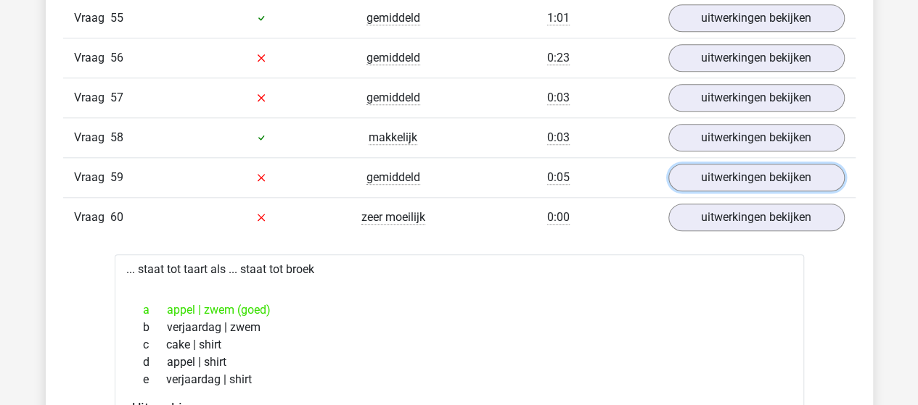
scroll to position [3482, 0]
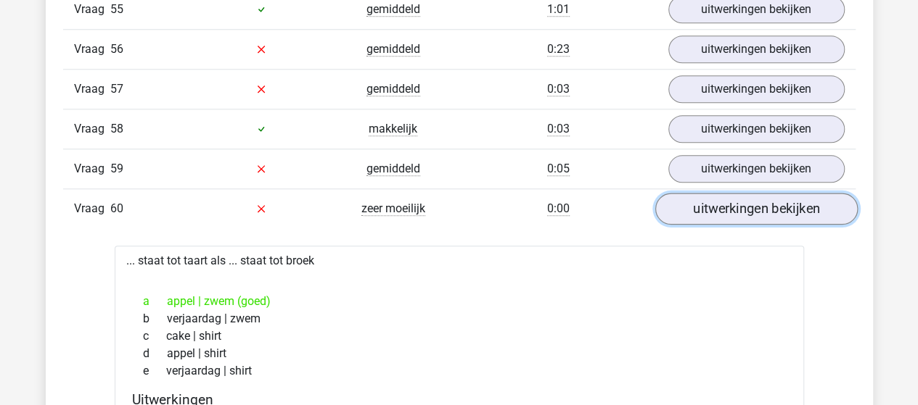
click at [743, 193] on link "uitwerkingen bekijken" at bounding box center [755, 209] width 202 height 32
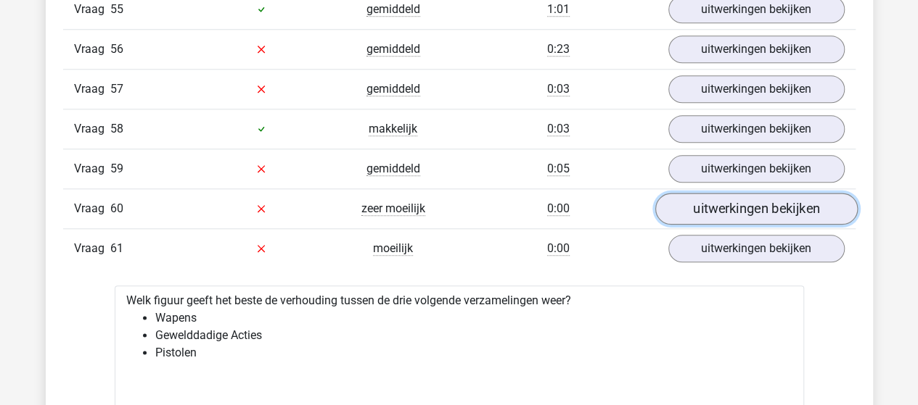
click at [743, 193] on link "uitwerkingen bekijken" at bounding box center [755, 209] width 202 height 32
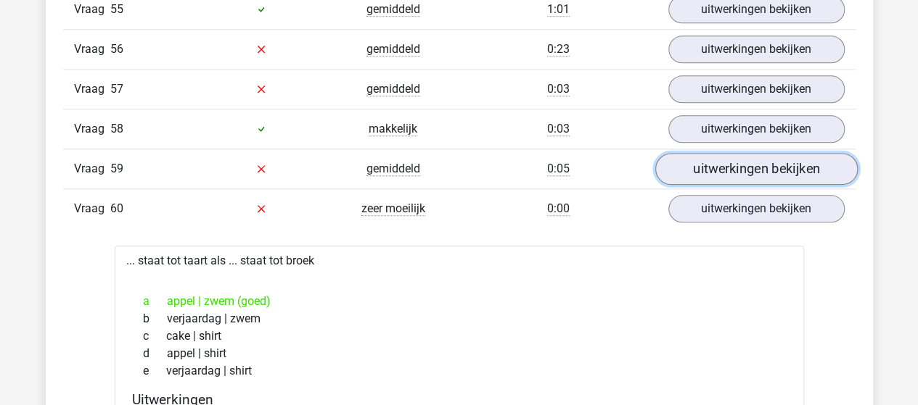
click at [757, 153] on link "uitwerkingen bekijken" at bounding box center [755, 169] width 202 height 32
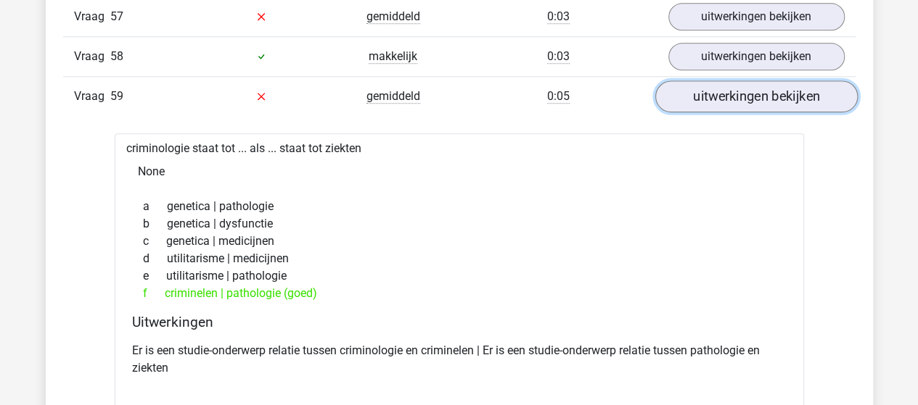
scroll to position [3409, 0]
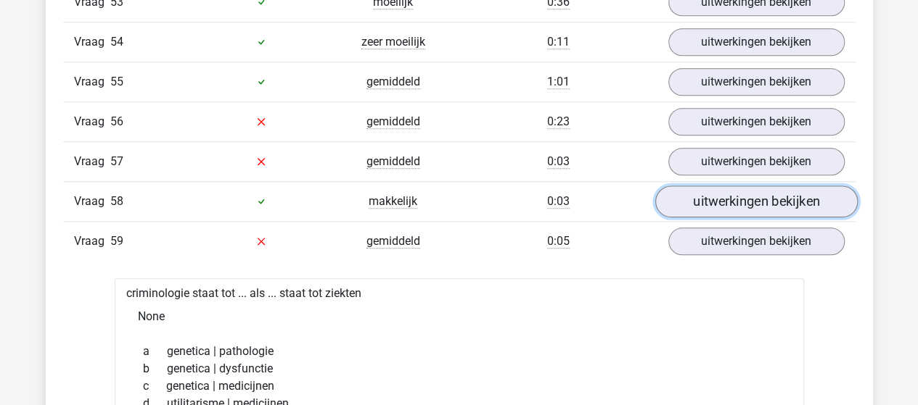
click at [756, 186] on link "uitwerkingen bekijken" at bounding box center [755, 202] width 202 height 32
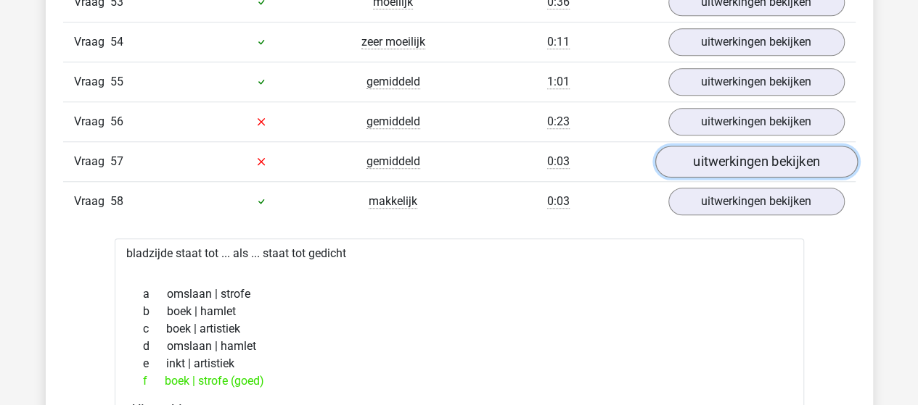
click at [767, 146] on link "uitwerkingen bekijken" at bounding box center [755, 162] width 202 height 32
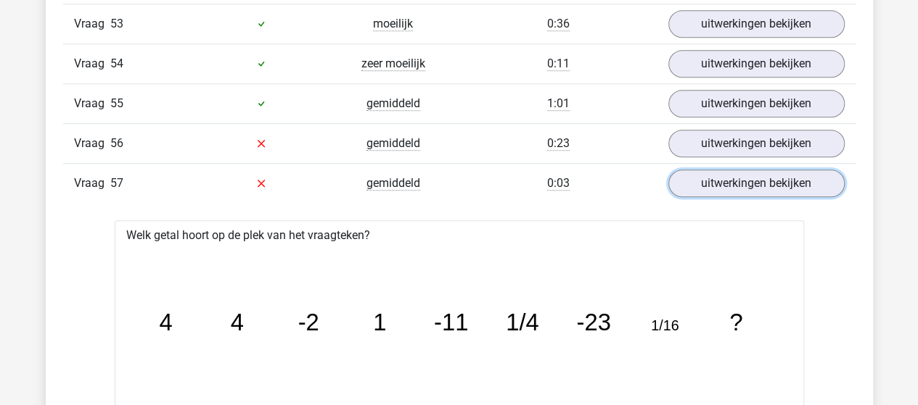
scroll to position [3337, 0]
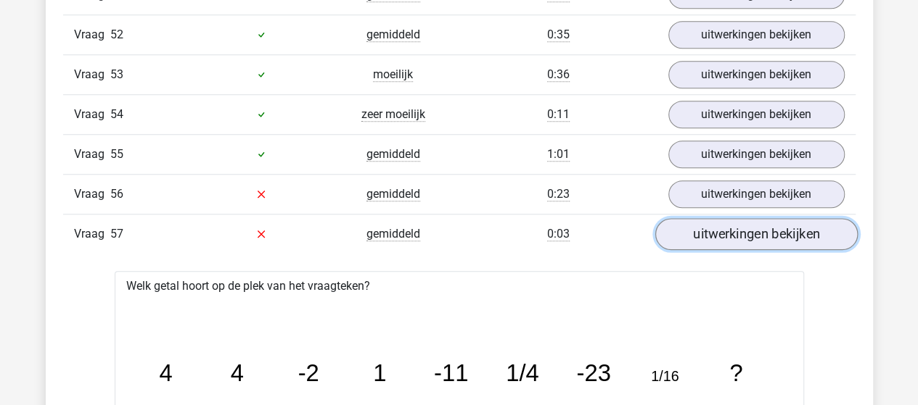
click at [751, 218] on link "uitwerkingen bekijken" at bounding box center [755, 234] width 202 height 32
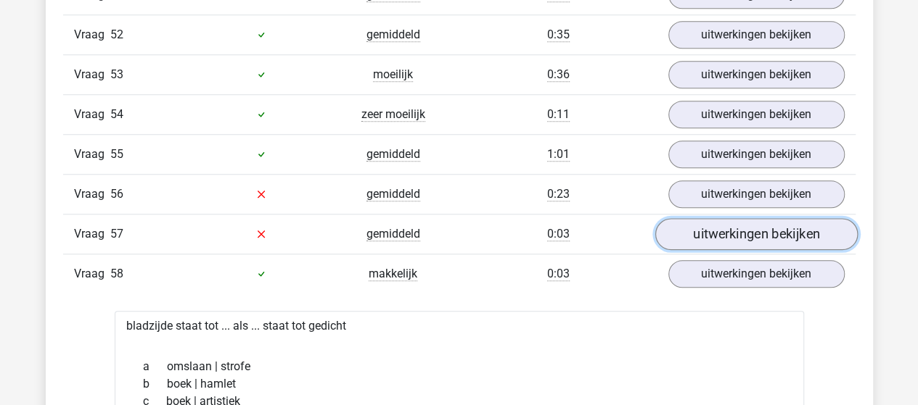
click at [793, 218] on link "uitwerkingen bekijken" at bounding box center [755, 234] width 202 height 32
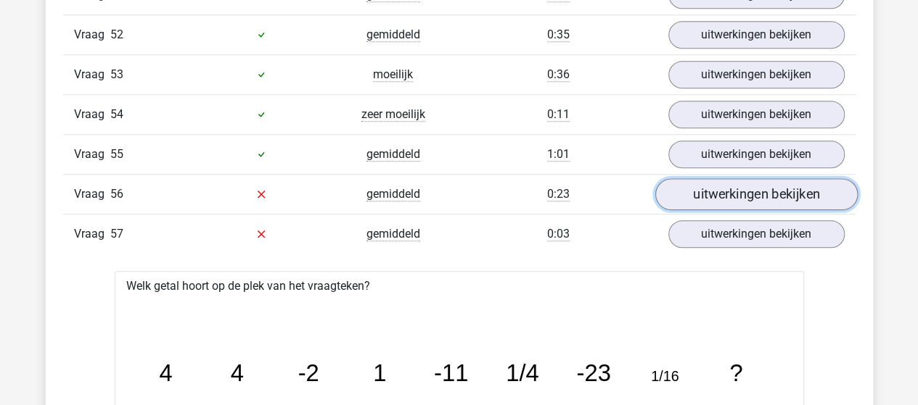
click at [770, 178] on link "uitwerkingen bekijken" at bounding box center [755, 194] width 202 height 32
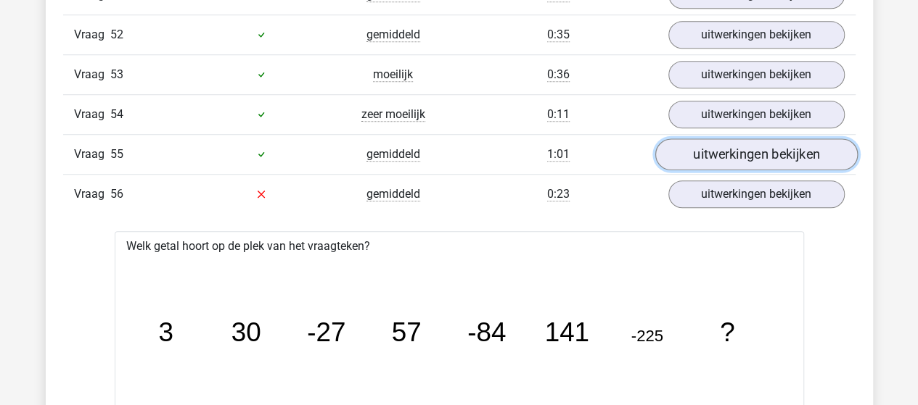
click at [739, 139] on link "uitwerkingen bekijken" at bounding box center [755, 155] width 202 height 32
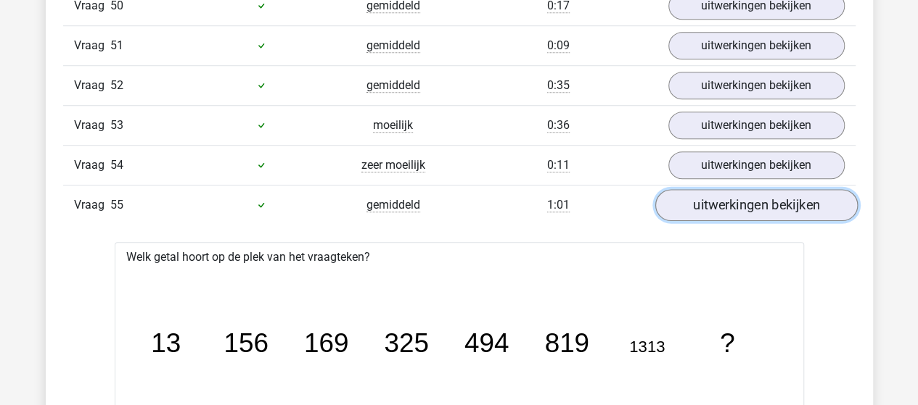
scroll to position [3264, 0]
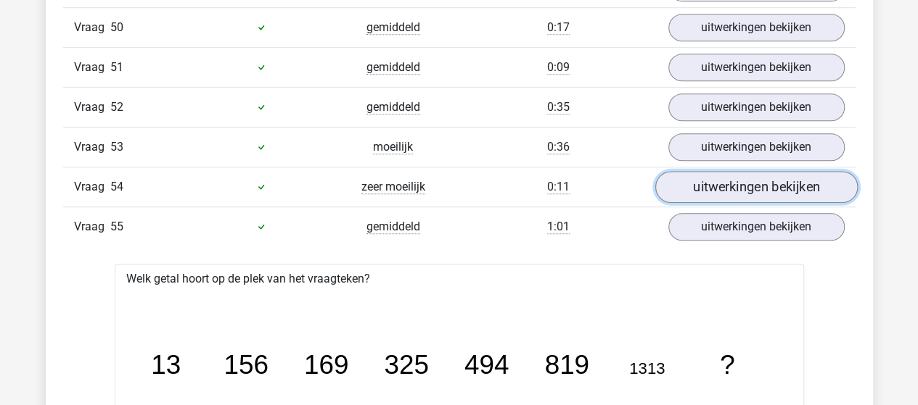
click at [745, 171] on link "uitwerkingen bekijken" at bounding box center [755, 187] width 202 height 32
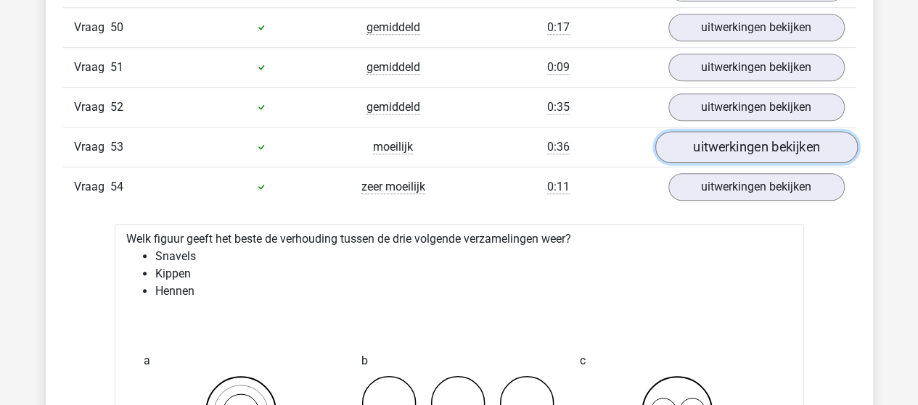
click at [736, 131] on link "uitwerkingen bekijken" at bounding box center [755, 147] width 202 height 32
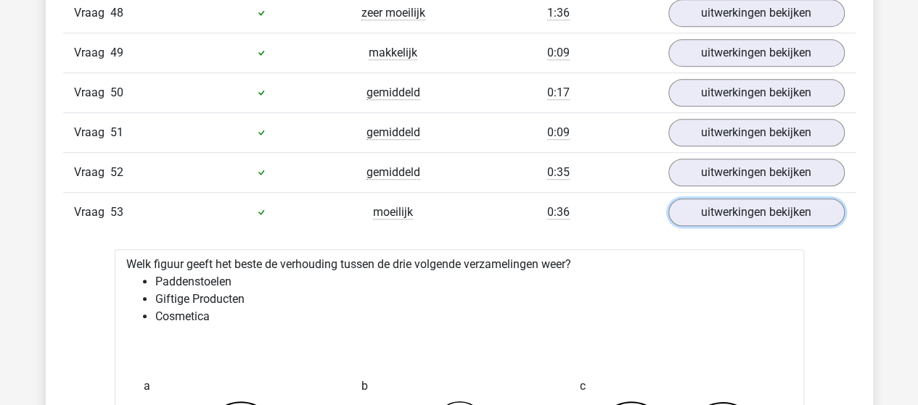
scroll to position [3192, 0]
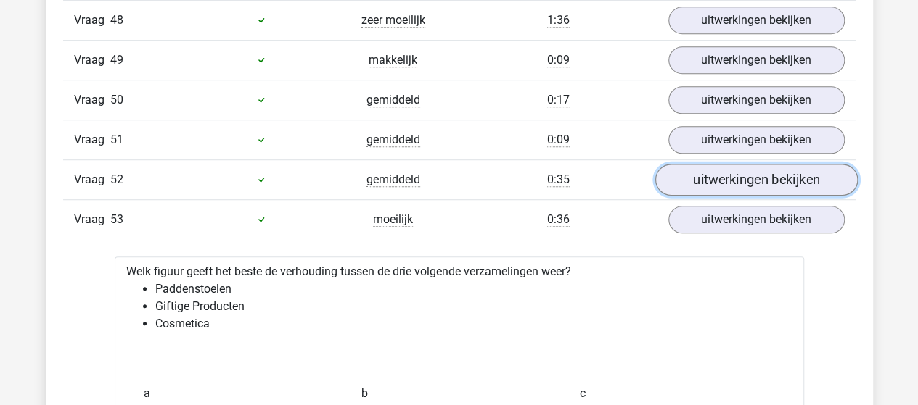
click at [727, 164] on link "uitwerkingen bekijken" at bounding box center [755, 180] width 202 height 32
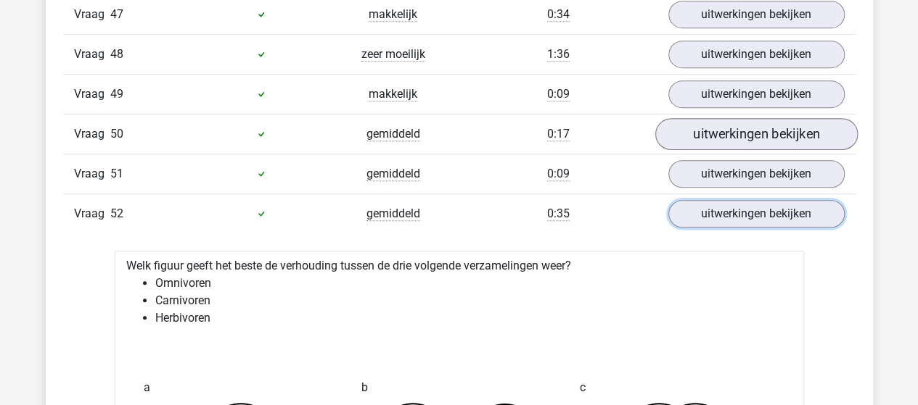
scroll to position [3047, 0]
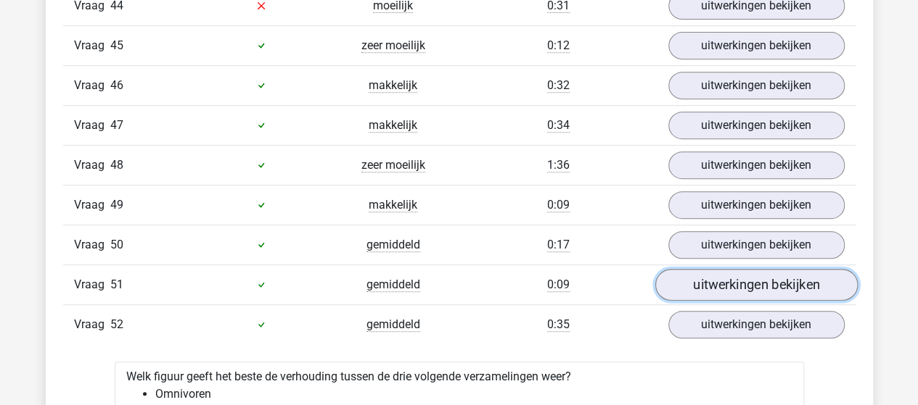
click at [756, 269] on link "uitwerkingen bekijken" at bounding box center [755, 285] width 202 height 32
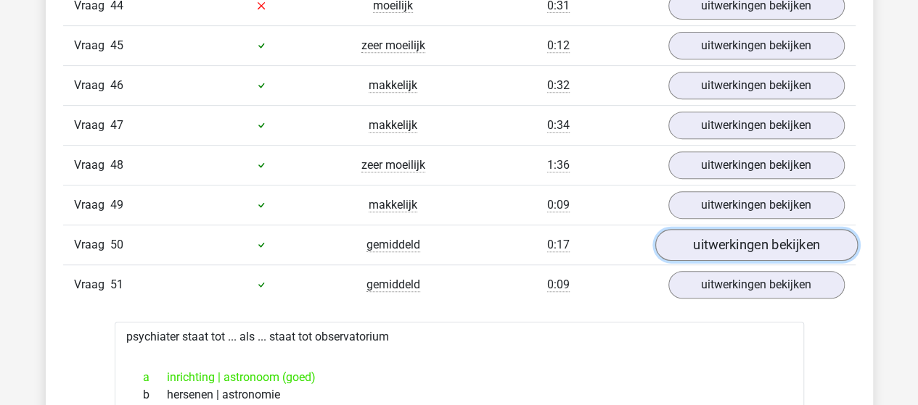
click at [766, 229] on link "uitwerkingen bekijken" at bounding box center [755, 245] width 202 height 32
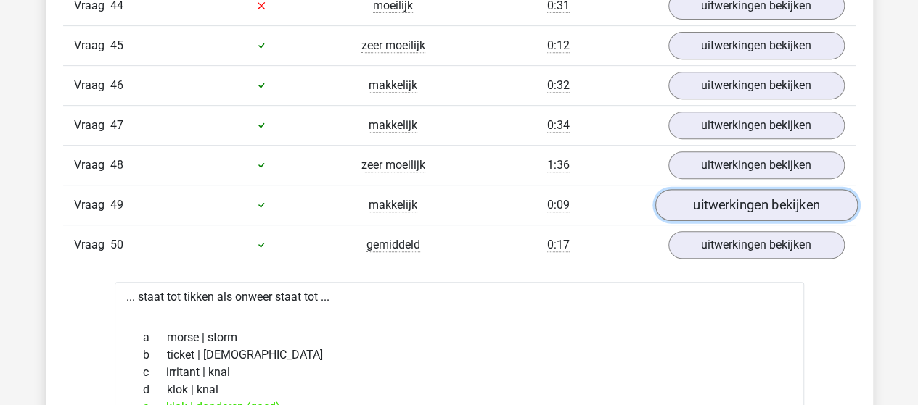
click at [759, 189] on link "uitwerkingen bekijken" at bounding box center [755, 205] width 202 height 32
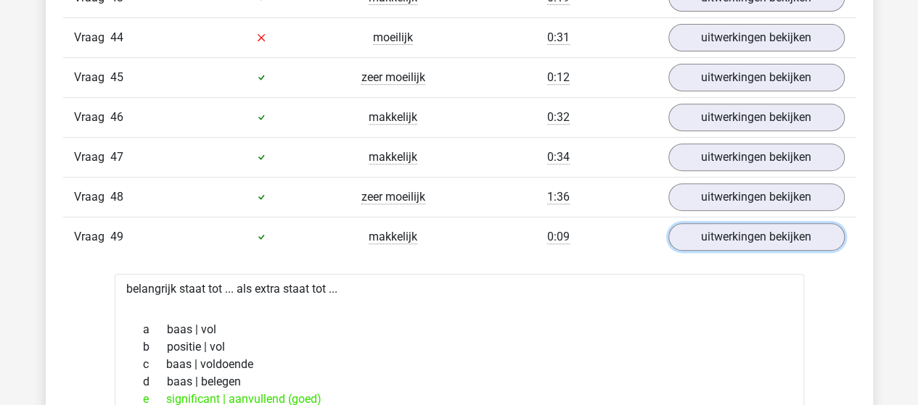
scroll to position [2974, 0]
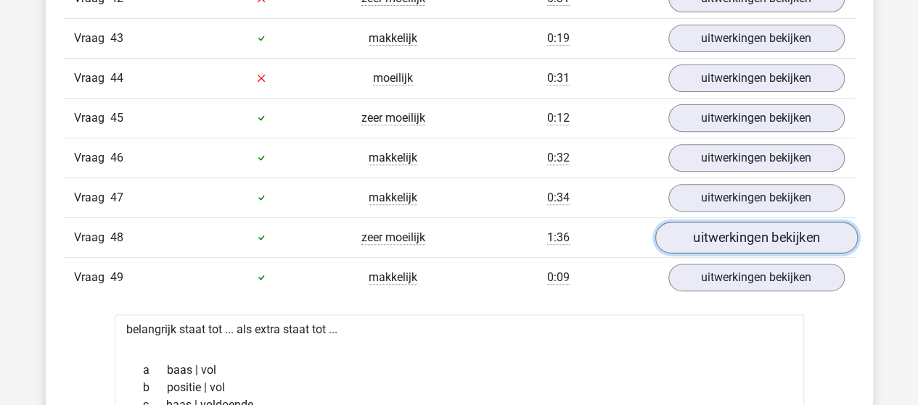
click at [723, 222] on link "uitwerkingen bekijken" at bounding box center [755, 238] width 202 height 32
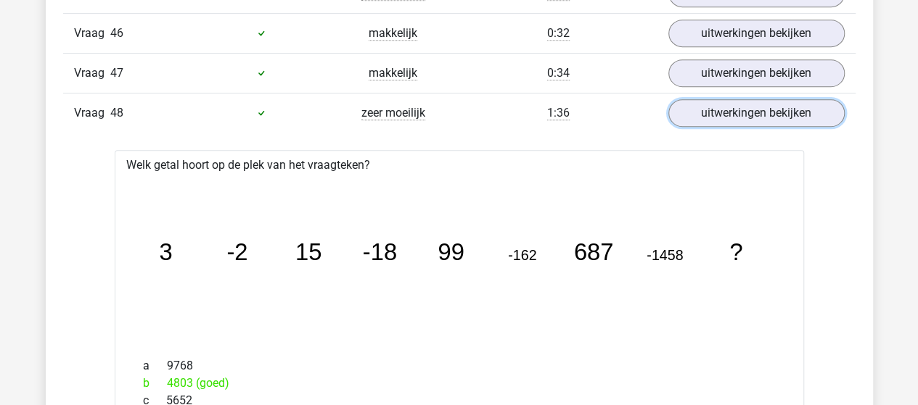
scroll to position [3047, 0]
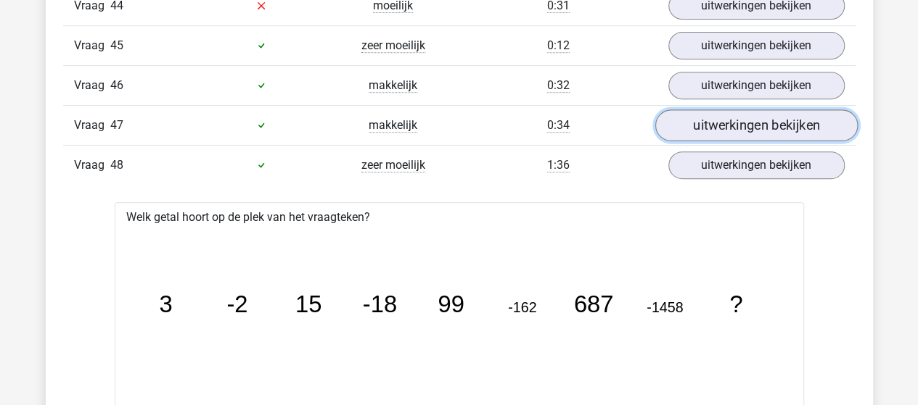
click at [738, 110] on link "uitwerkingen bekijken" at bounding box center [755, 126] width 202 height 32
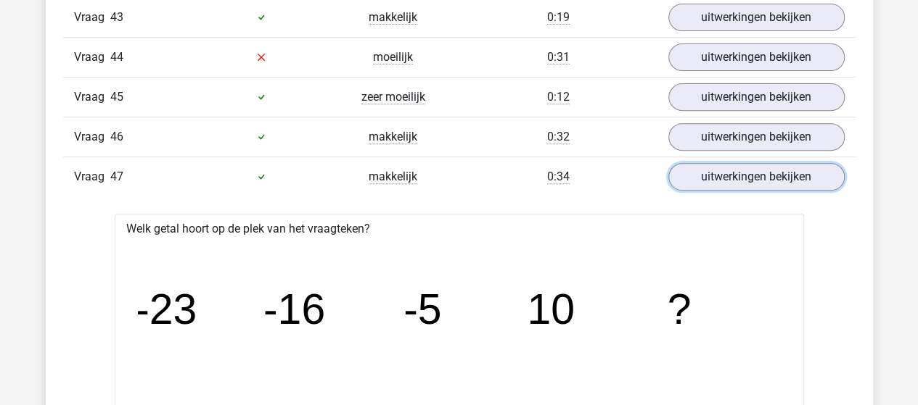
scroll to position [2974, 0]
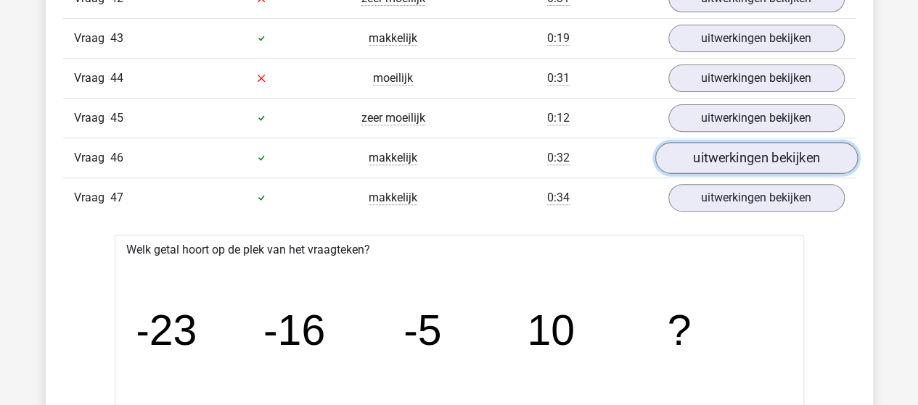
click at [733, 142] on link "uitwerkingen bekijken" at bounding box center [755, 158] width 202 height 32
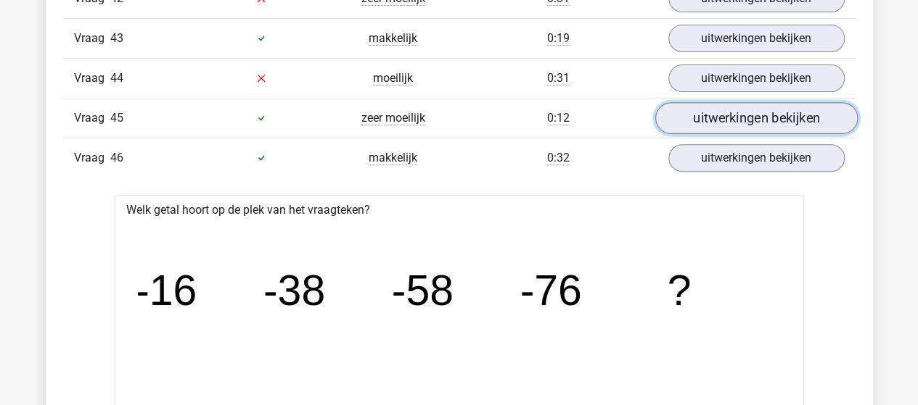
click at [763, 102] on link "uitwerkingen bekijken" at bounding box center [755, 118] width 202 height 32
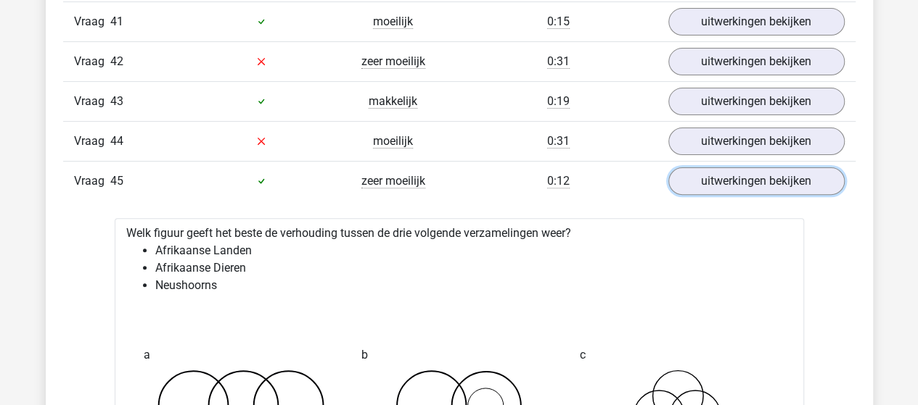
scroll to position [2901, 0]
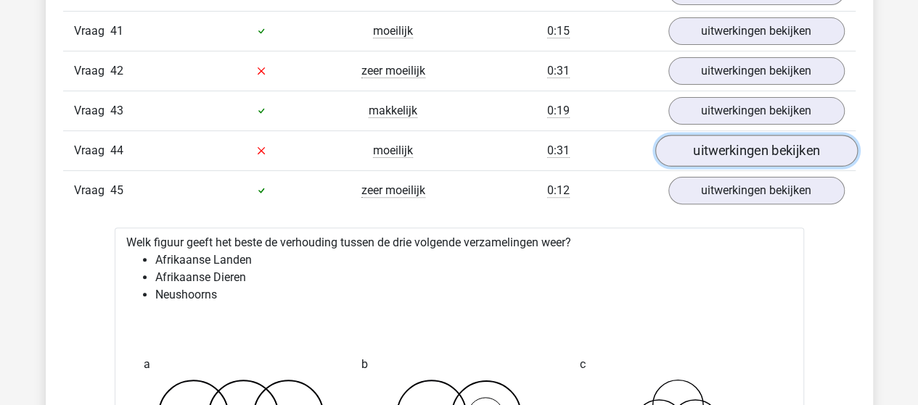
click at [779, 135] on link "uitwerkingen bekijken" at bounding box center [755, 151] width 202 height 32
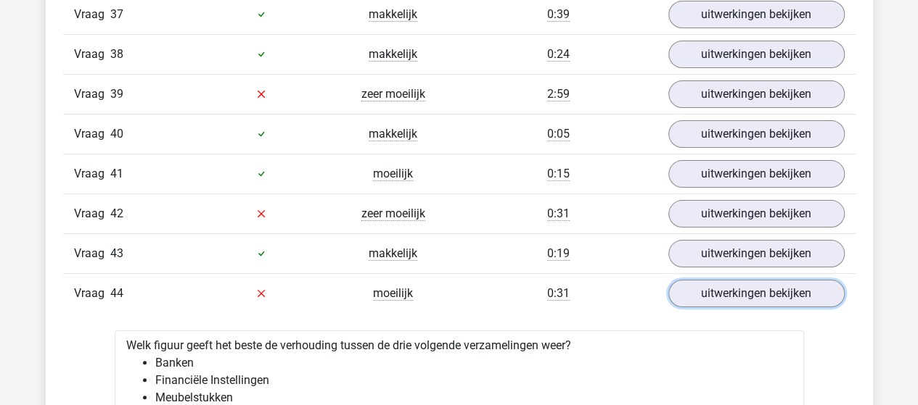
scroll to position [2756, 0]
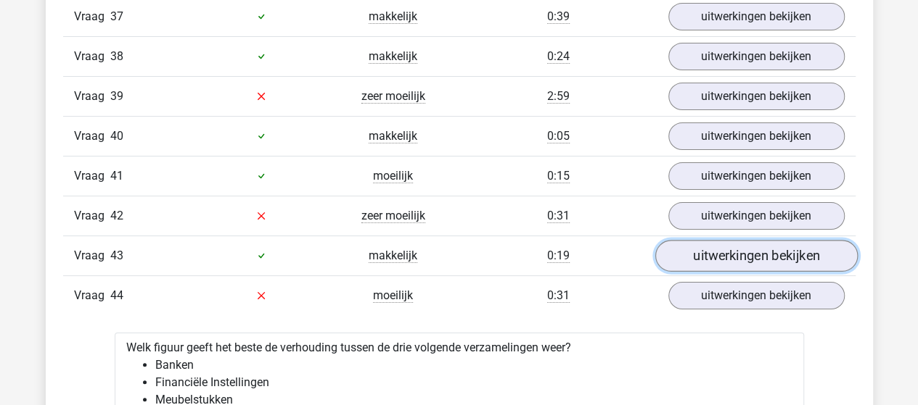
click at [784, 240] on link "uitwerkingen bekijken" at bounding box center [755, 256] width 202 height 32
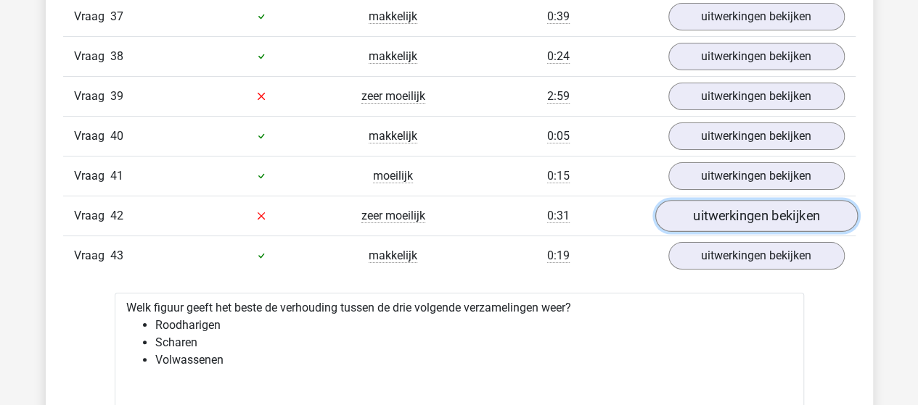
click at [750, 200] on link "uitwerkingen bekijken" at bounding box center [755, 216] width 202 height 32
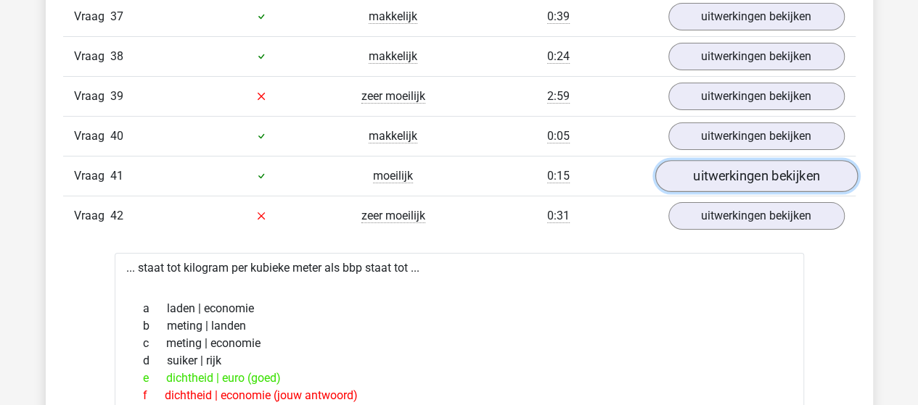
click at [755, 160] on link "uitwerkingen bekijken" at bounding box center [755, 176] width 202 height 32
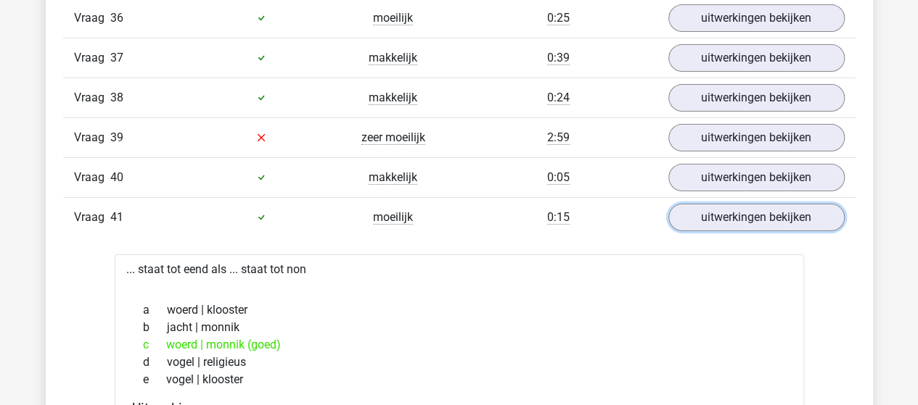
scroll to position [2684, 0]
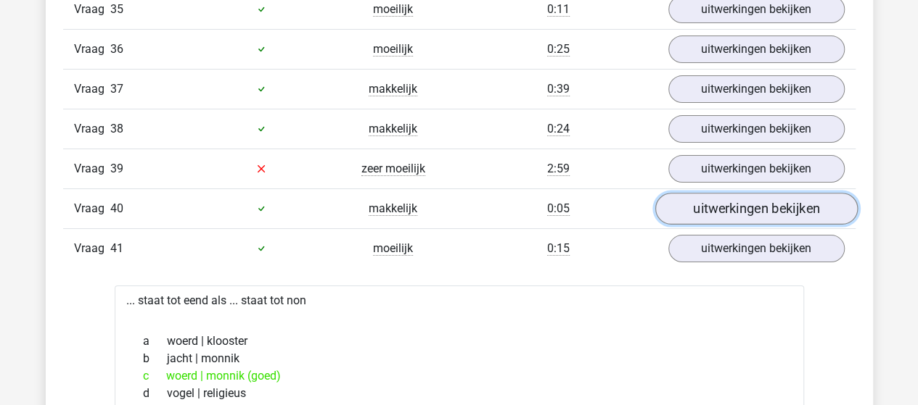
click at [731, 193] on link "uitwerkingen bekijken" at bounding box center [755, 209] width 202 height 32
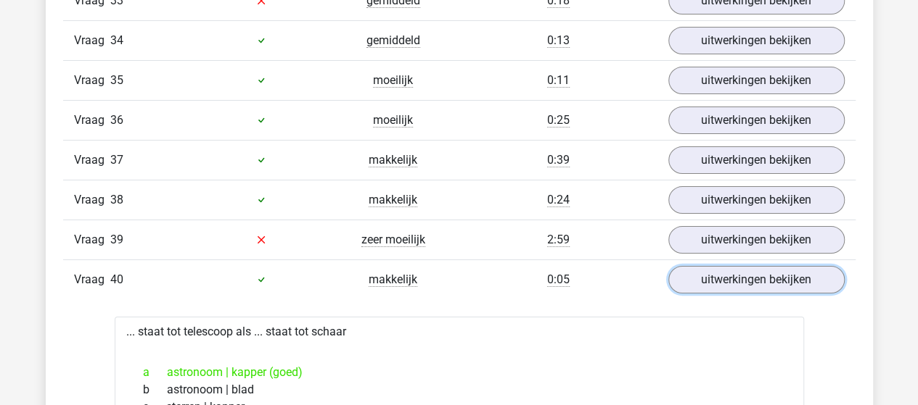
scroll to position [2611, 0]
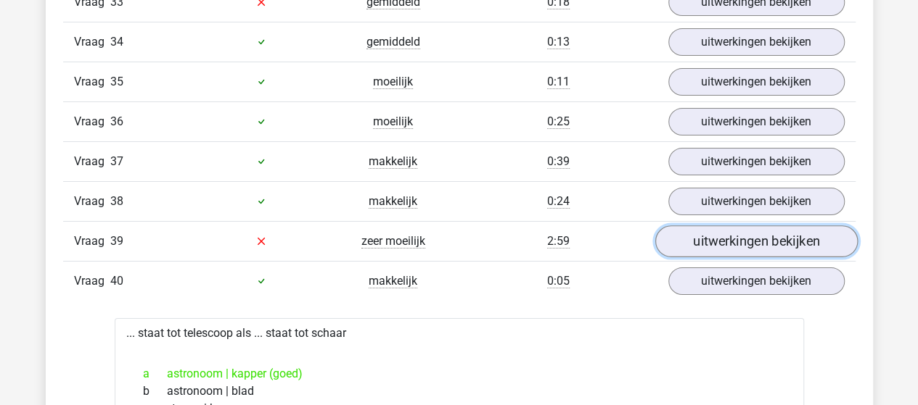
click at [749, 226] on link "uitwerkingen bekijken" at bounding box center [755, 242] width 202 height 32
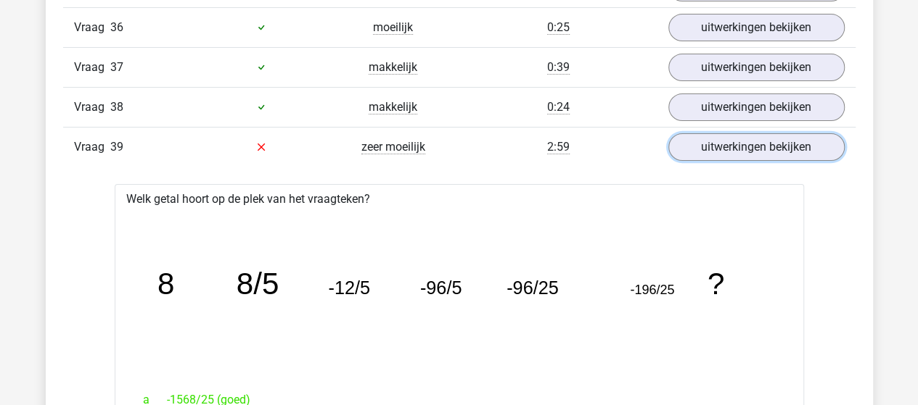
scroll to position [2684, 0]
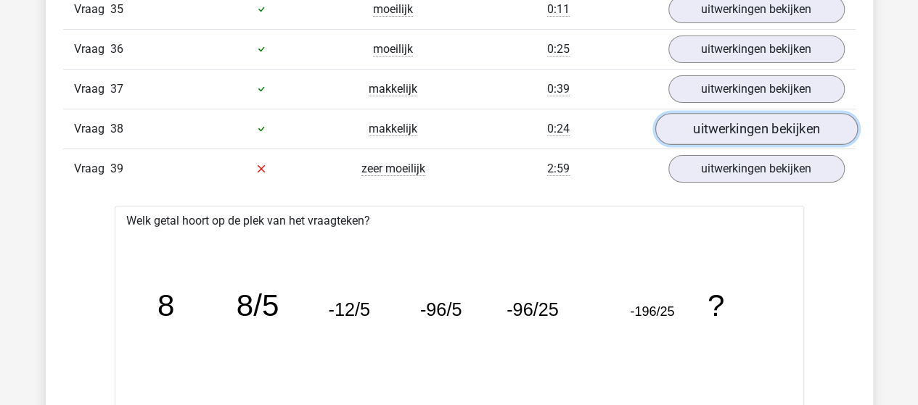
click at [732, 113] on link "uitwerkingen bekijken" at bounding box center [755, 129] width 202 height 32
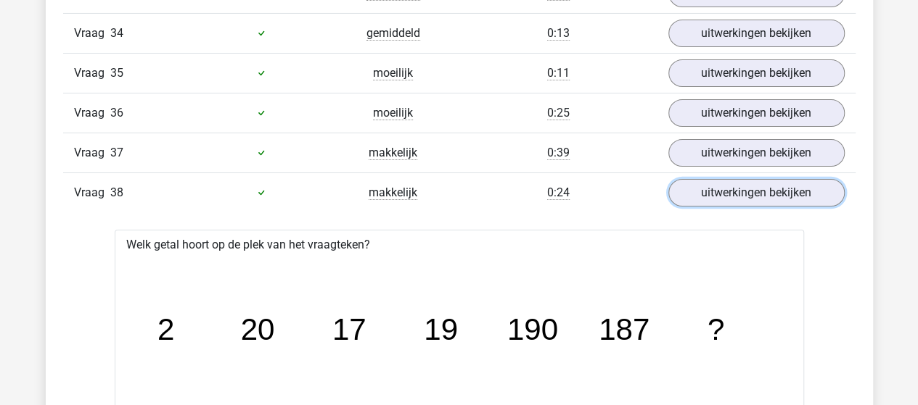
scroll to position [2611, 0]
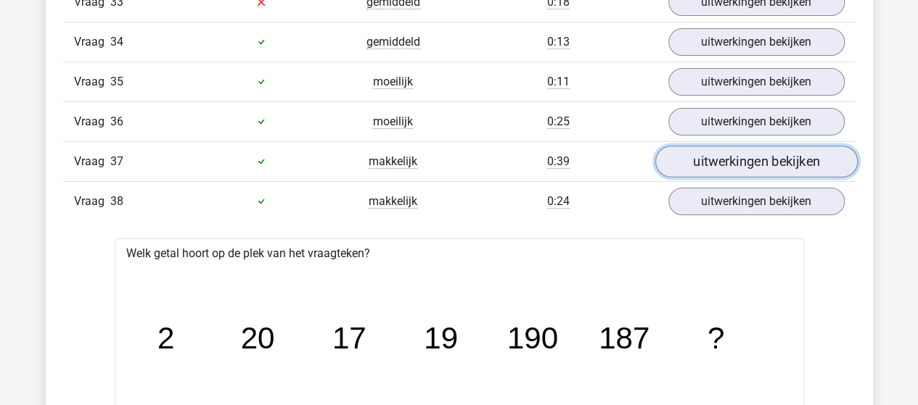
click at [759, 146] on link "uitwerkingen bekijken" at bounding box center [755, 162] width 202 height 32
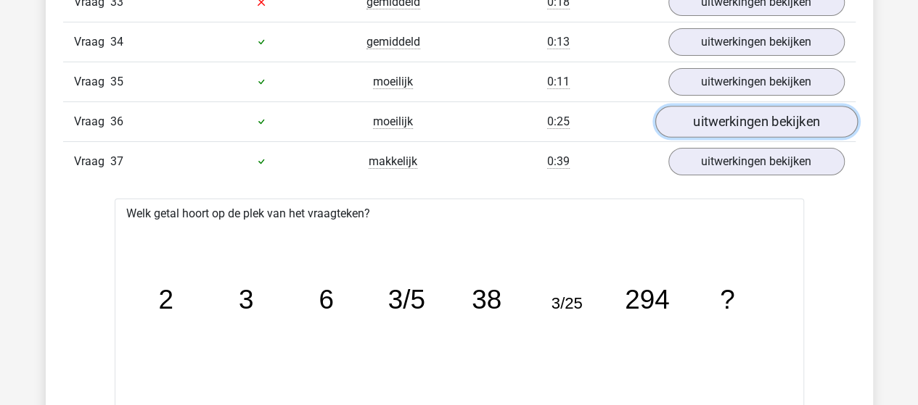
click at [756, 106] on link "uitwerkingen bekijken" at bounding box center [755, 122] width 202 height 32
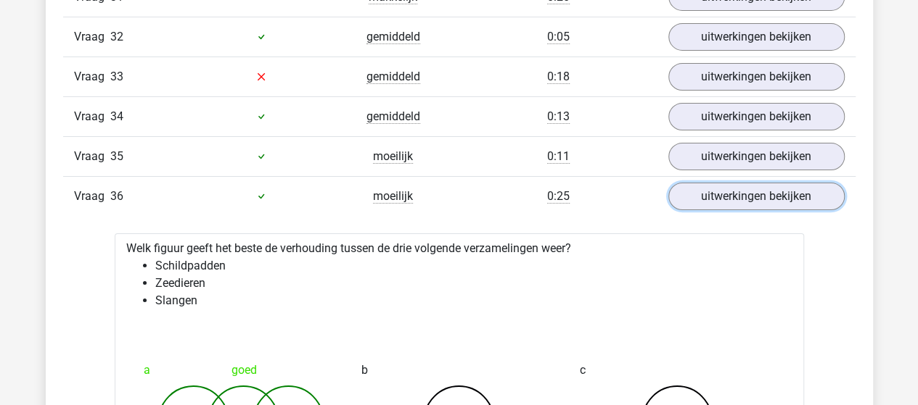
scroll to position [2466, 0]
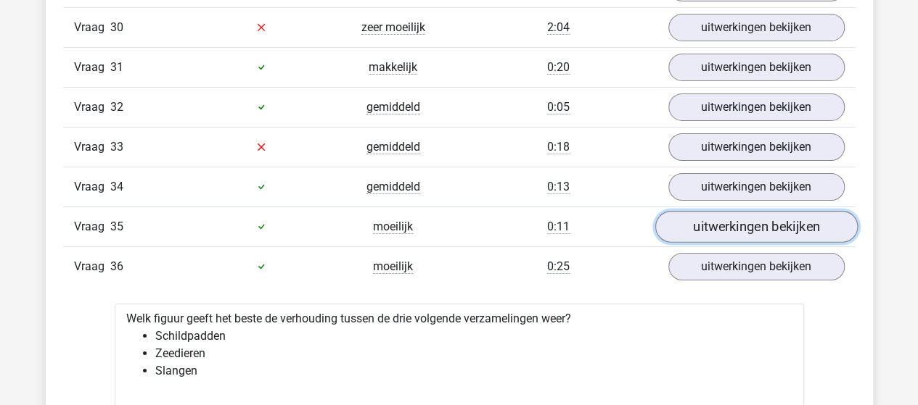
click at [785, 211] on link "uitwerkingen bekijken" at bounding box center [755, 227] width 202 height 32
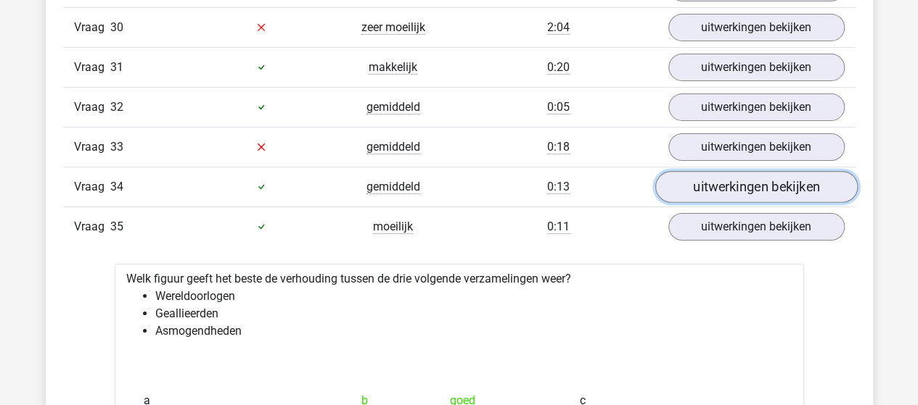
click at [730, 171] on link "uitwerkingen bekijken" at bounding box center [755, 187] width 202 height 32
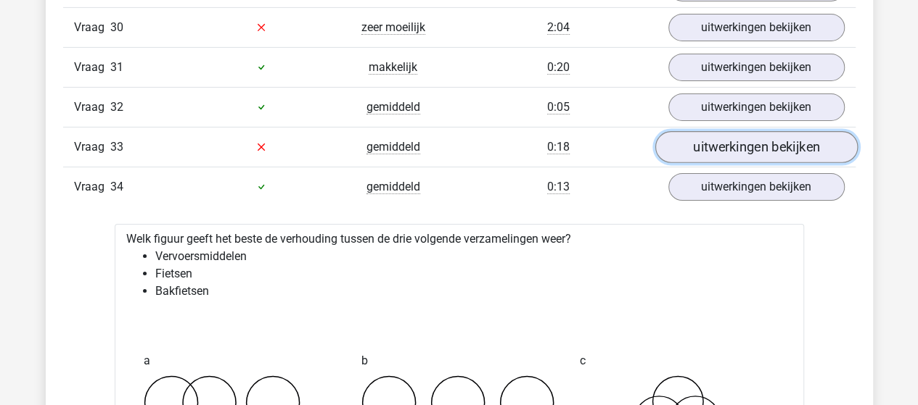
click at [739, 131] on link "uitwerkingen bekijken" at bounding box center [755, 147] width 202 height 32
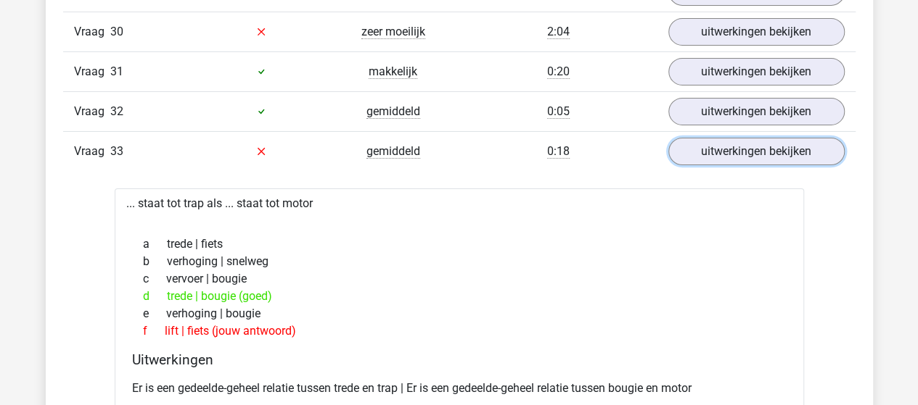
scroll to position [2394, 0]
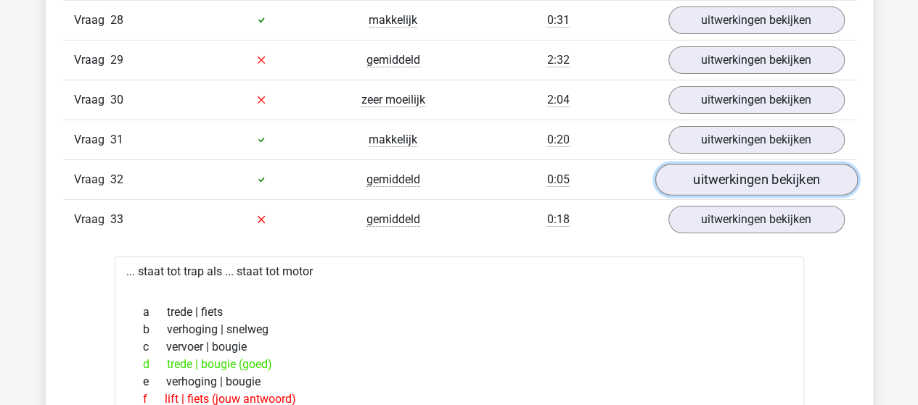
click at [751, 164] on link "uitwerkingen bekijken" at bounding box center [755, 180] width 202 height 32
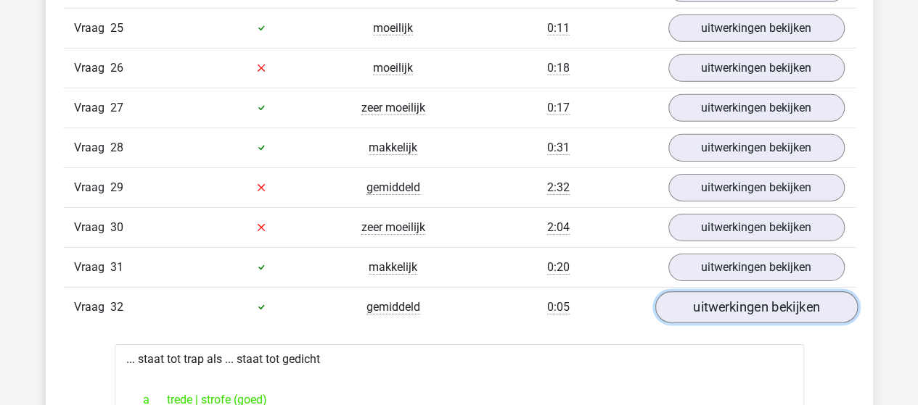
scroll to position [2249, 0]
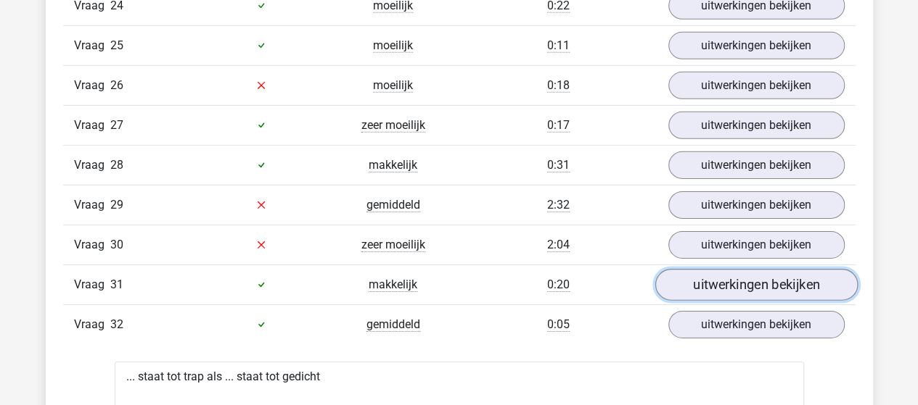
click at [749, 269] on link "uitwerkingen bekijken" at bounding box center [755, 285] width 202 height 32
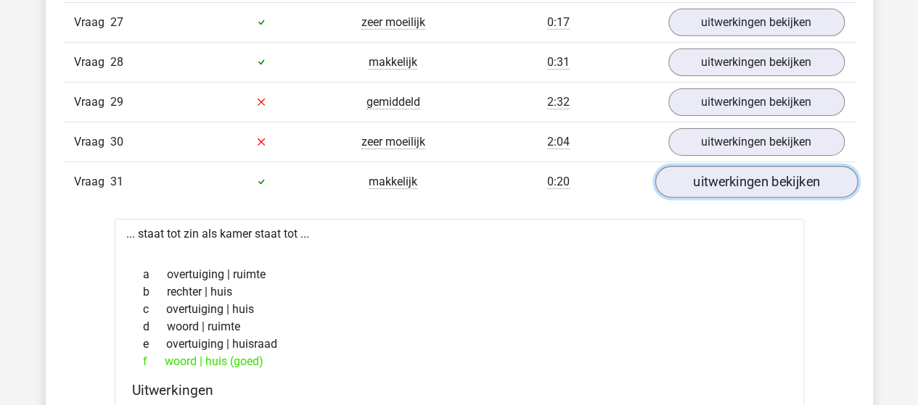
scroll to position [2321, 0]
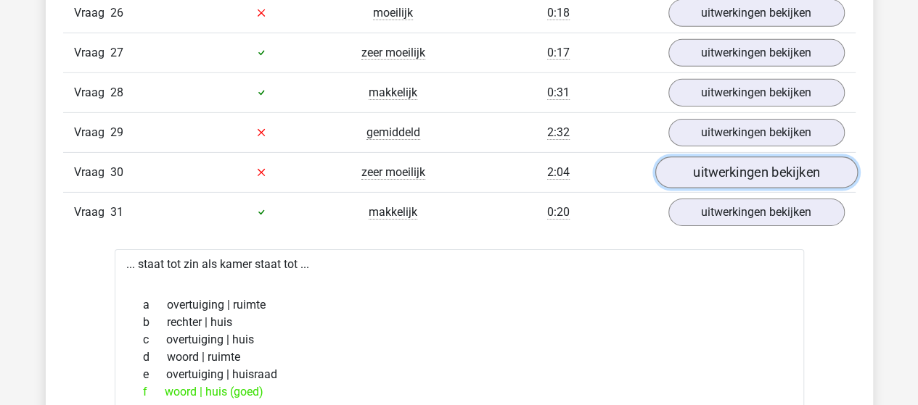
click at [743, 157] on link "uitwerkingen bekijken" at bounding box center [755, 173] width 202 height 32
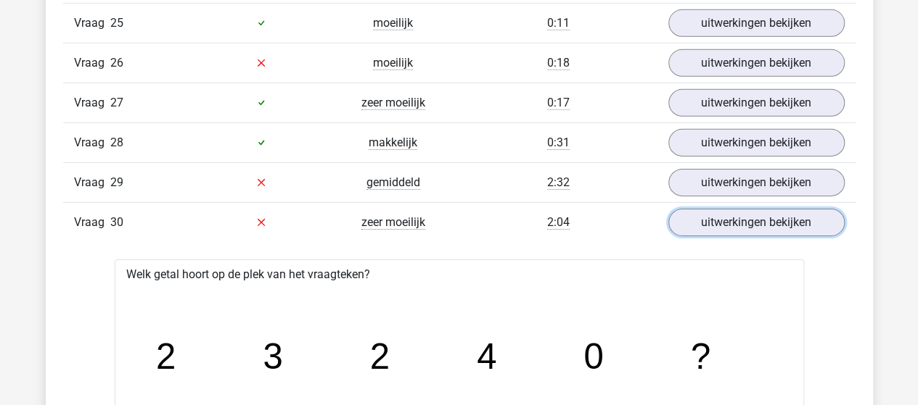
scroll to position [2249, 0]
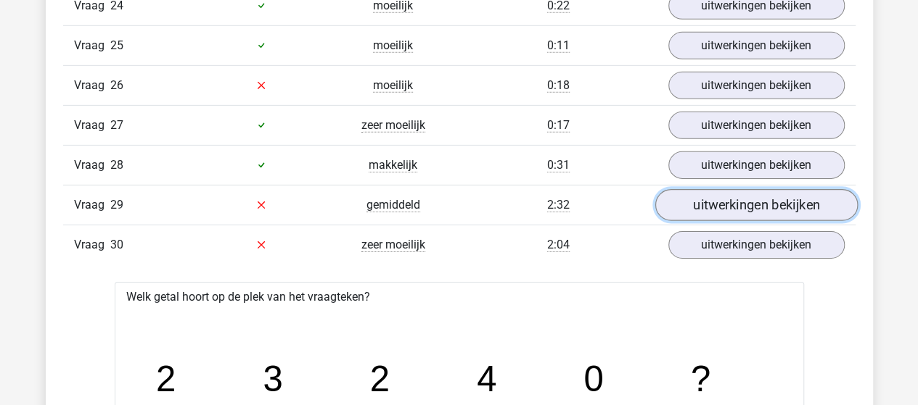
click at [749, 189] on link "uitwerkingen bekijken" at bounding box center [755, 205] width 202 height 32
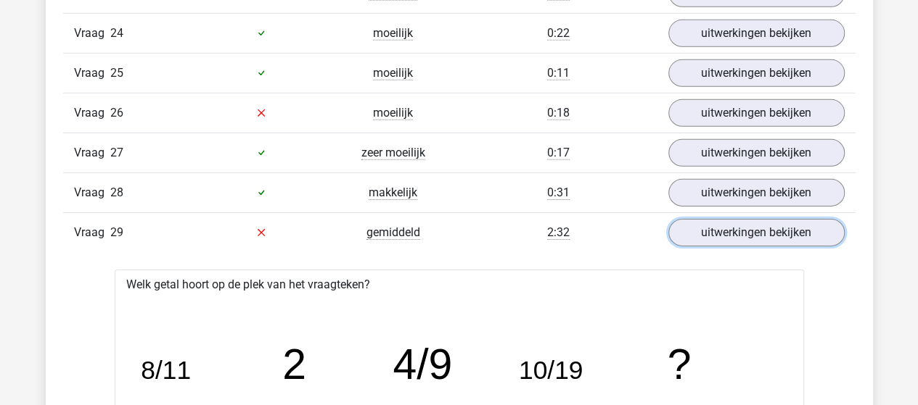
scroll to position [2176, 0]
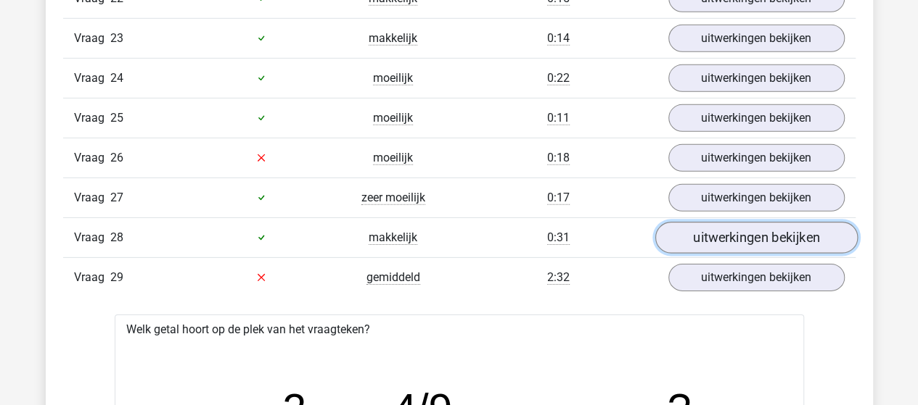
click at [777, 222] on link "uitwerkingen bekijken" at bounding box center [755, 238] width 202 height 32
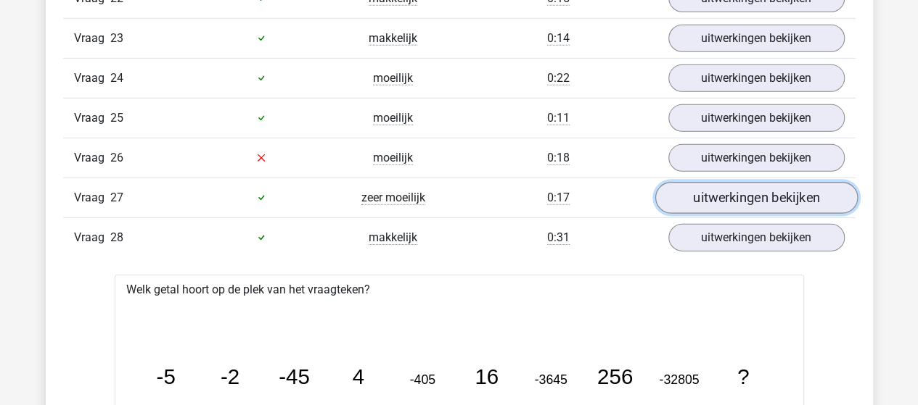
click at [715, 182] on link "uitwerkingen bekijken" at bounding box center [755, 198] width 202 height 32
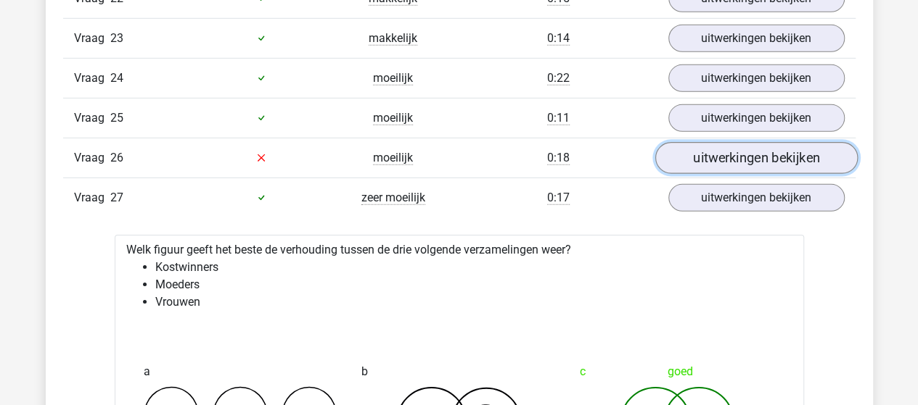
click at [782, 142] on link "uitwerkingen bekijken" at bounding box center [755, 158] width 202 height 32
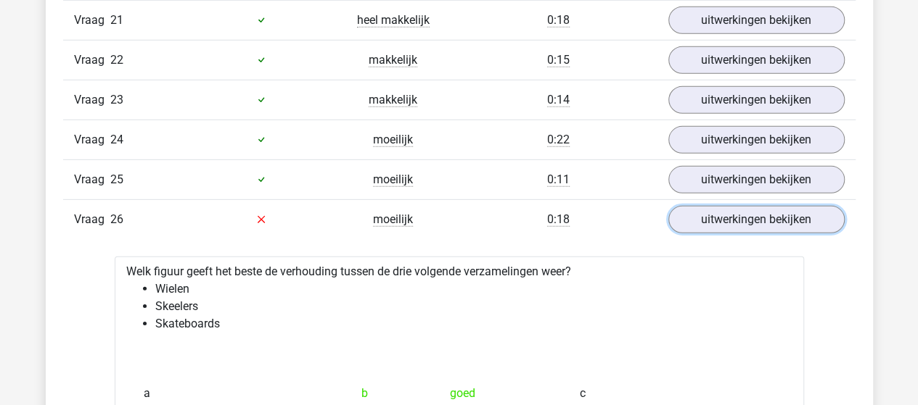
scroll to position [2104, 0]
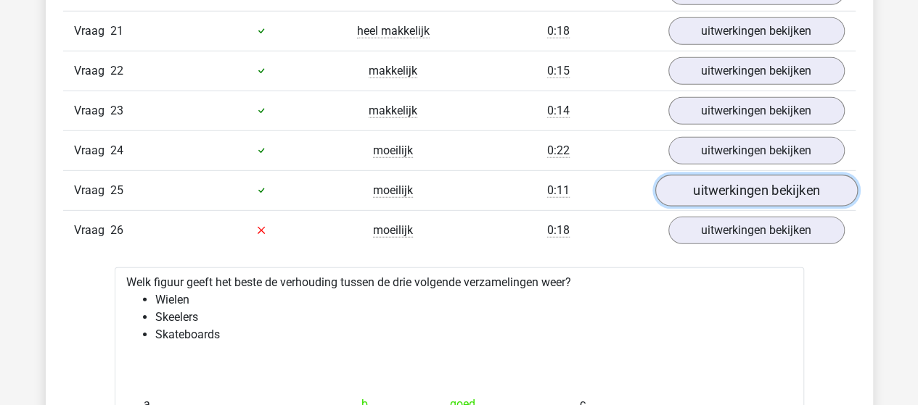
click at [722, 178] on link "uitwerkingen bekijken" at bounding box center [755, 191] width 202 height 32
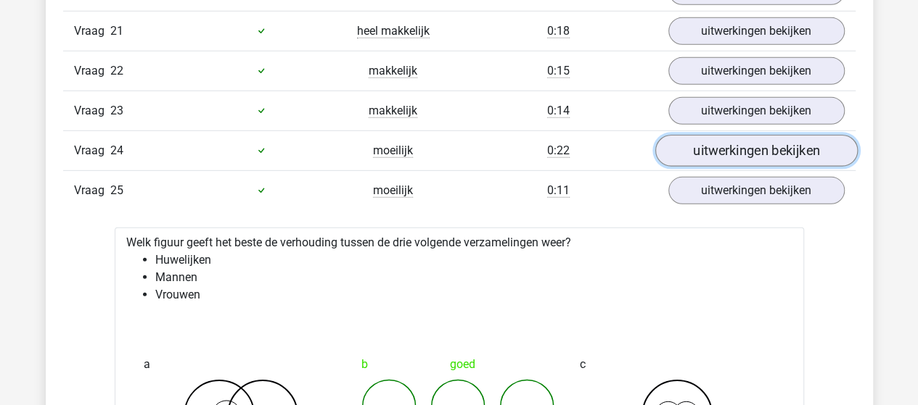
click at [775, 135] on link "uitwerkingen bekijken" at bounding box center [755, 151] width 202 height 32
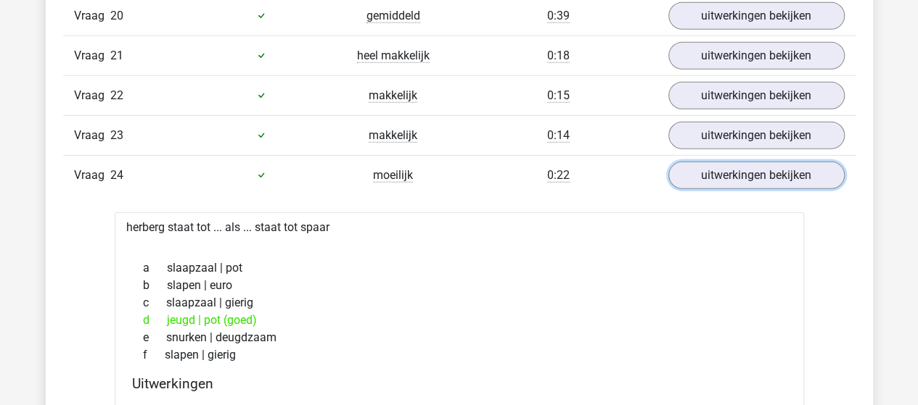
scroll to position [2031, 0]
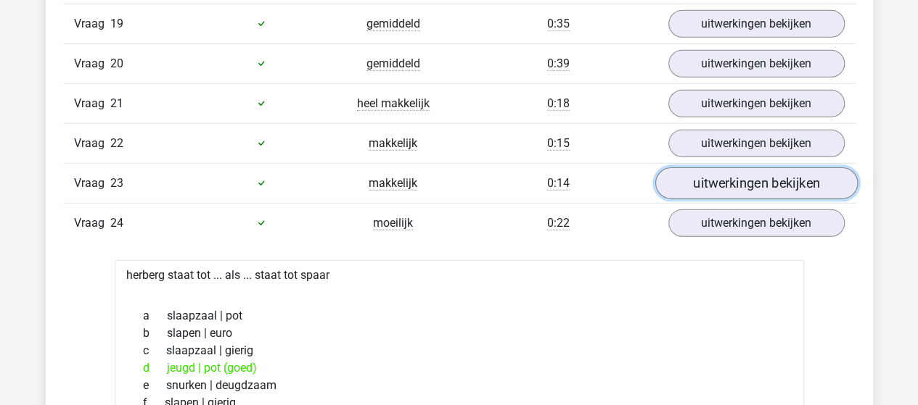
click at [749, 168] on link "uitwerkingen bekijken" at bounding box center [755, 184] width 202 height 32
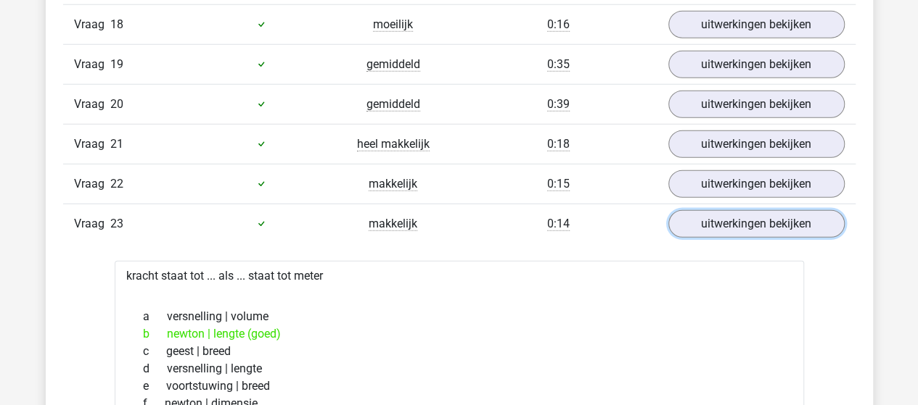
scroll to position [1958, 0]
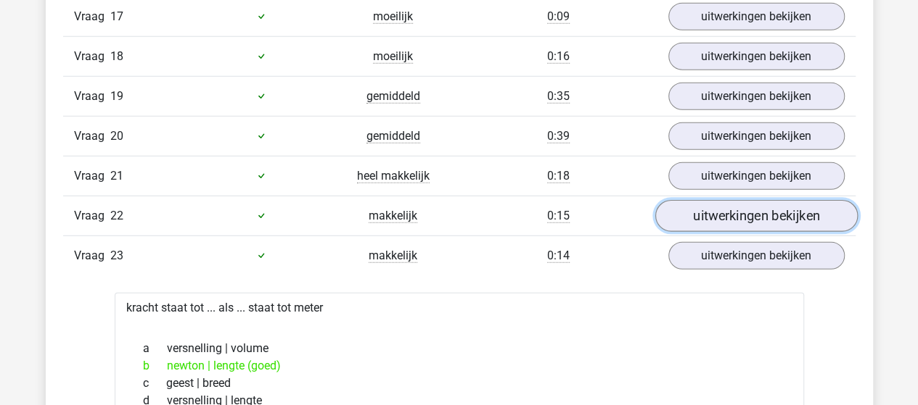
click at [754, 201] on link "uitwerkingen bekijken" at bounding box center [755, 216] width 202 height 32
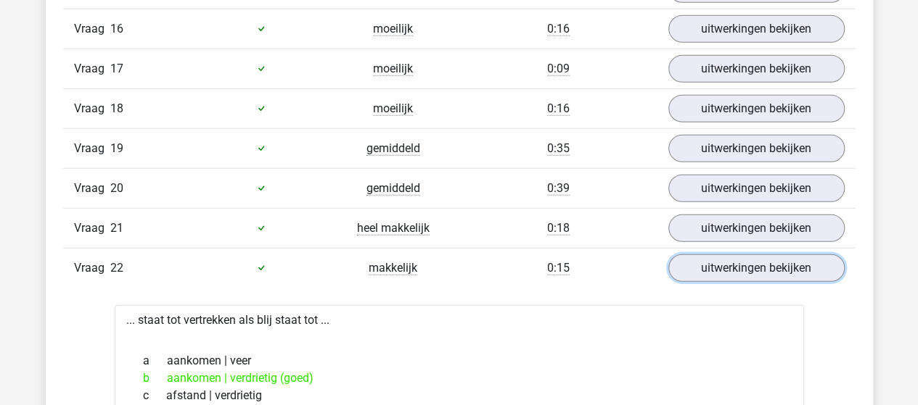
scroll to position [1886, 0]
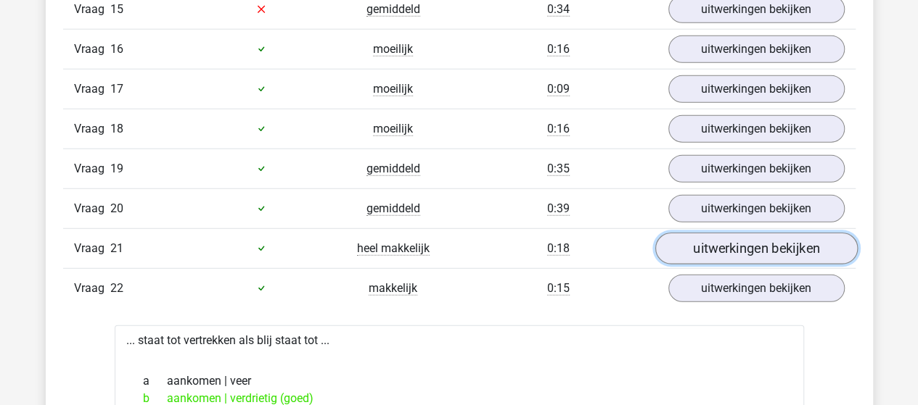
click at [701, 233] on link "uitwerkingen bekijken" at bounding box center [755, 249] width 202 height 32
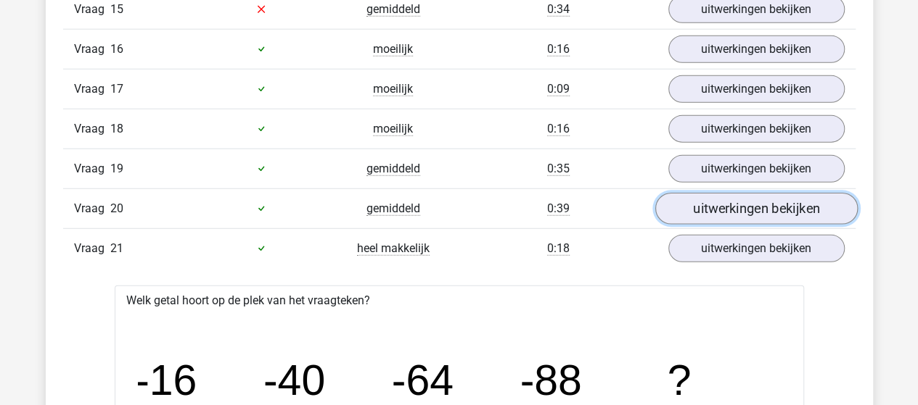
click at [736, 197] on link "uitwerkingen bekijken" at bounding box center [755, 209] width 202 height 32
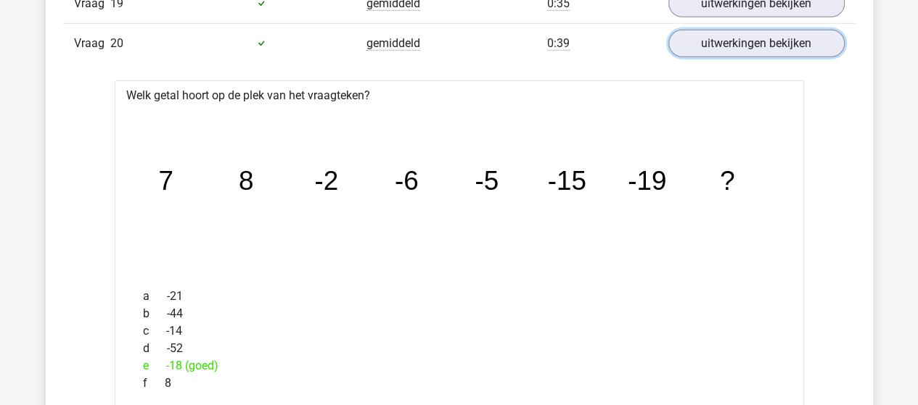
scroll to position [1958, 0]
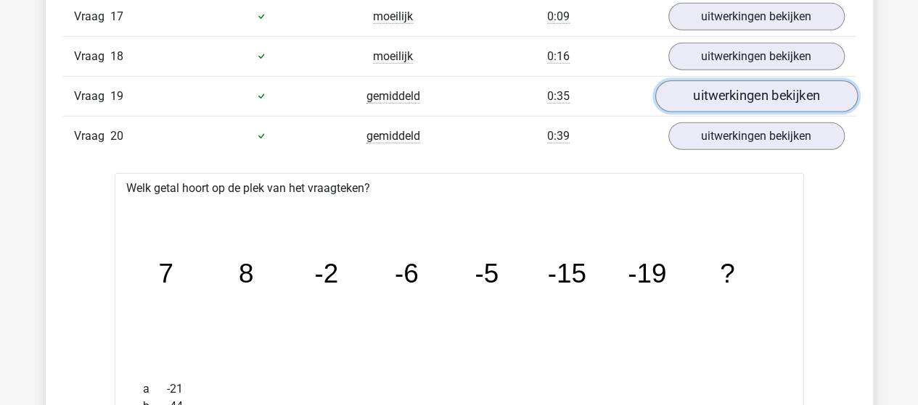
click at [730, 81] on link "uitwerkingen bekijken" at bounding box center [755, 97] width 202 height 32
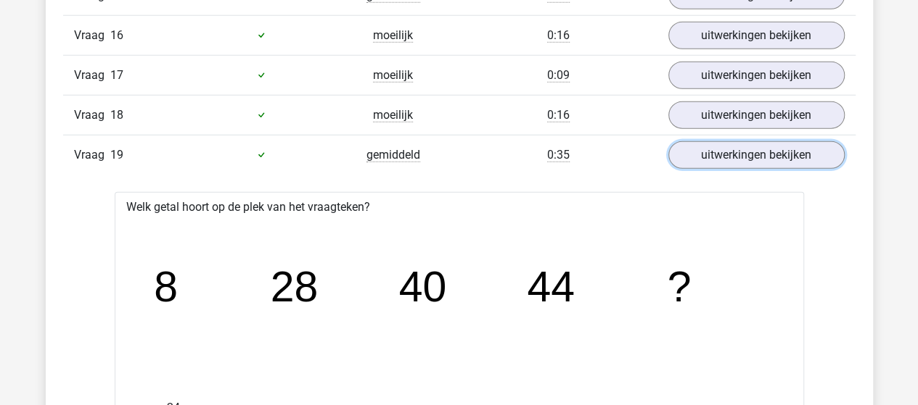
scroll to position [1886, 0]
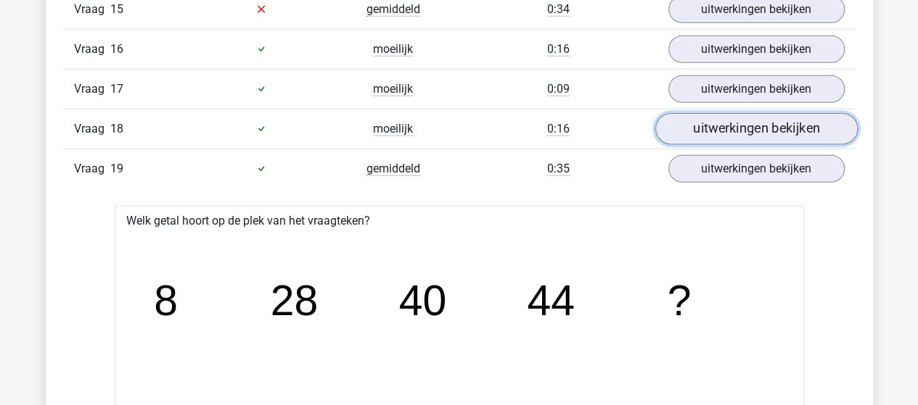
click at [749, 117] on link "uitwerkingen bekijken" at bounding box center [755, 129] width 202 height 32
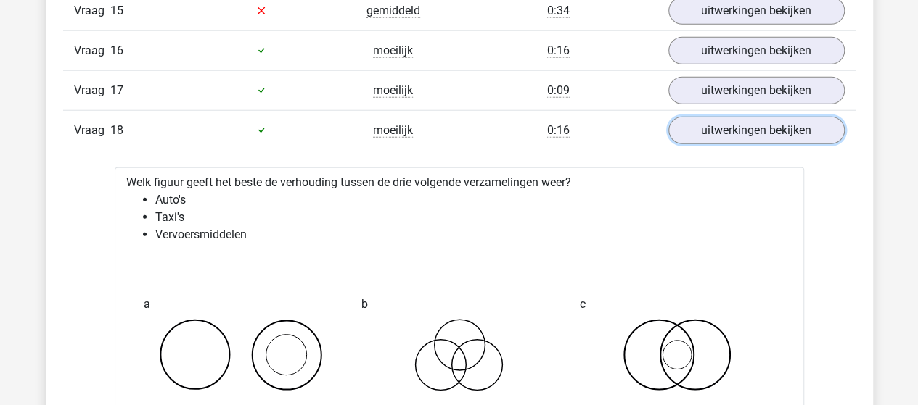
scroll to position [1813, 0]
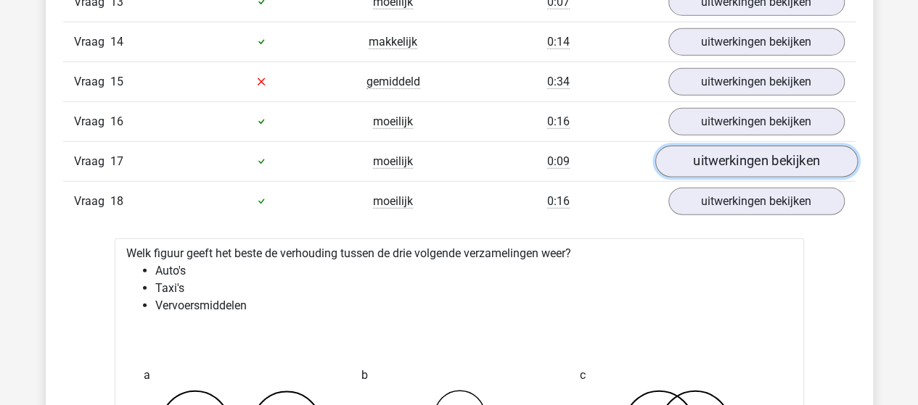
click at [727, 148] on link "uitwerkingen bekijken" at bounding box center [755, 162] width 202 height 32
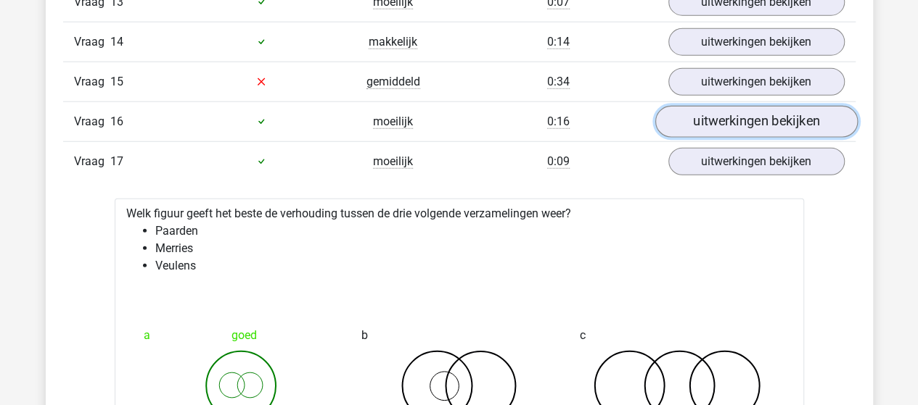
click at [747, 110] on link "uitwerkingen bekijken" at bounding box center [755, 122] width 202 height 32
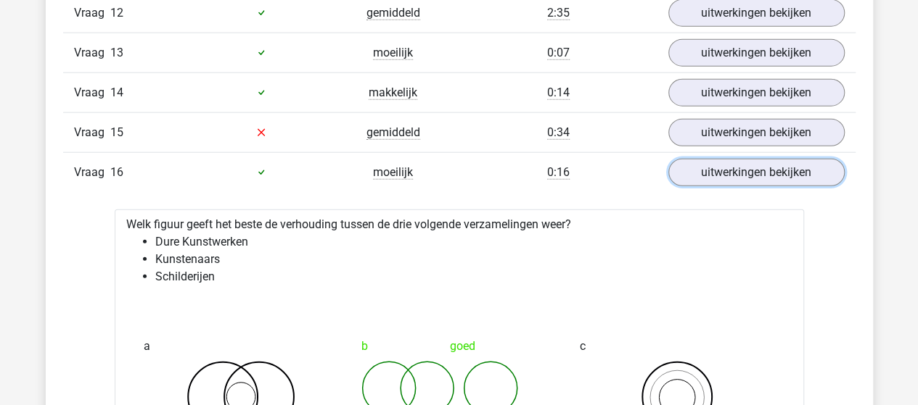
scroll to position [1741, 0]
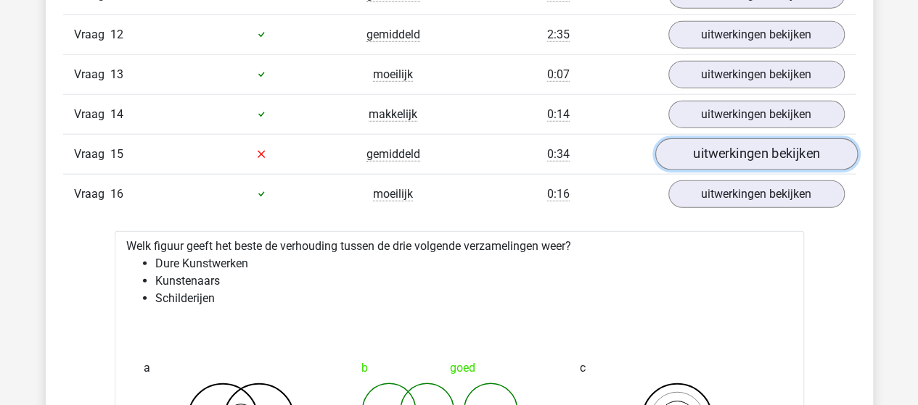
click at [759, 140] on link "uitwerkingen bekijken" at bounding box center [755, 155] width 202 height 32
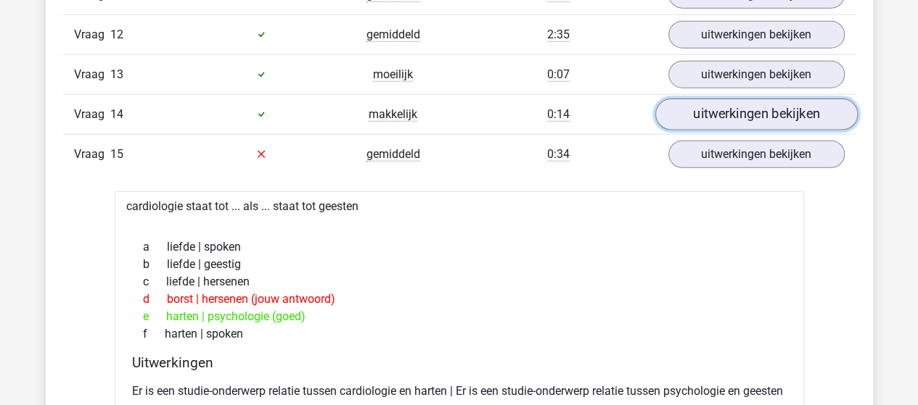
click at [736, 102] on link "uitwerkingen bekijken" at bounding box center [755, 115] width 202 height 32
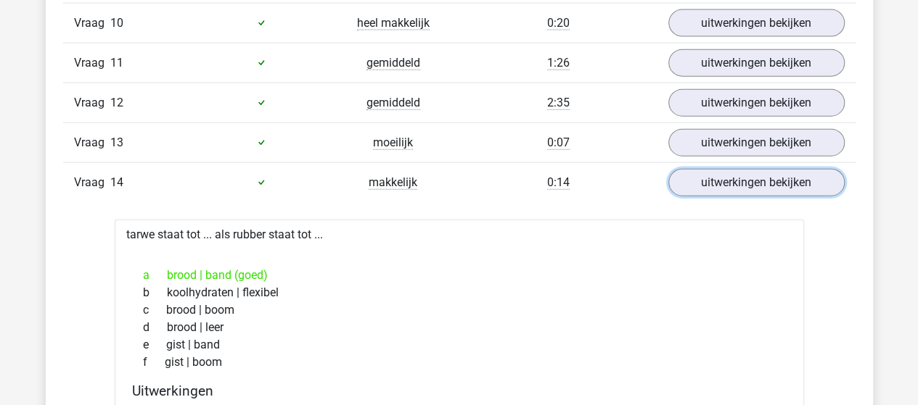
scroll to position [1668, 0]
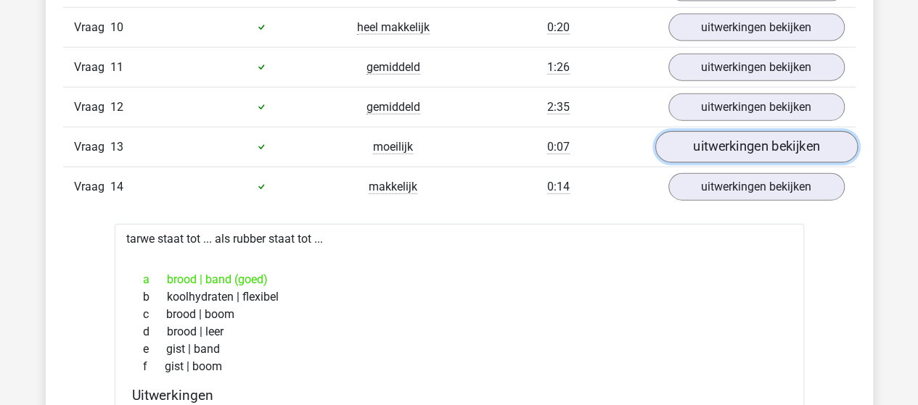
click at [747, 136] on link "uitwerkingen bekijken" at bounding box center [755, 147] width 202 height 32
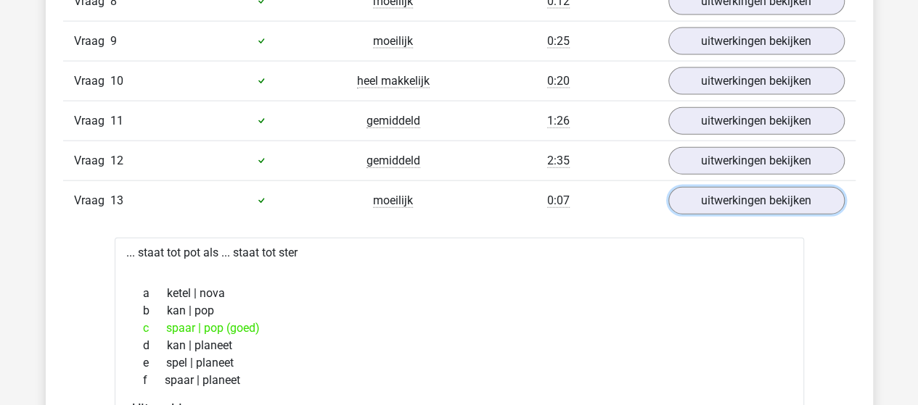
scroll to position [1596, 0]
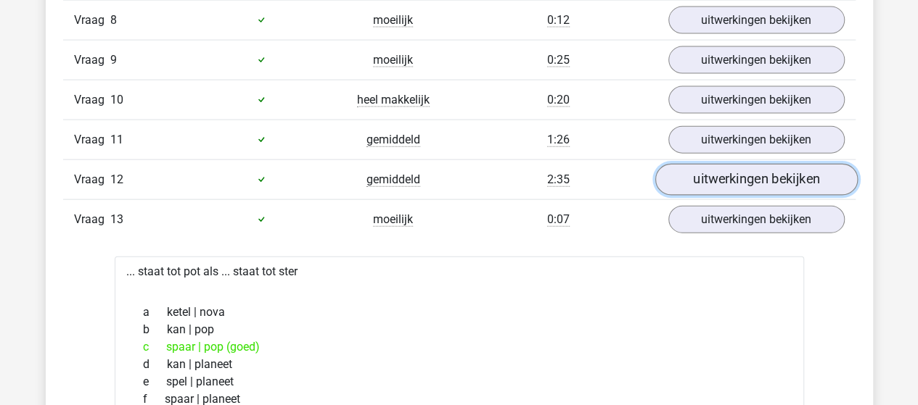
click at [757, 173] on link "uitwerkingen bekijken" at bounding box center [755, 180] width 202 height 32
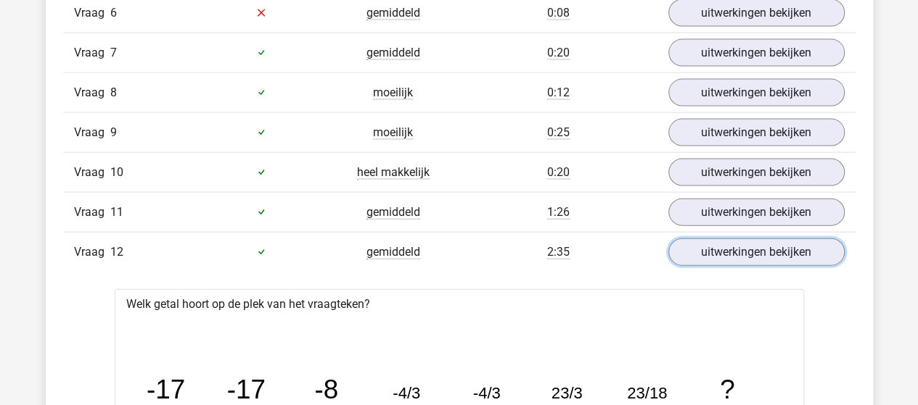
scroll to position [1523, 0]
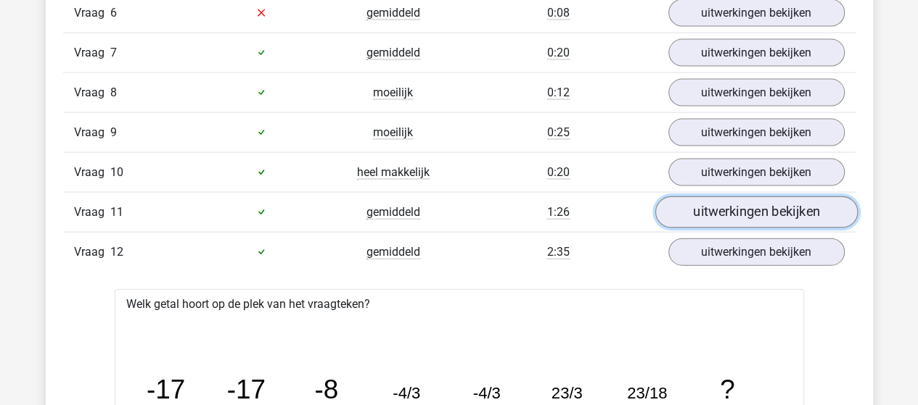
click at [730, 200] on link "uitwerkingen bekijken" at bounding box center [755, 213] width 202 height 32
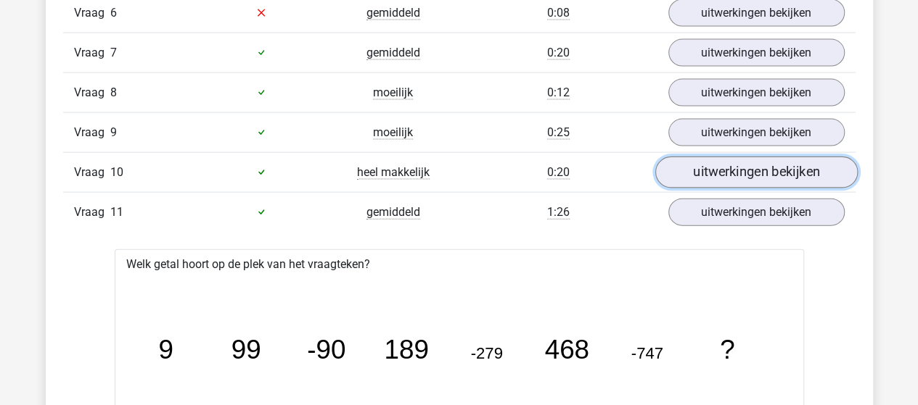
click at [755, 160] on link "uitwerkingen bekijken" at bounding box center [755, 173] width 202 height 32
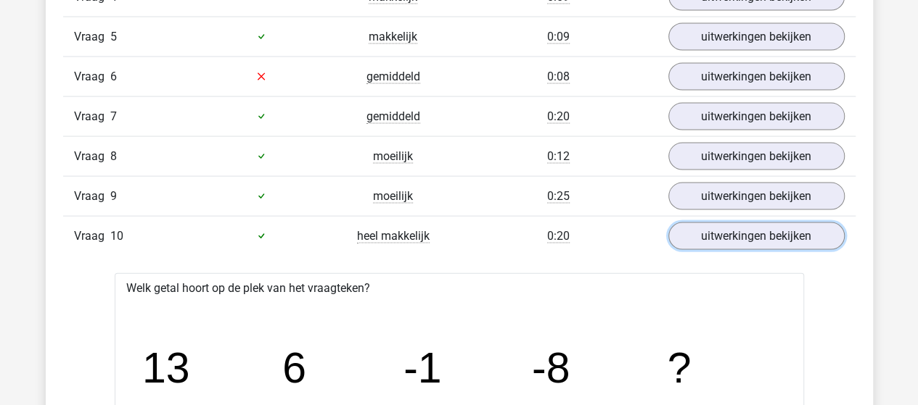
scroll to position [1451, 0]
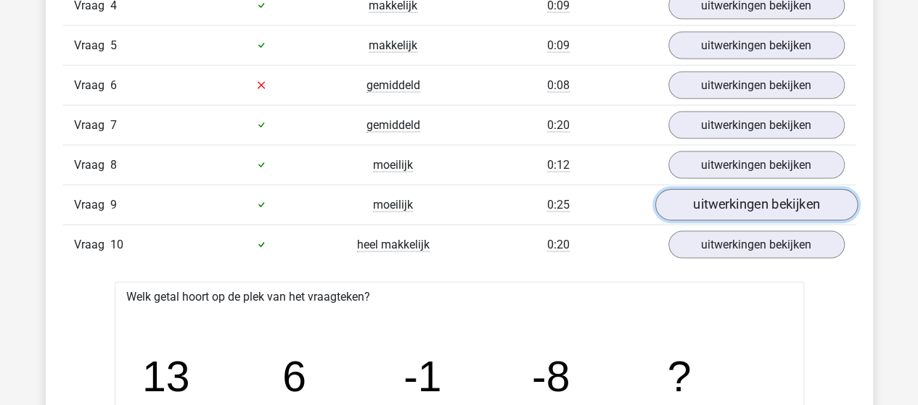
click at [748, 194] on link "uitwerkingen bekijken" at bounding box center [755, 205] width 202 height 32
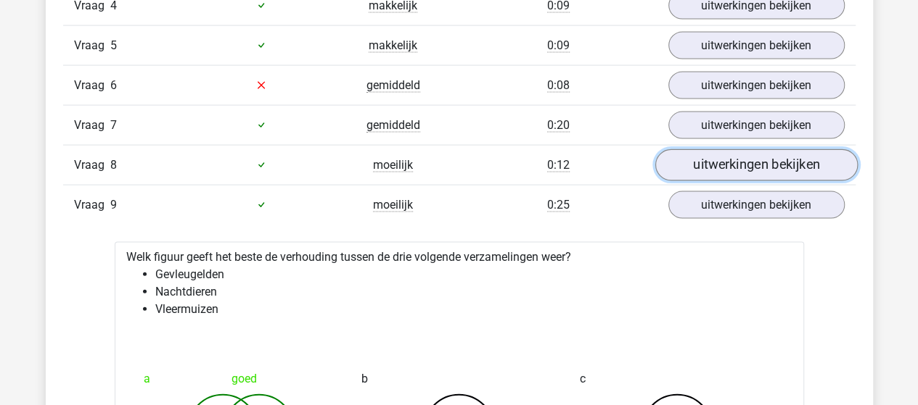
click at [762, 159] on link "uitwerkingen bekijken" at bounding box center [755, 165] width 202 height 32
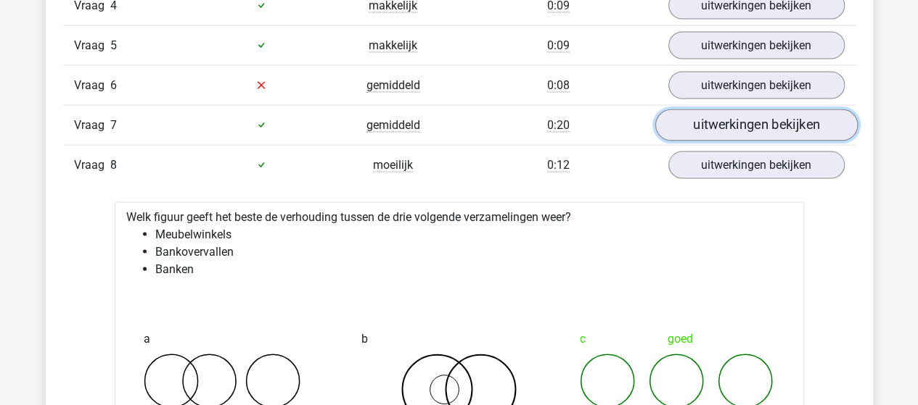
click at [743, 120] on link "uitwerkingen bekijken" at bounding box center [755, 126] width 202 height 32
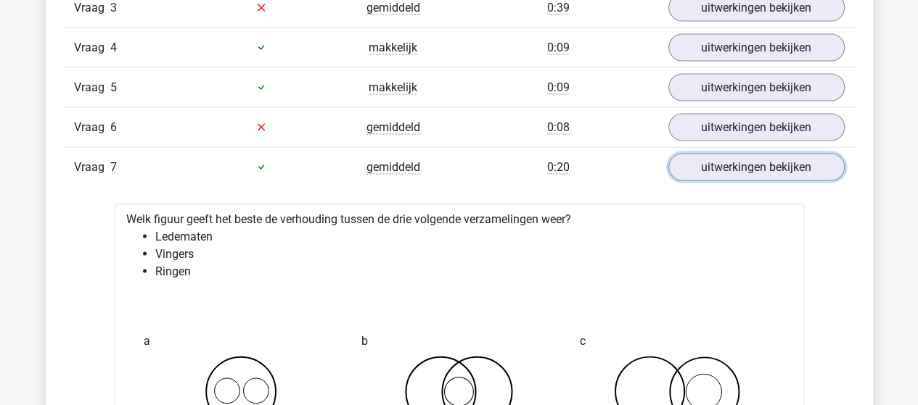
scroll to position [1378, 0]
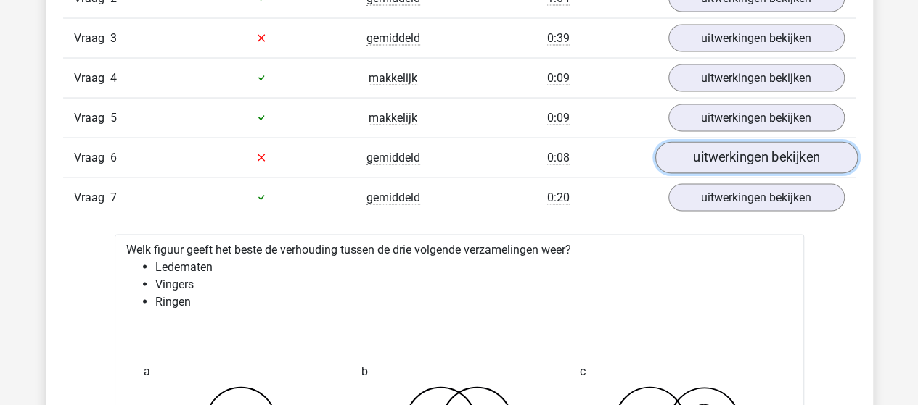
click at [739, 155] on link "uitwerkingen bekijken" at bounding box center [755, 158] width 202 height 32
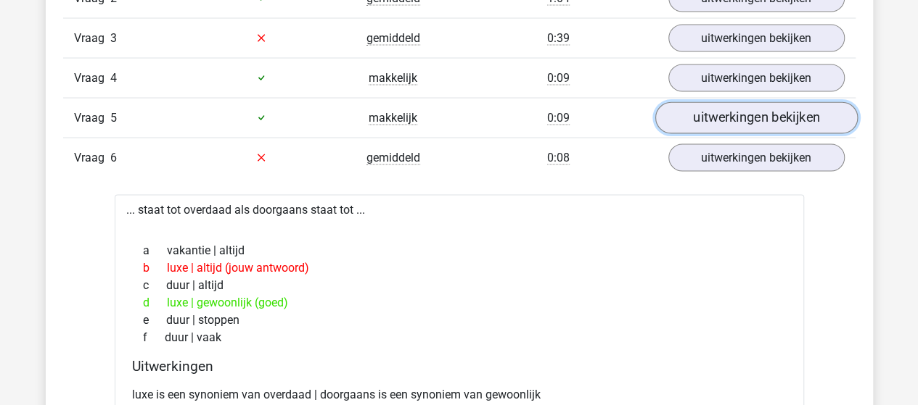
click at [751, 109] on link "uitwerkingen bekijken" at bounding box center [755, 118] width 202 height 32
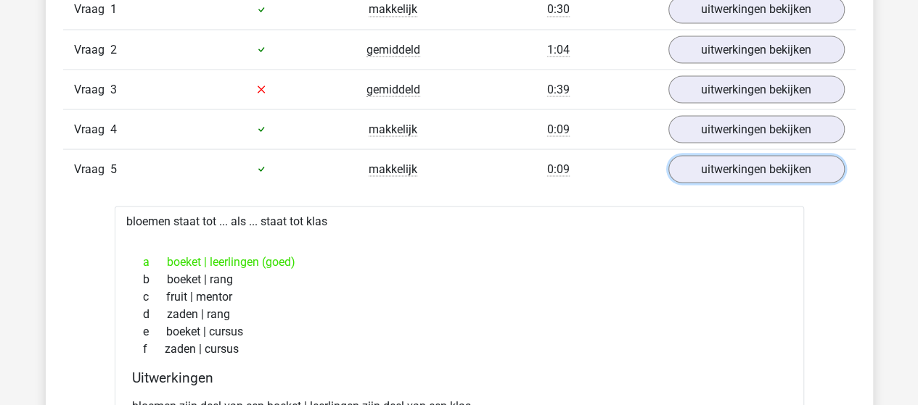
scroll to position [1306, 0]
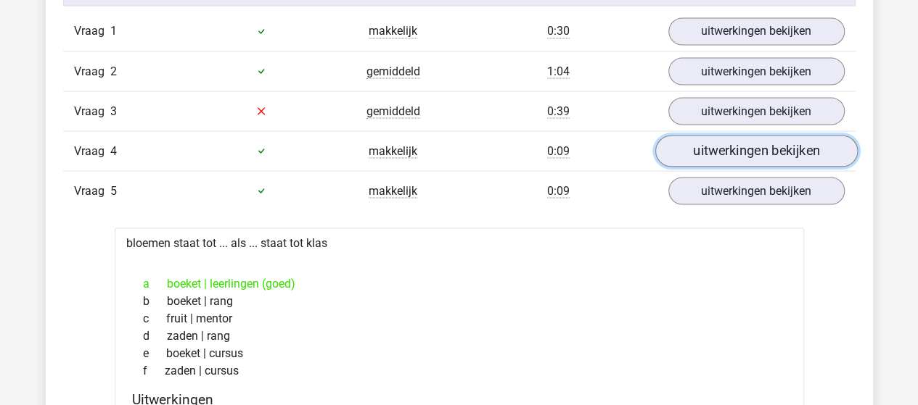
click at [748, 147] on link "uitwerkingen bekijken" at bounding box center [755, 151] width 202 height 32
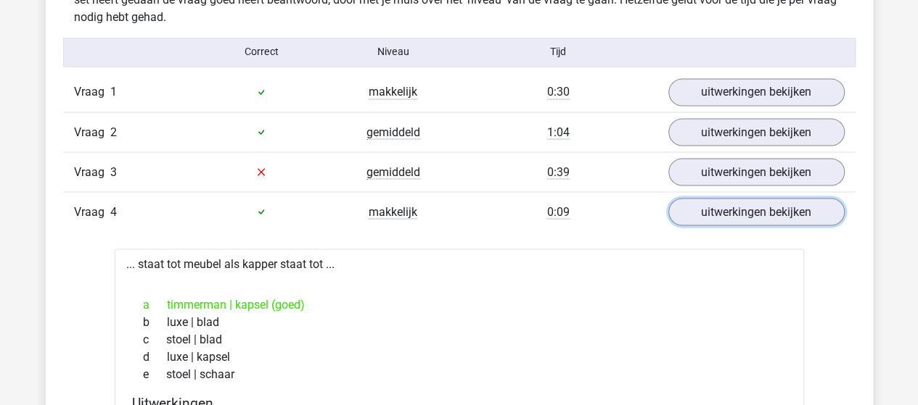
scroll to position [1233, 0]
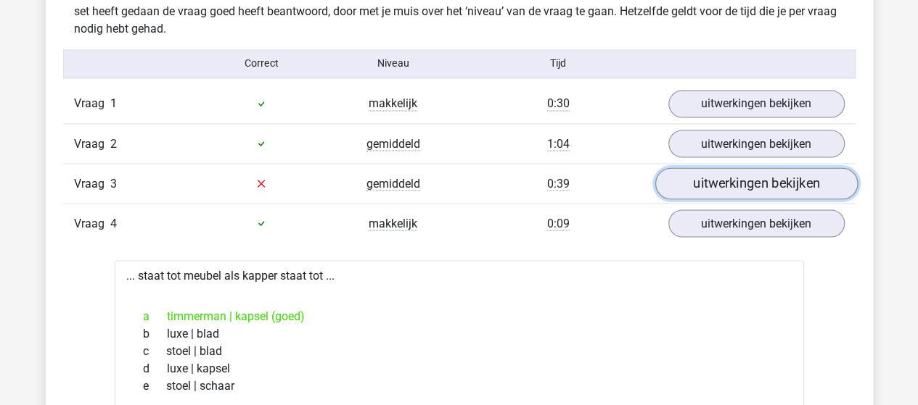
click at [771, 176] on link "uitwerkingen bekijken" at bounding box center [755, 184] width 202 height 32
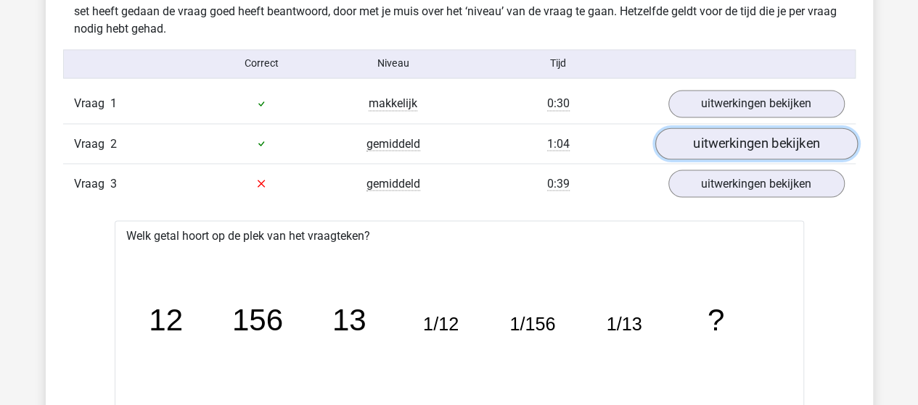
click at [721, 140] on link "uitwerkingen bekijken" at bounding box center [755, 144] width 202 height 32
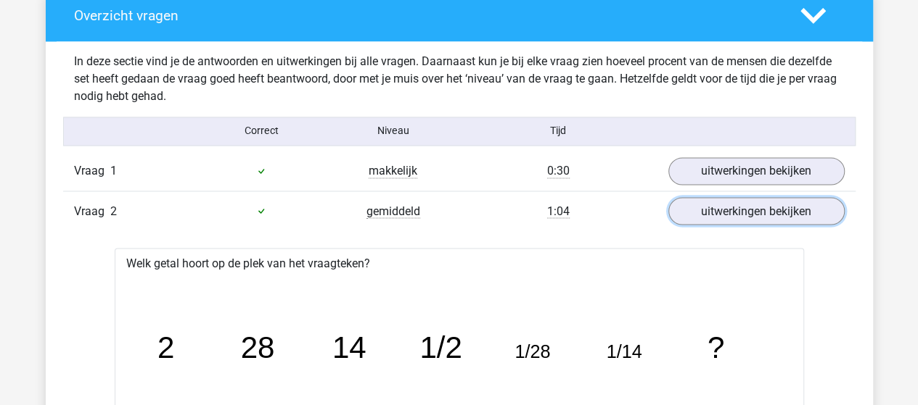
scroll to position [1161, 0]
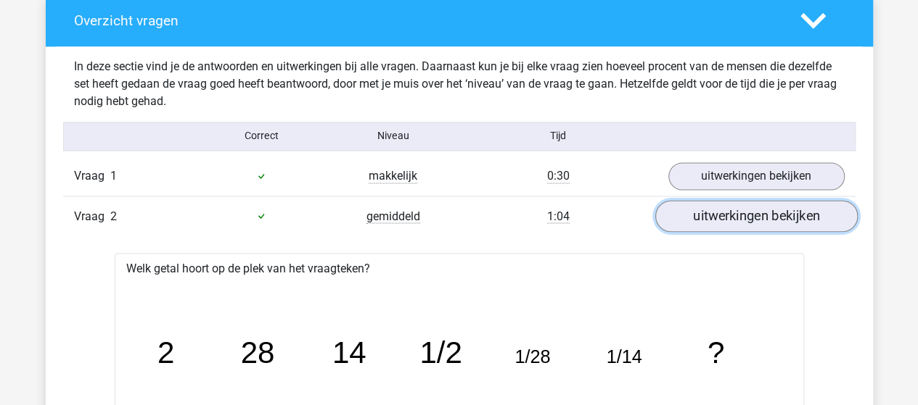
click at [715, 213] on link "uitwerkingen bekijken" at bounding box center [755, 216] width 202 height 32
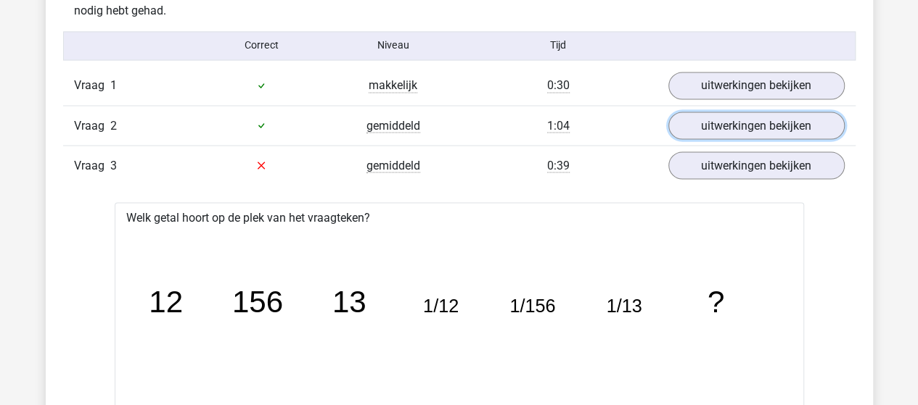
scroll to position [1233, 0]
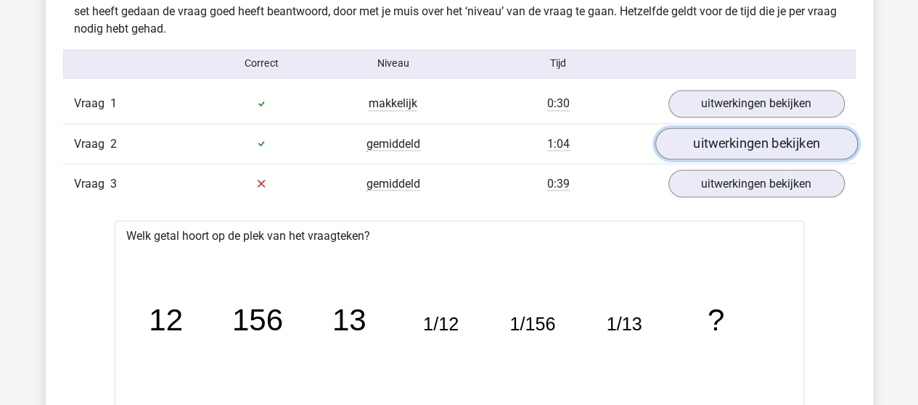
click at [741, 141] on link "uitwerkingen bekijken" at bounding box center [755, 144] width 202 height 32
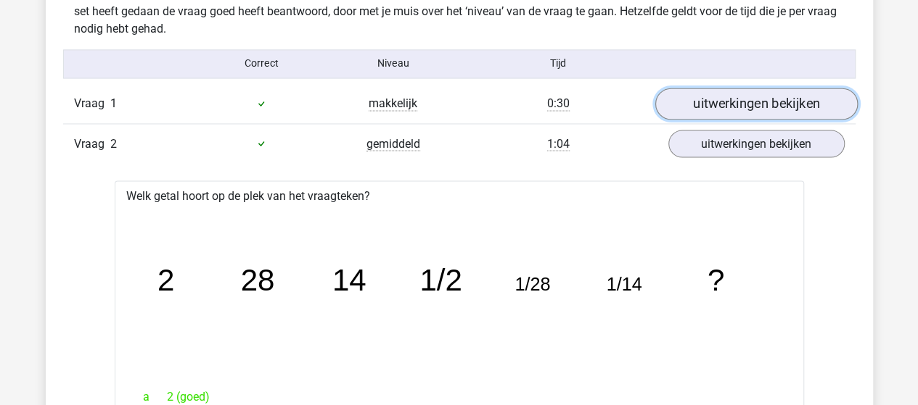
click at [751, 102] on link "uitwerkingen bekijken" at bounding box center [755, 104] width 202 height 32
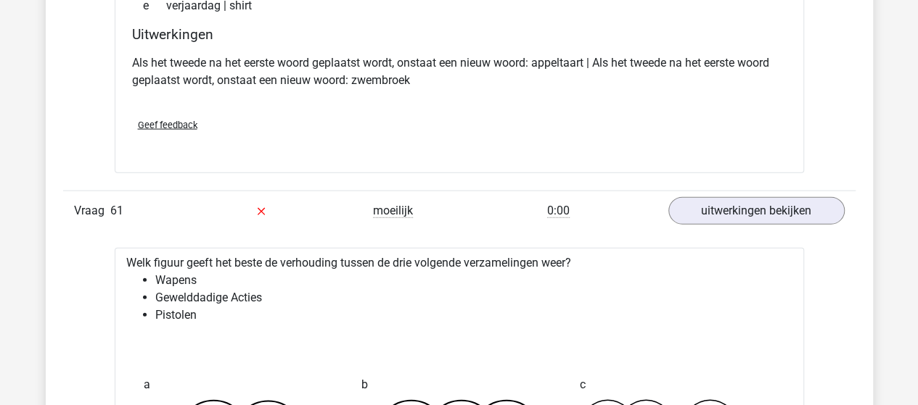
scroll to position [34587, 0]
